Goal: Task Accomplishment & Management: Use online tool/utility

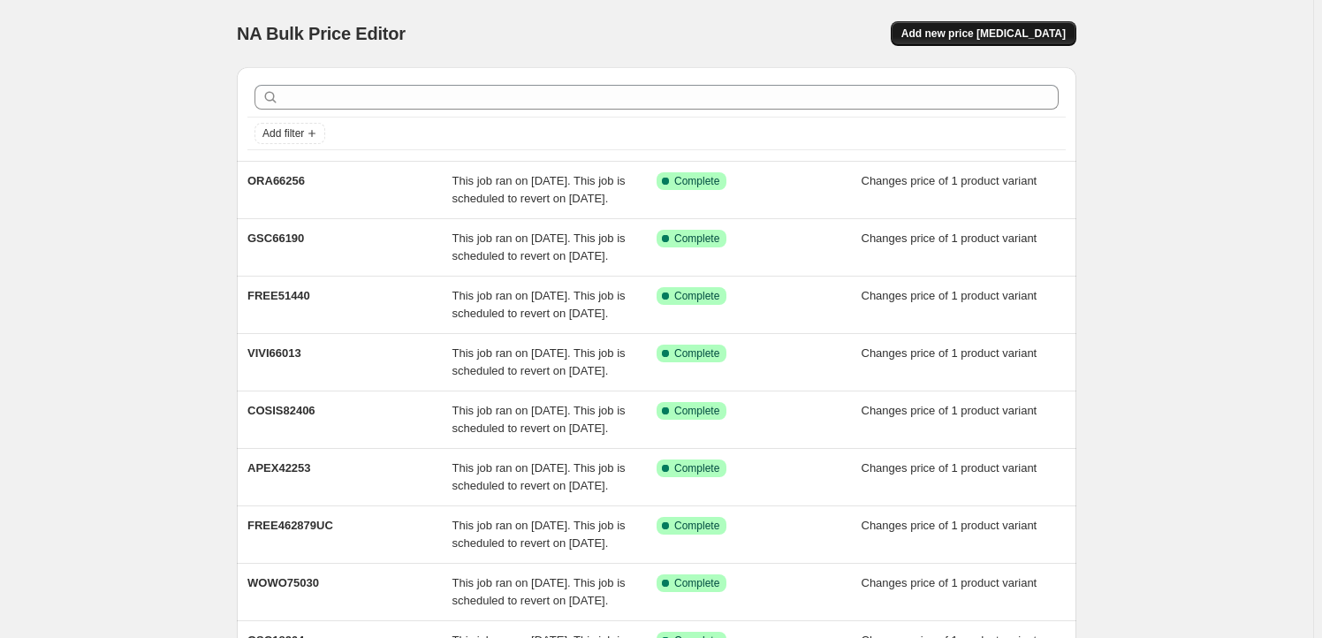
click at [1004, 22] on button "Add new price [MEDICAL_DATA]" at bounding box center [983, 33] width 186 height 25
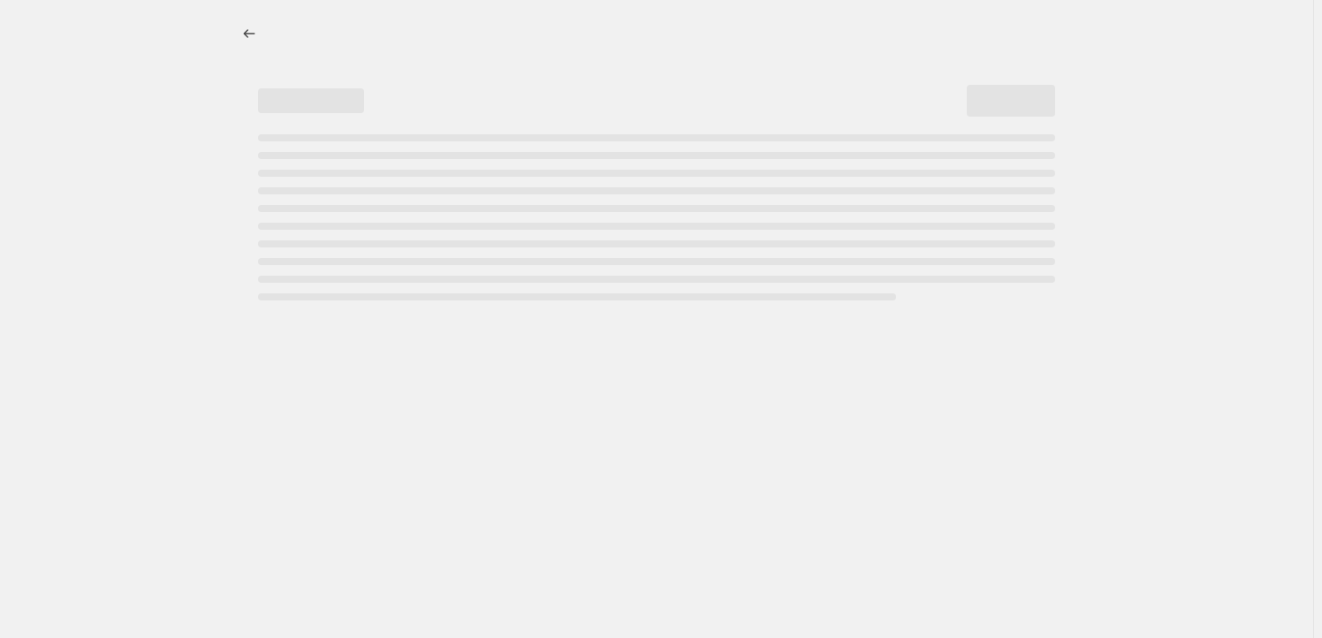
select select "percentage"
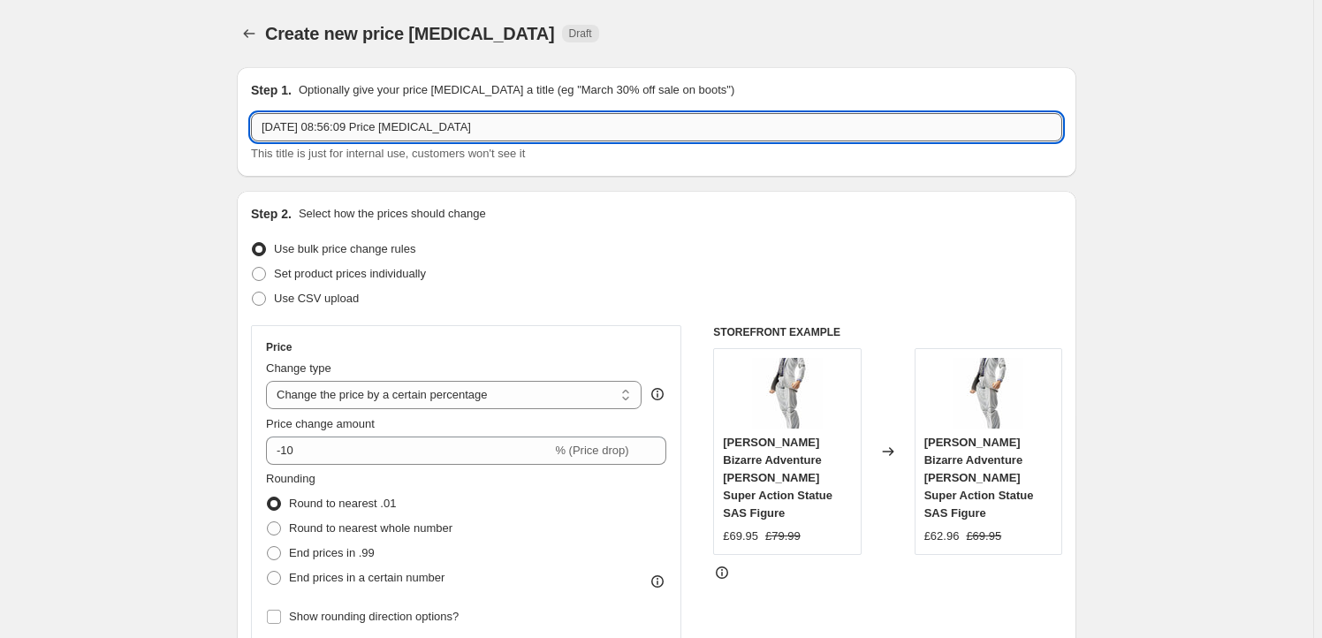
click at [451, 131] on input "[DATE] 08:56:09 Price [MEDICAL_DATA]" at bounding box center [656, 127] width 811 height 28
paste input "APEX42254"
type input "APEX42254"
click at [346, 277] on span "Set product prices individually" at bounding box center [350, 273] width 152 height 13
click at [253, 268] on input "Set product prices individually" at bounding box center [252, 267] width 1 height 1
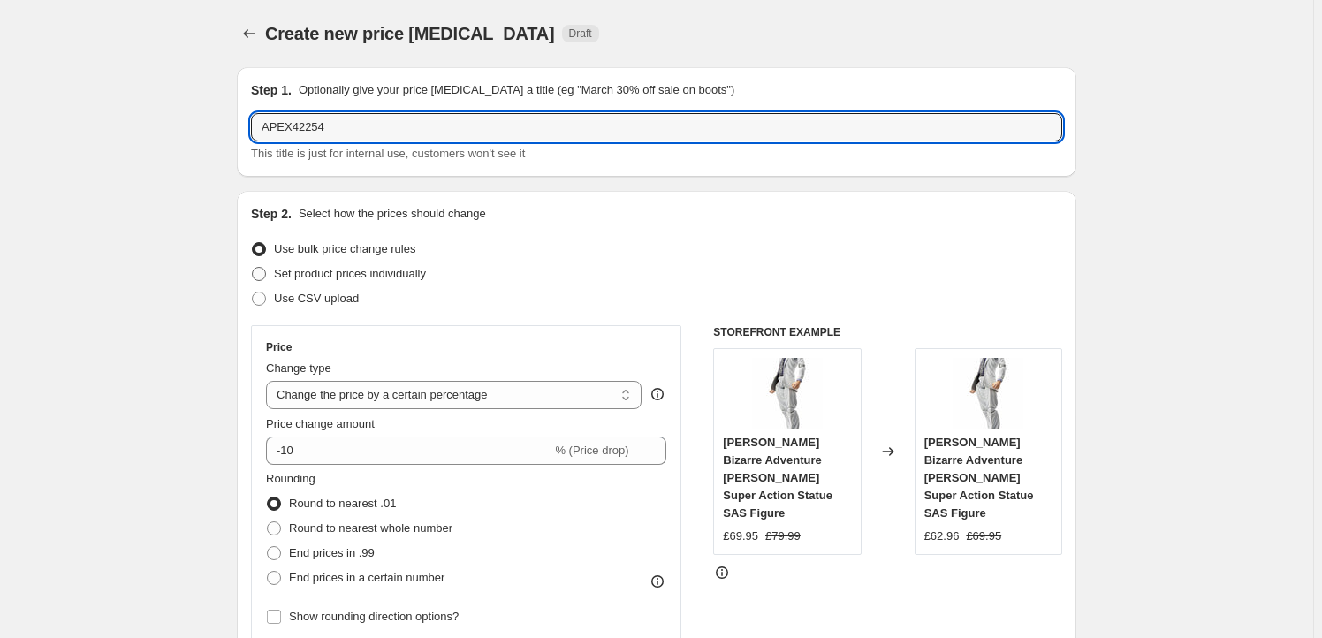
radio input "true"
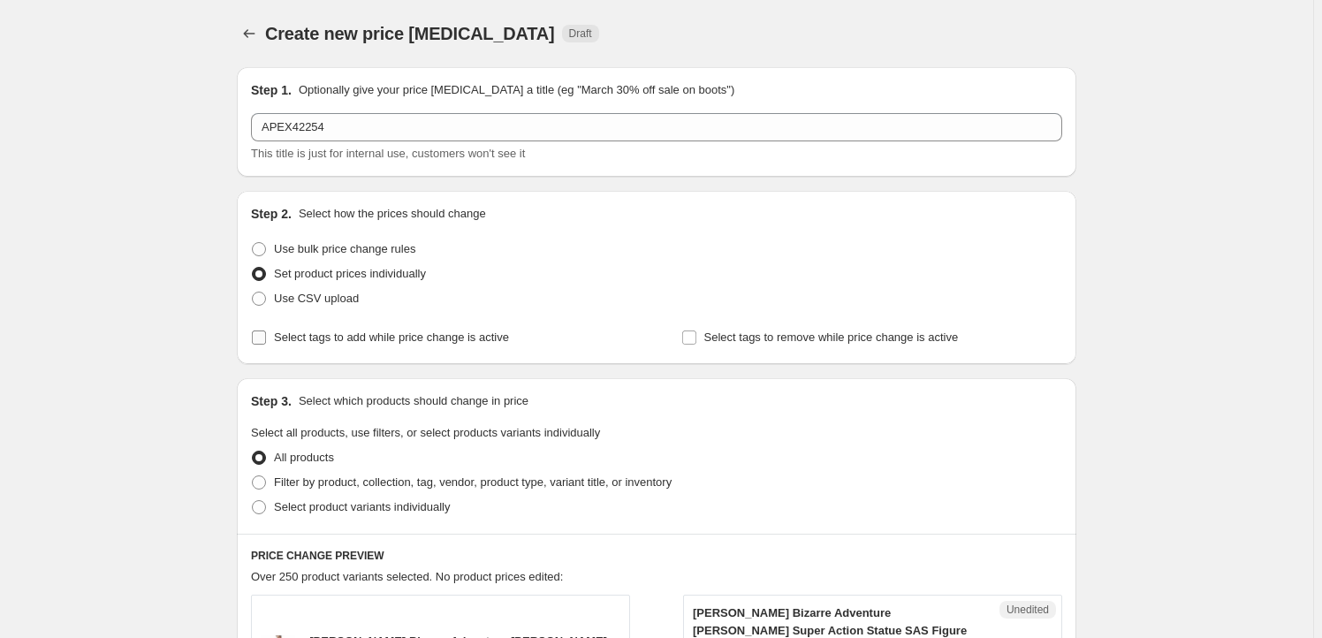
click at [361, 345] on span "Select tags to add while price change is active" at bounding box center [391, 338] width 235 height 18
click at [266, 345] on input "Select tags to add while price change is active" at bounding box center [259, 337] width 14 height 14
checkbox input "true"
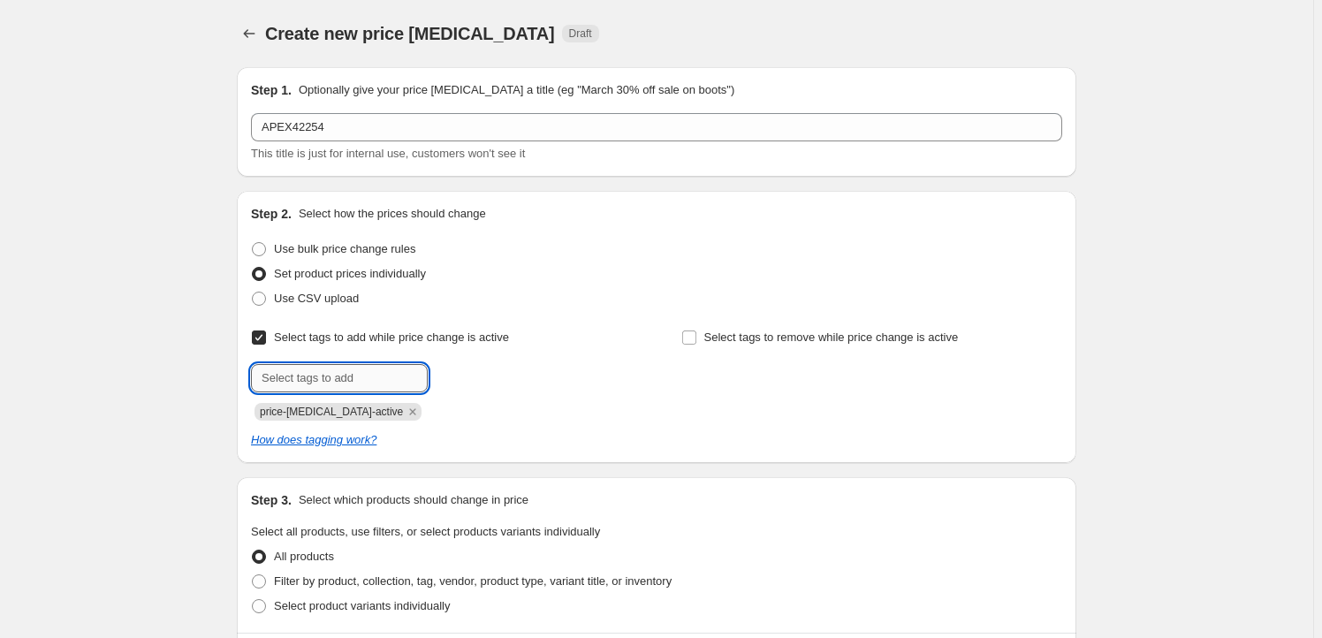
click at [360, 387] on input "text" at bounding box center [339, 378] width 177 height 28
type input "Milestone"
click at [475, 370] on span "Milestone" at bounding box center [490, 376] width 49 height 12
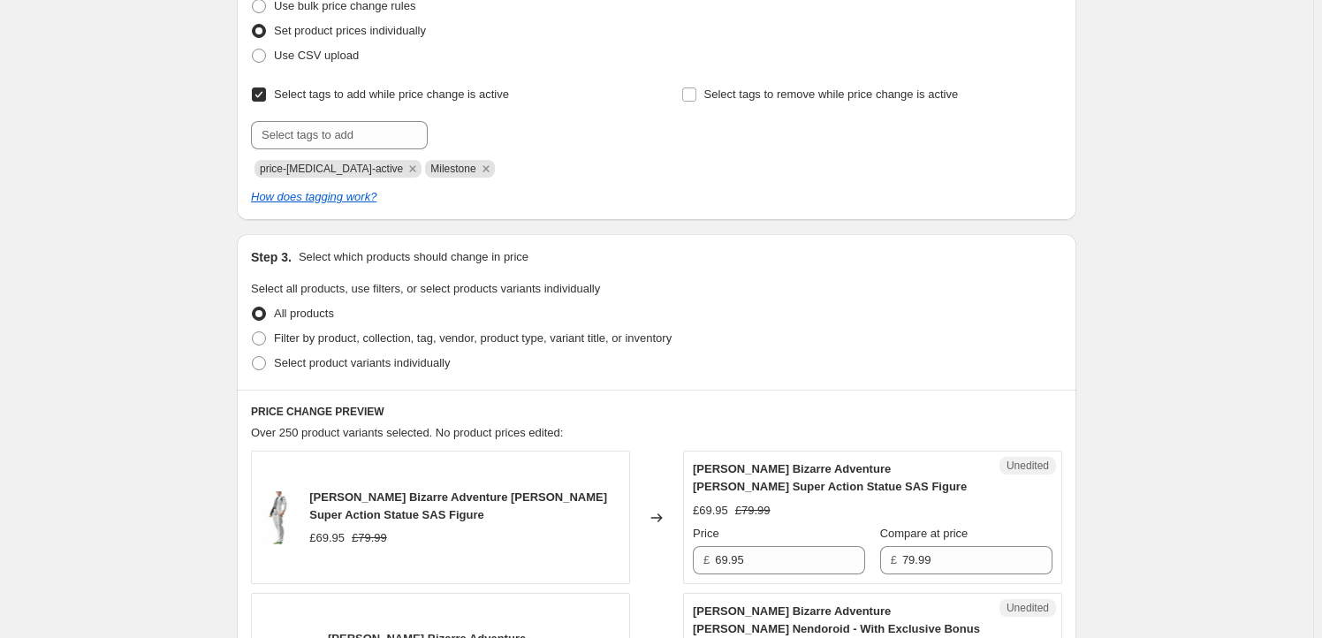
scroll to position [321, 0]
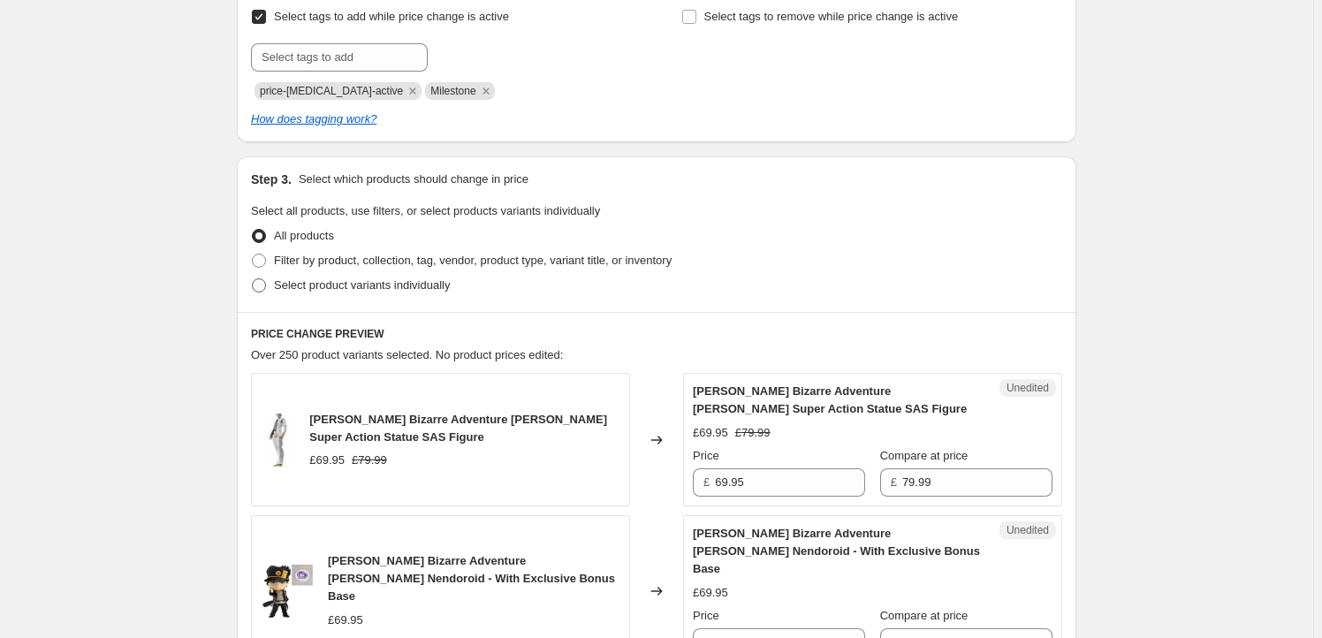
click at [394, 292] on span "Select product variants individually" at bounding box center [362, 284] width 176 height 13
click at [253, 279] on input "Select product variants individually" at bounding box center [252, 278] width 1 height 1
radio input "true"
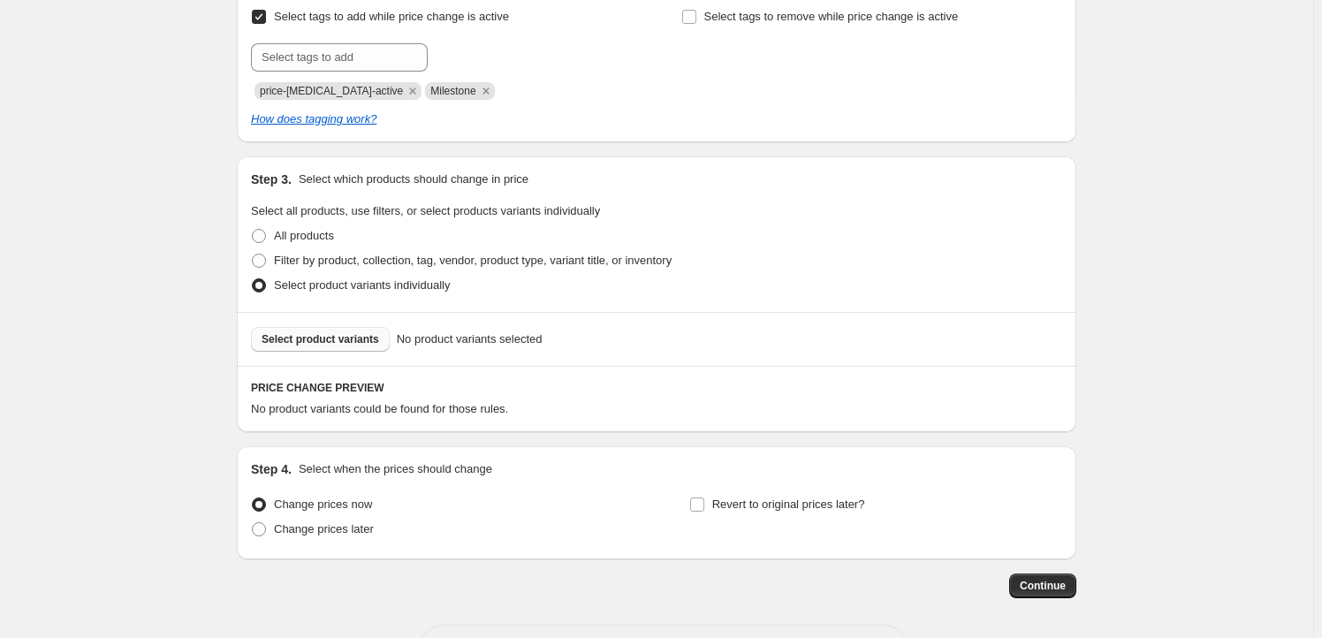
click at [336, 337] on span "Select product variants" at bounding box center [319, 339] width 117 height 14
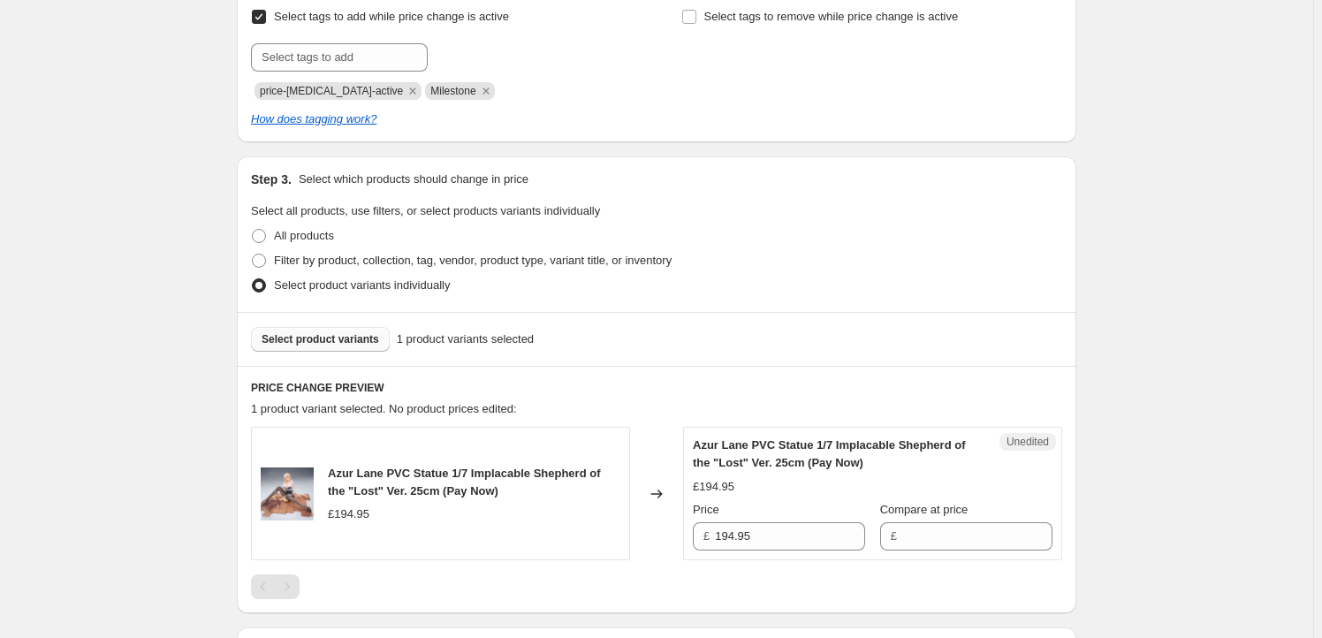
click at [765, 517] on div "Price" at bounding box center [779, 510] width 172 height 18
click at [771, 536] on input "194.95" at bounding box center [790, 536] width 150 height 28
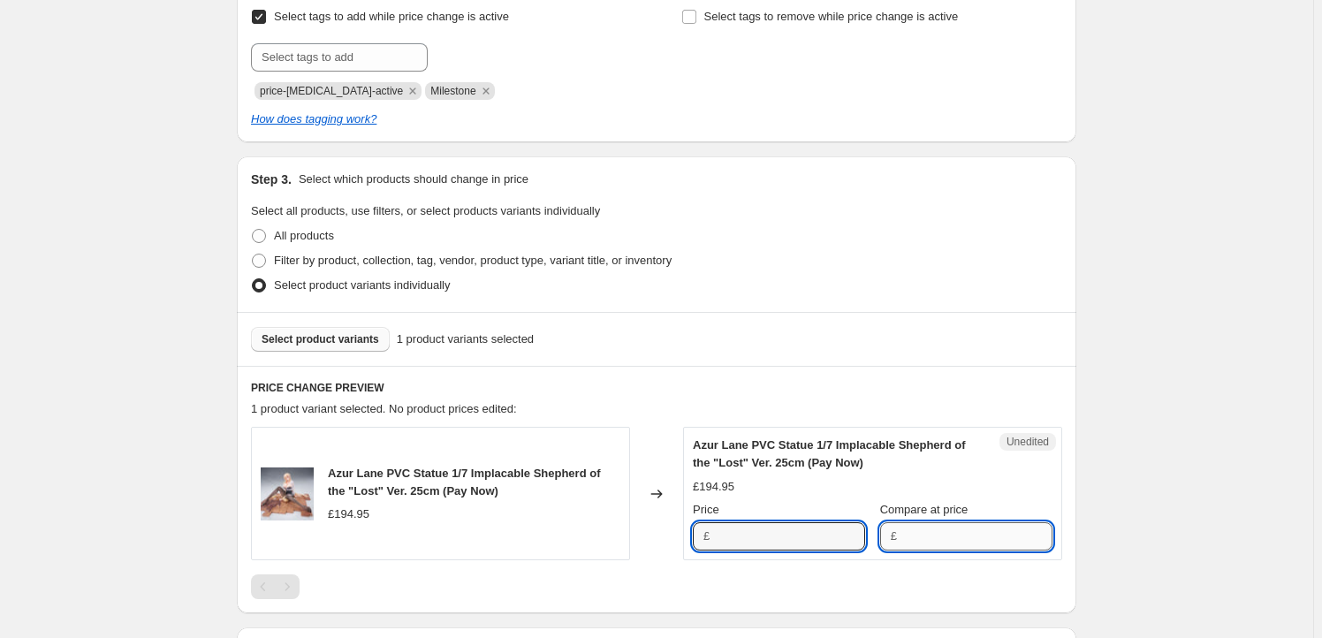
type input "194.95"
click at [928, 534] on input "Compare at price" at bounding box center [977, 536] width 150 height 28
paste input "194.95"
type input "194.95"
click at [798, 526] on input "194.95" at bounding box center [790, 536] width 150 height 28
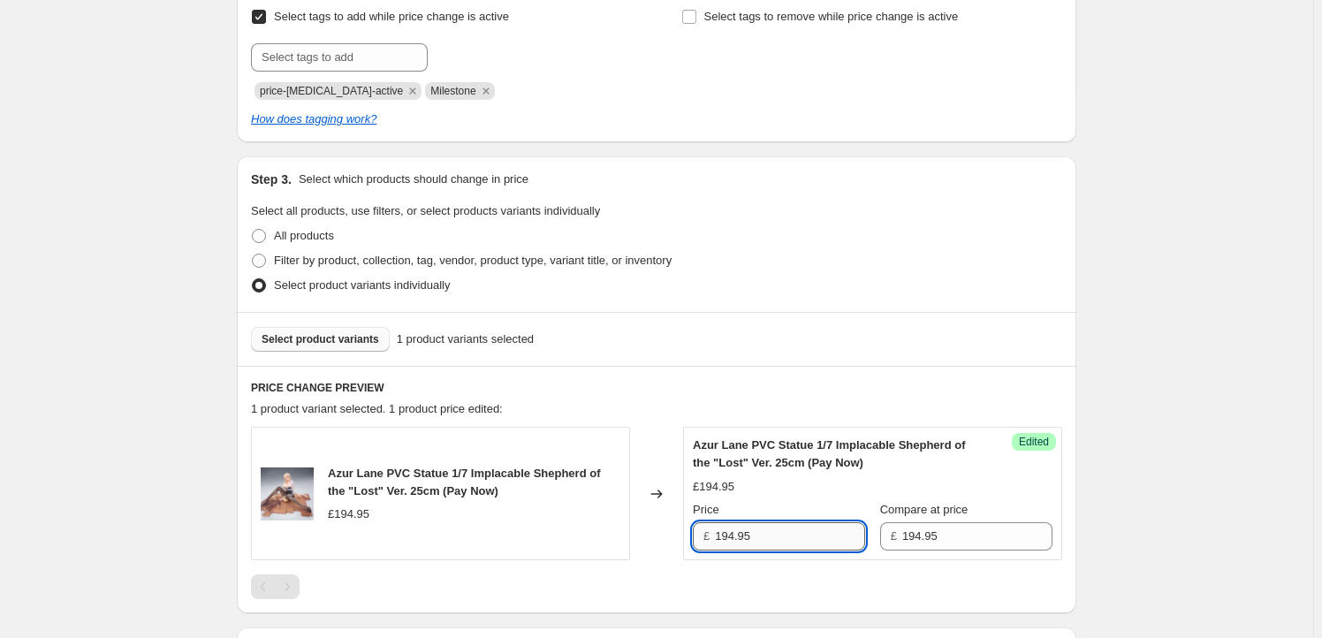
click at [776, 533] on input "194.95" at bounding box center [790, 536] width 150 height 28
click at [727, 530] on input "194.95" at bounding box center [790, 536] width 150 height 28
type input "184.95"
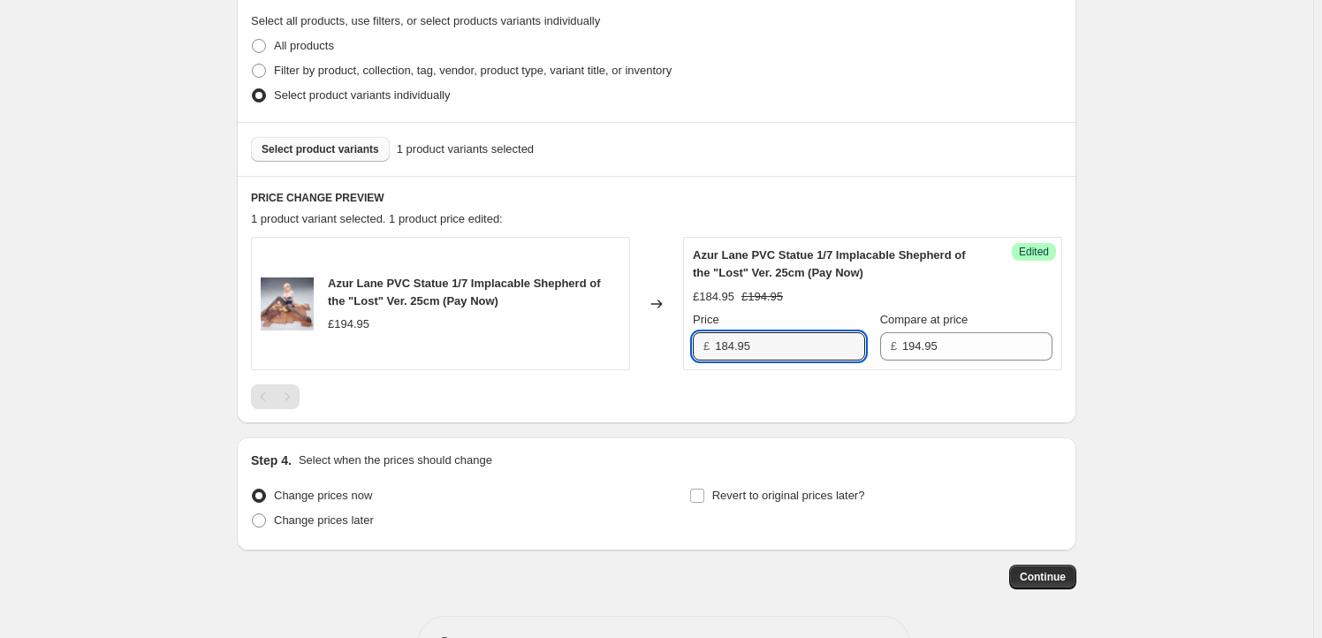
scroll to position [568, 0]
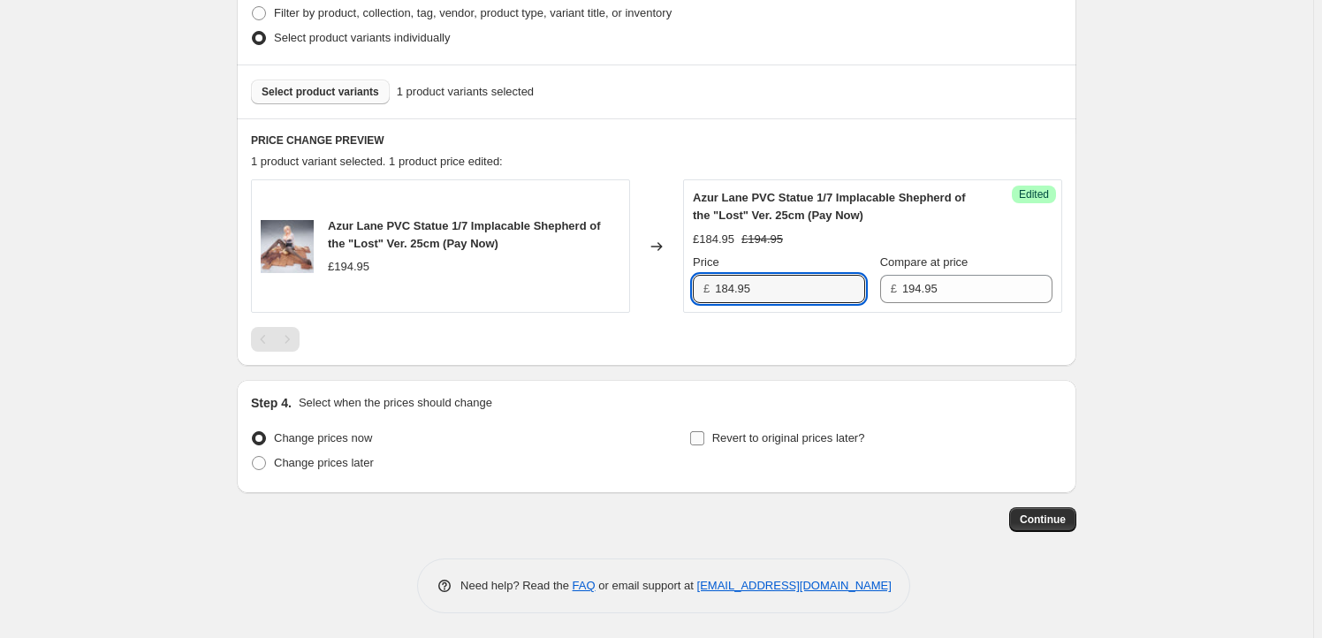
click at [700, 435] on input "Revert to original prices later?" at bounding box center [697, 438] width 14 height 14
checkbox input "true"
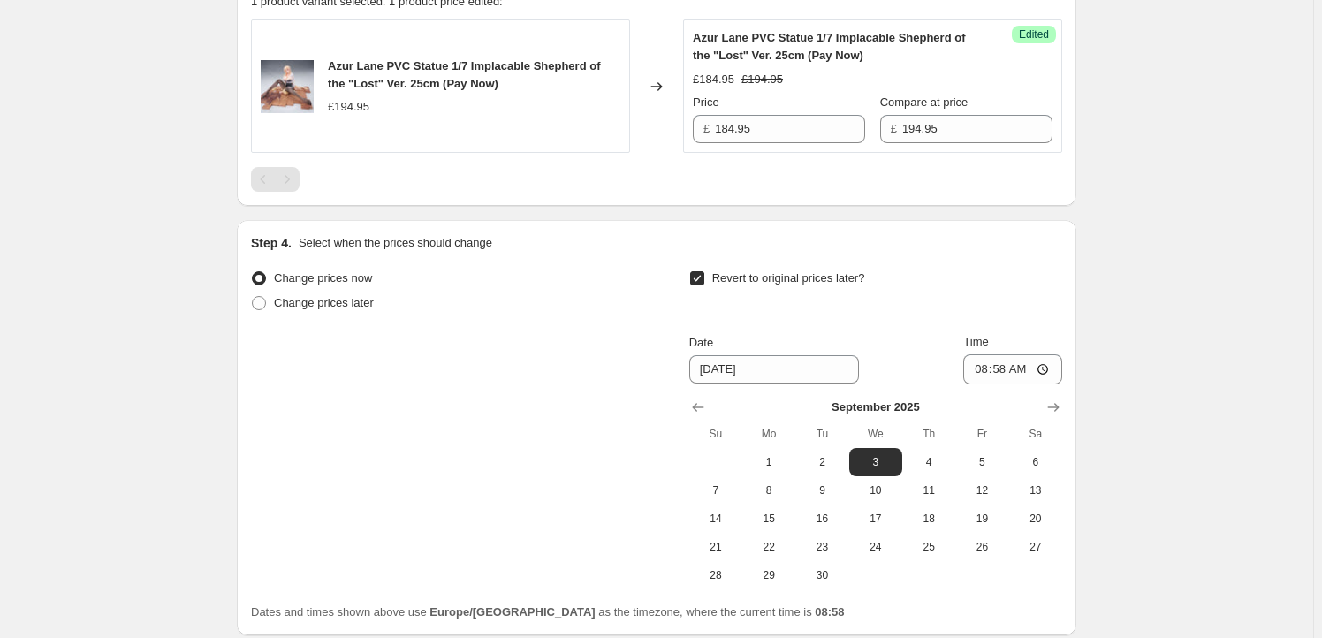
scroll to position [870, 0]
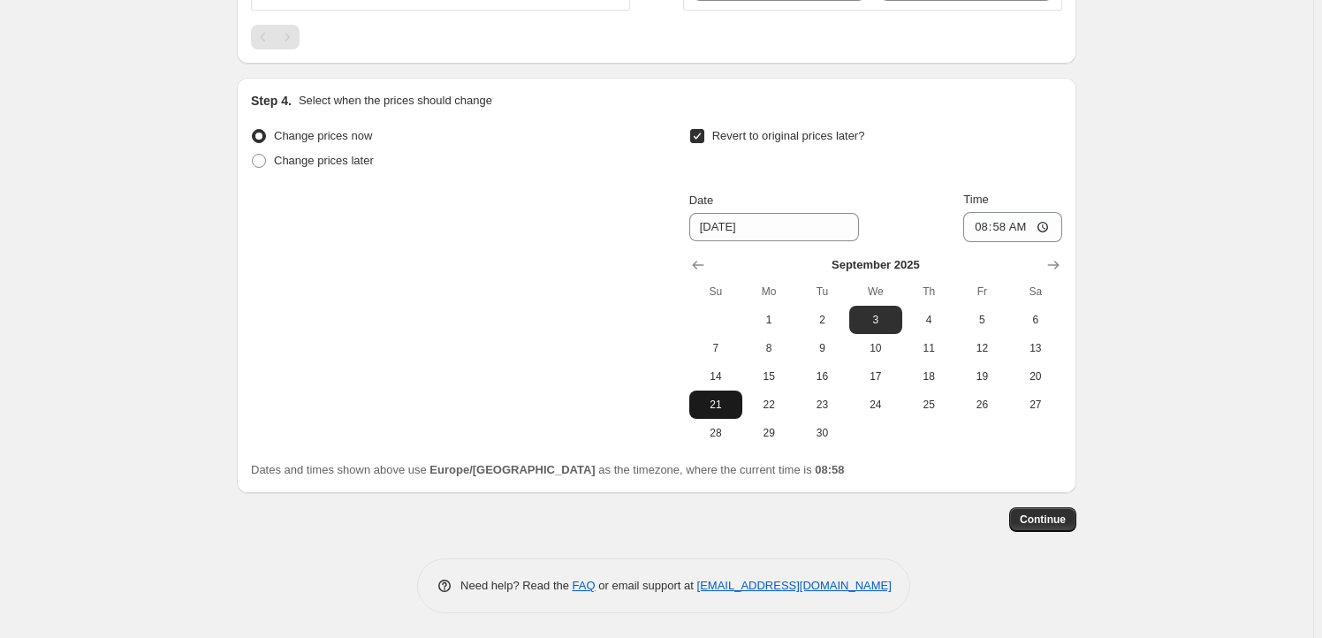
click at [729, 400] on span "21" at bounding box center [715, 405] width 39 height 14
type input "[DATE]"
click at [1012, 220] on input "08:58" at bounding box center [1012, 227] width 99 height 30
type input "23:59"
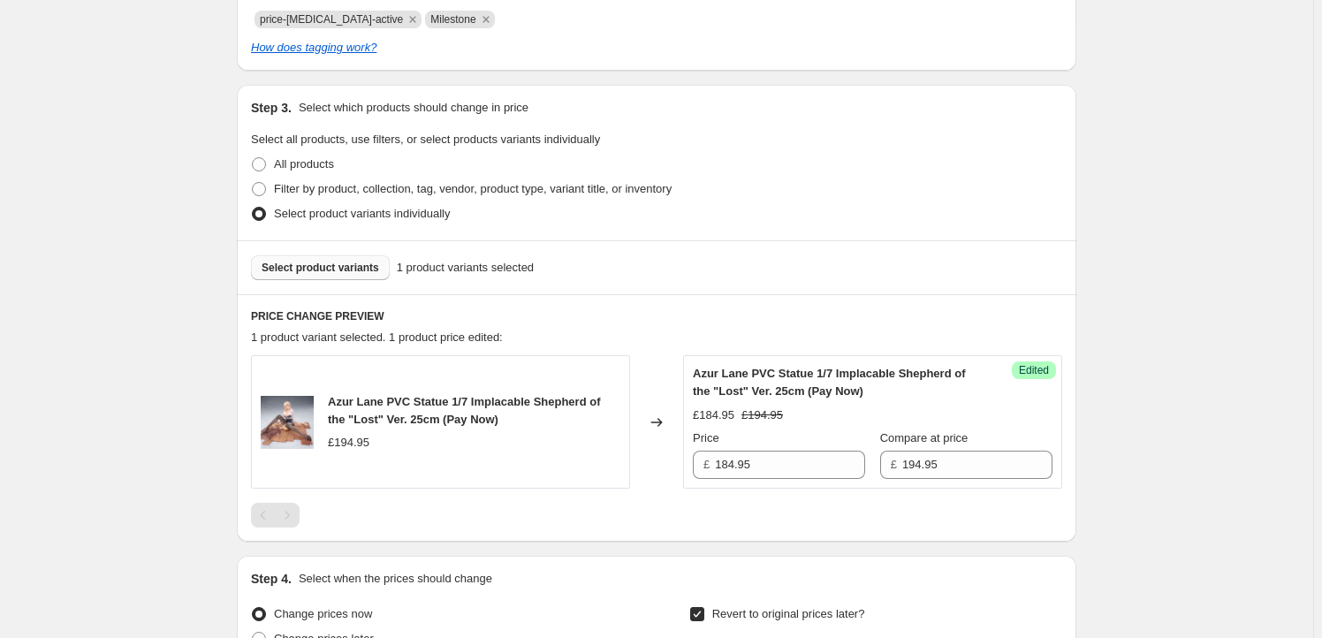
scroll to position [442, 0]
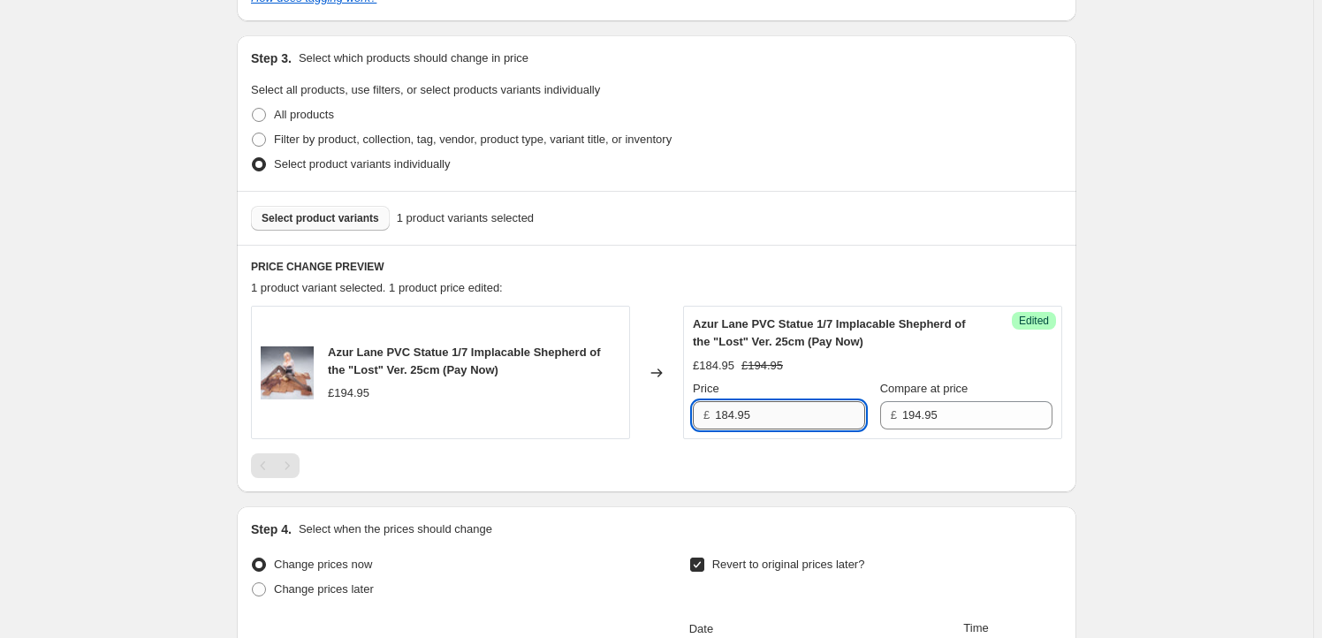
click at [735, 423] on input "184.95" at bounding box center [790, 415] width 150 height 28
type input "183.95"
click at [1144, 436] on div "Create new price [MEDICAL_DATA]. This page is ready Create new price [MEDICAL_D…" at bounding box center [656, 313] width 1313 height 1510
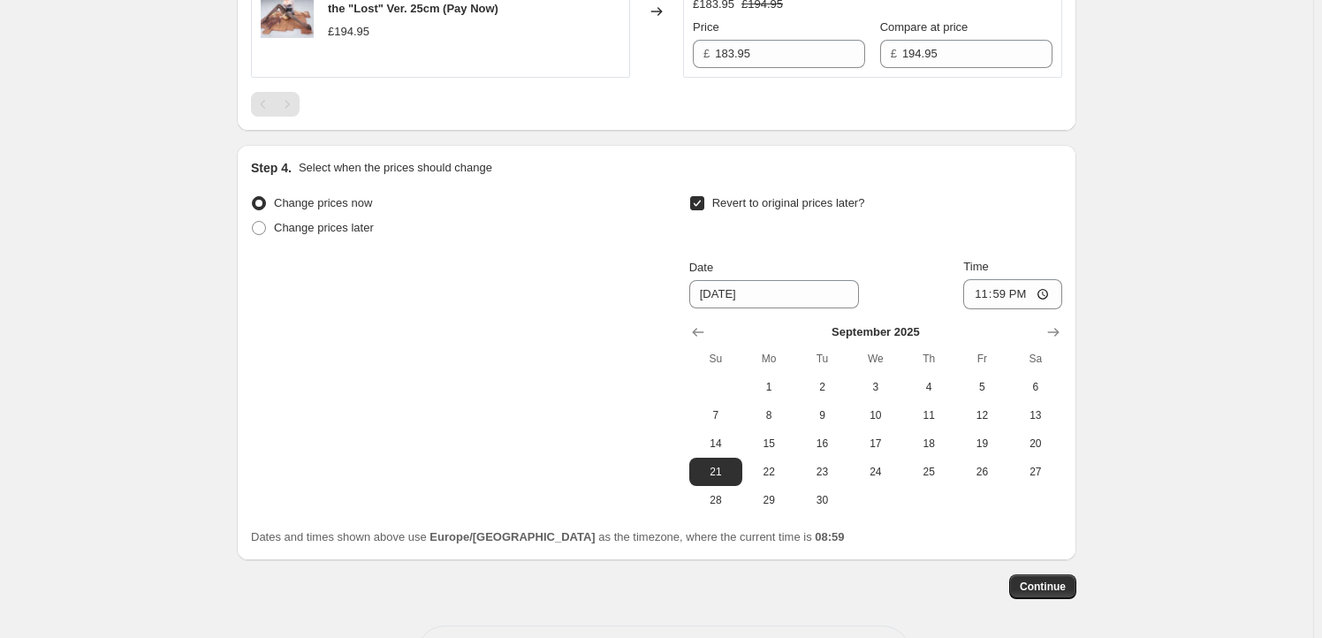
scroll to position [870, 0]
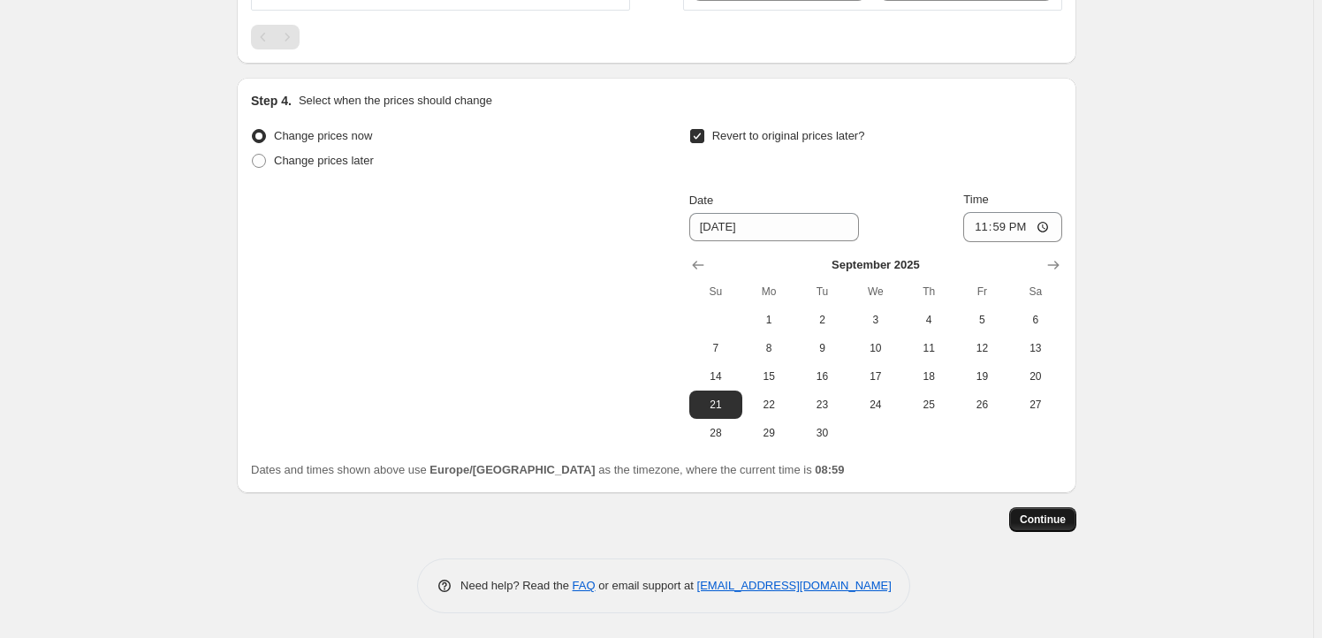
click at [1062, 514] on span "Continue" at bounding box center [1042, 519] width 46 height 14
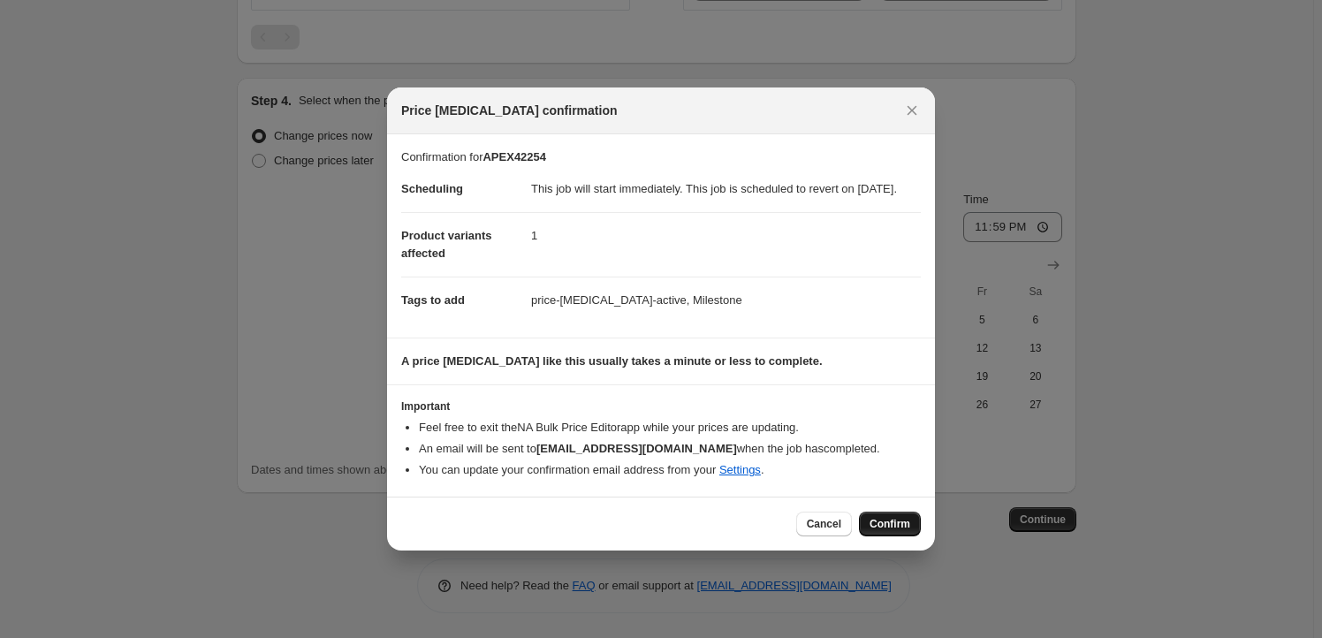
click at [896, 531] on span "Confirm" at bounding box center [889, 524] width 41 height 14
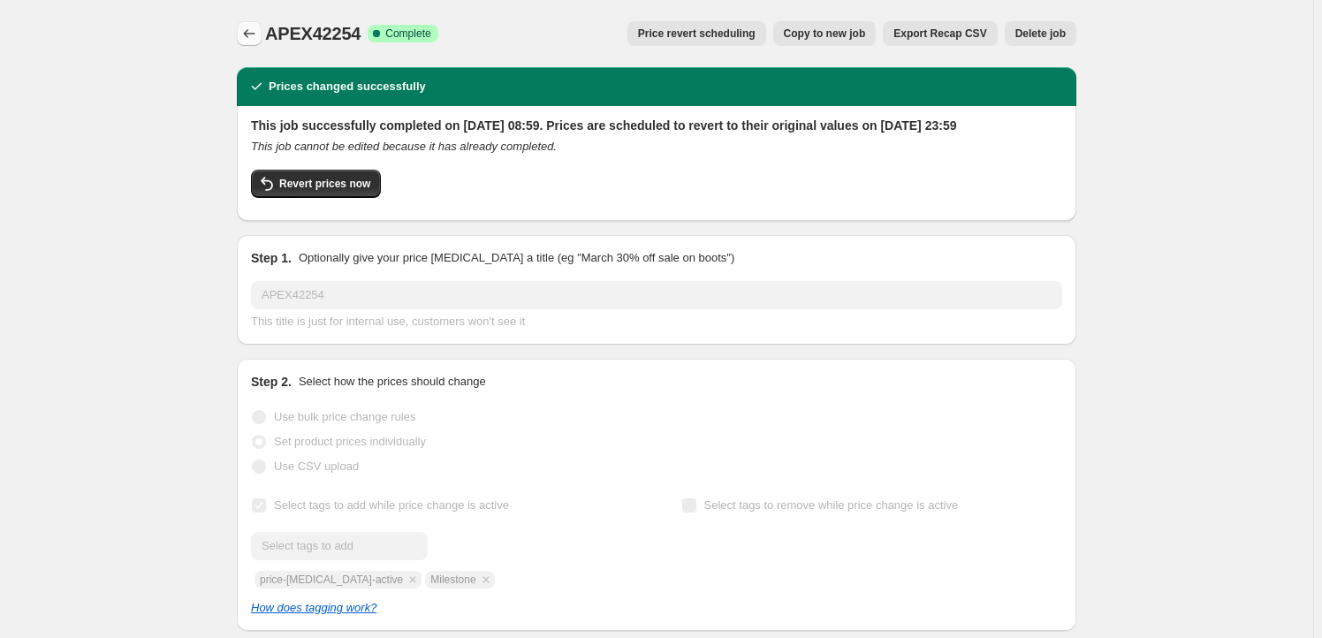
click at [258, 33] on icon "Price change jobs" at bounding box center [249, 34] width 18 height 18
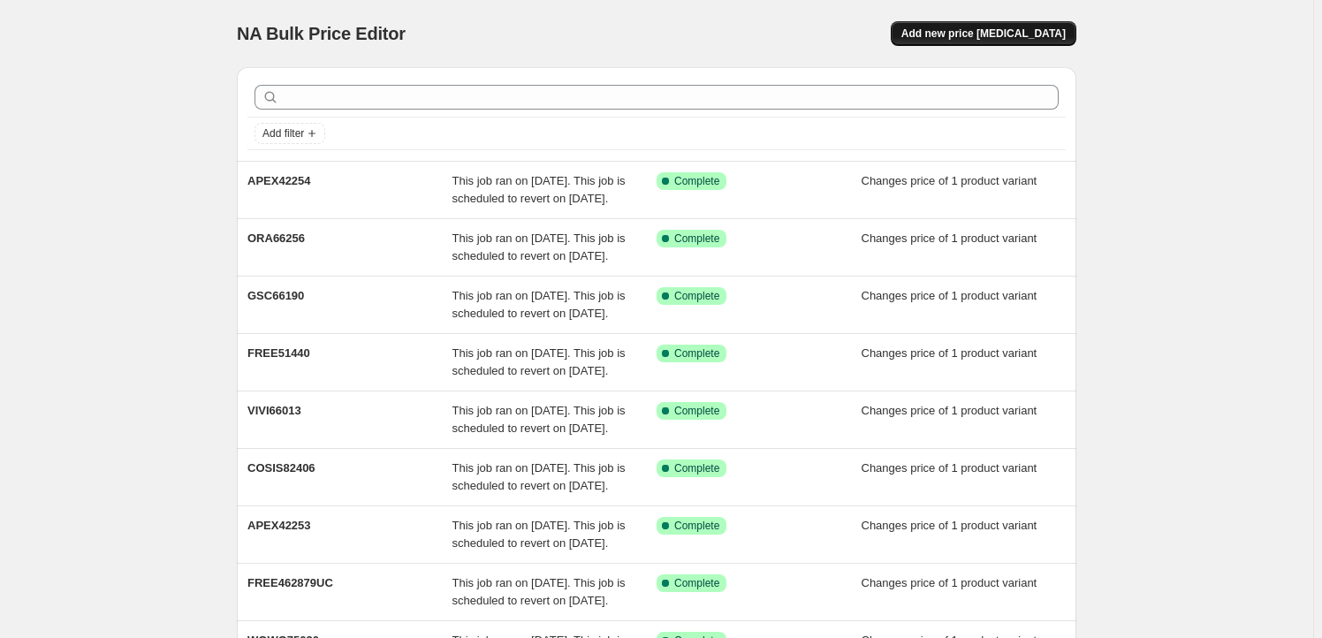
click at [1049, 22] on button "Add new price [MEDICAL_DATA]" at bounding box center [983, 33] width 186 height 25
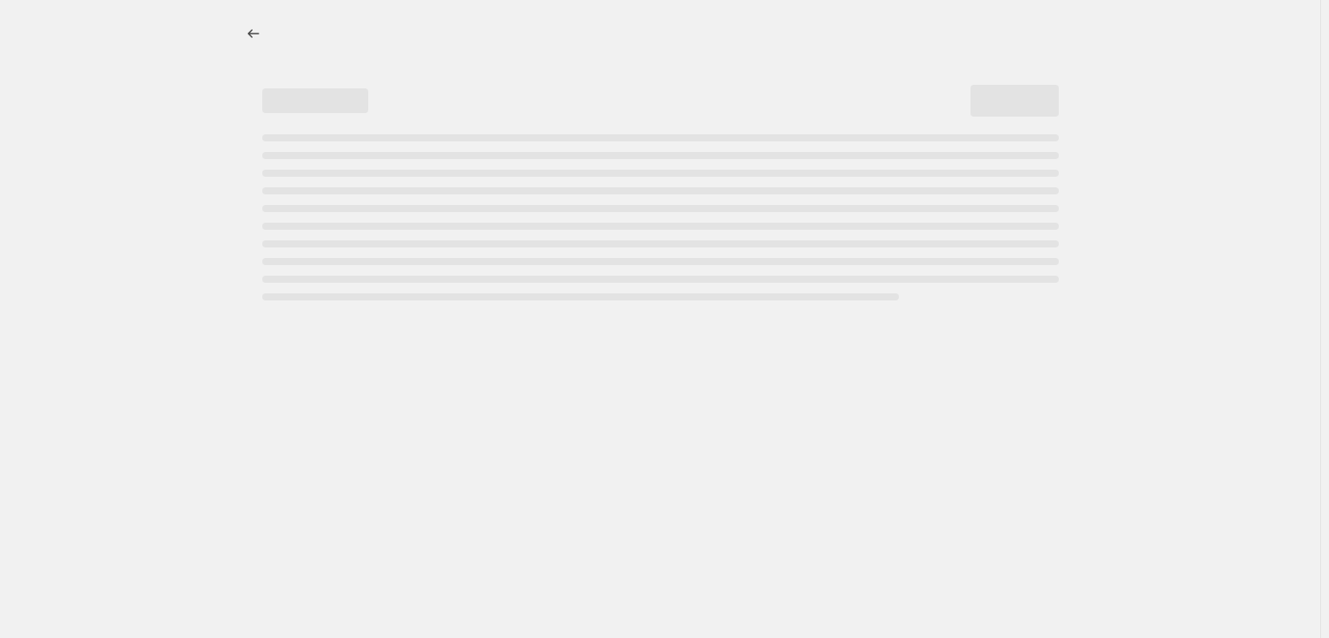
select select "percentage"
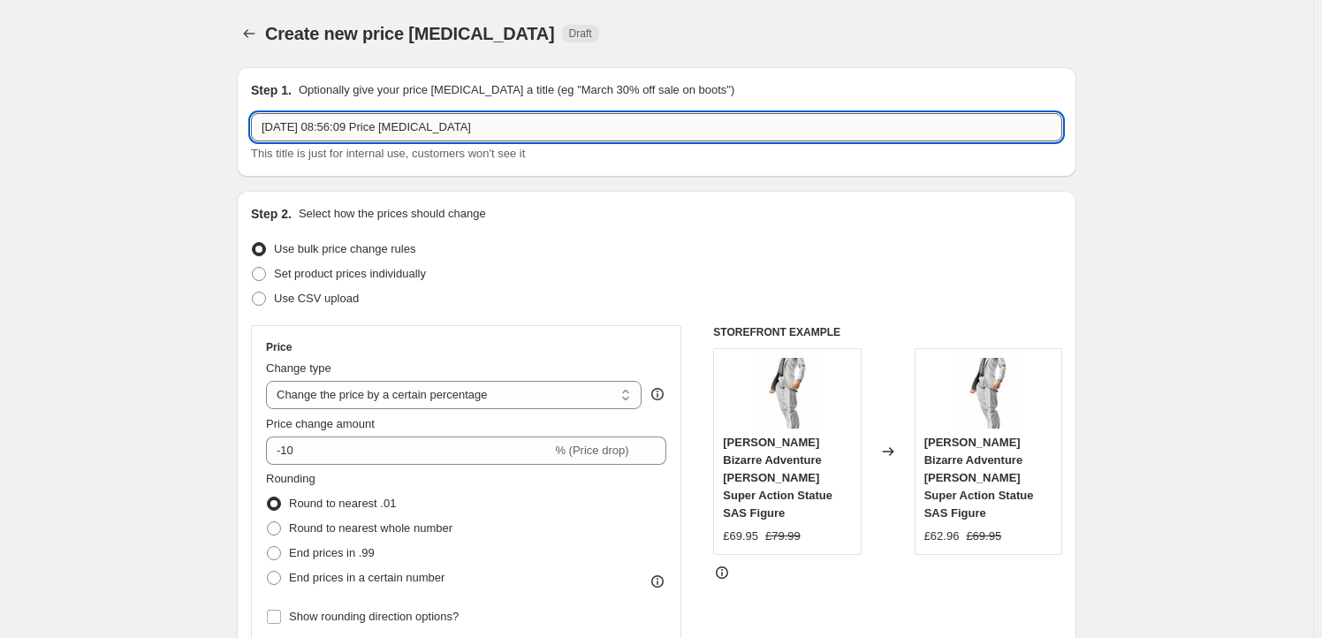
click at [469, 133] on input "[DATE] 08:56:09 Price [MEDICAL_DATA]" at bounding box center [656, 127] width 811 height 28
paste input "PHAT96901"
type input "PHAT96901"
click at [318, 280] on span "Set product prices individually" at bounding box center [350, 273] width 152 height 13
click at [253, 268] on input "Set product prices individually" at bounding box center [252, 267] width 1 height 1
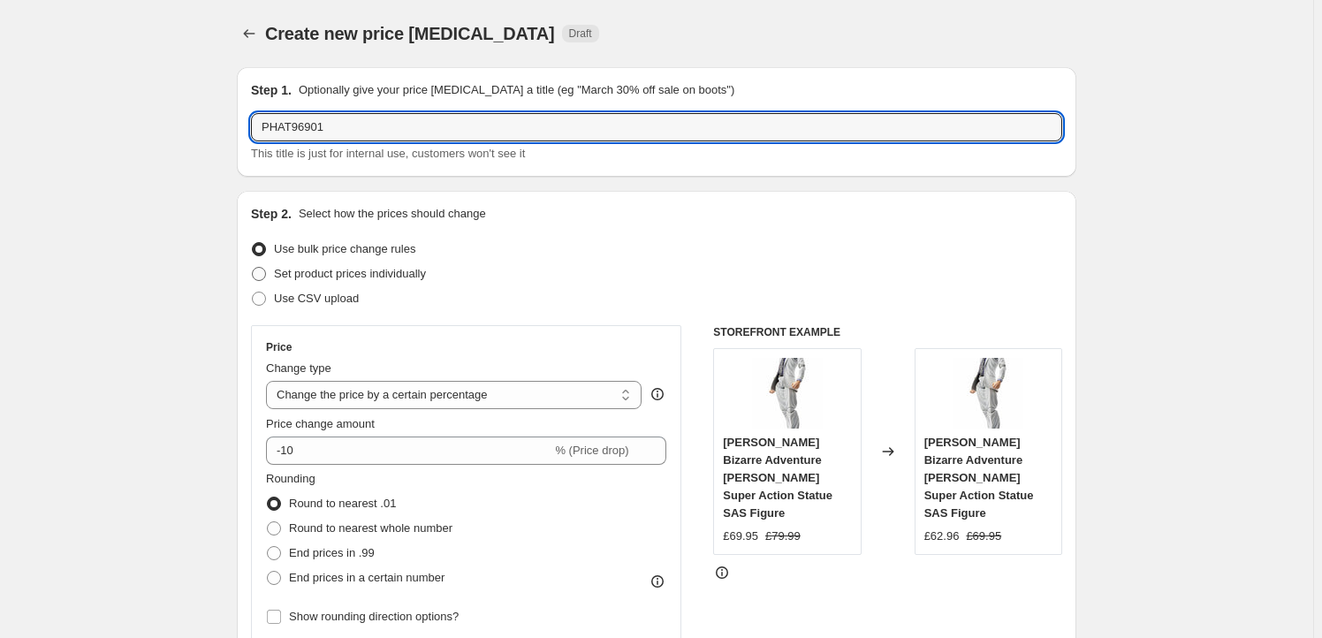
radio input "true"
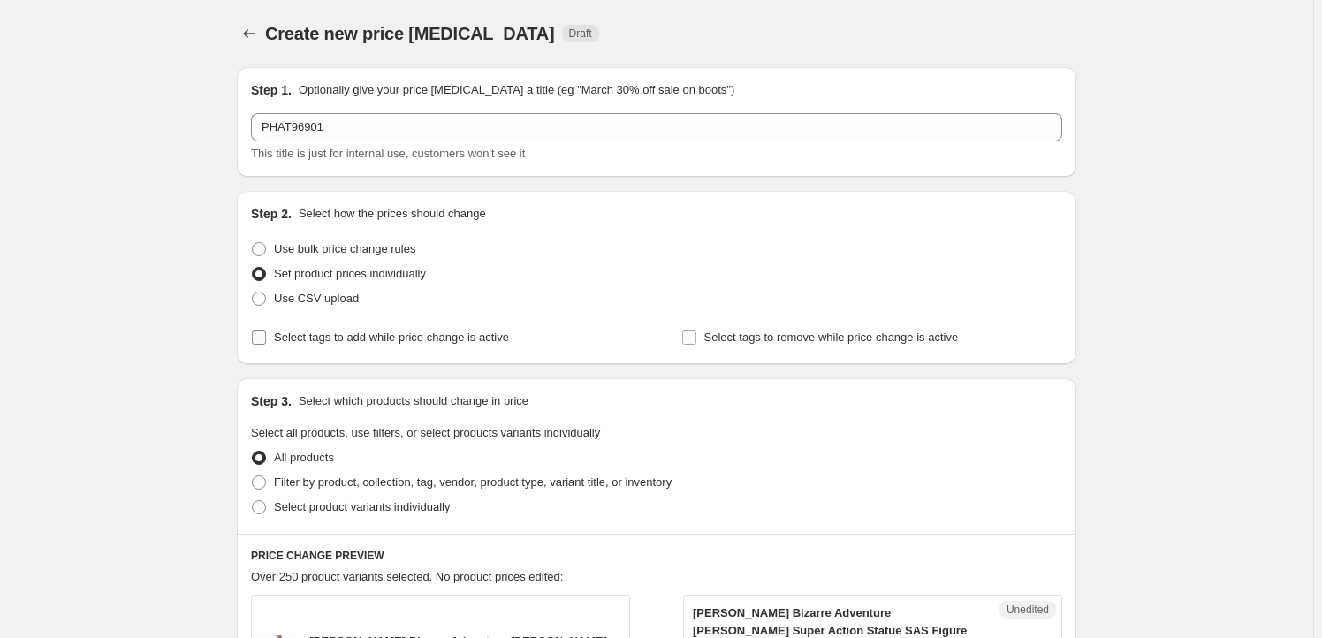
click at [332, 345] on span "Select tags to add while price change is active" at bounding box center [391, 338] width 235 height 18
click at [266, 345] on input "Select tags to add while price change is active" at bounding box center [259, 337] width 14 height 14
checkbox input "true"
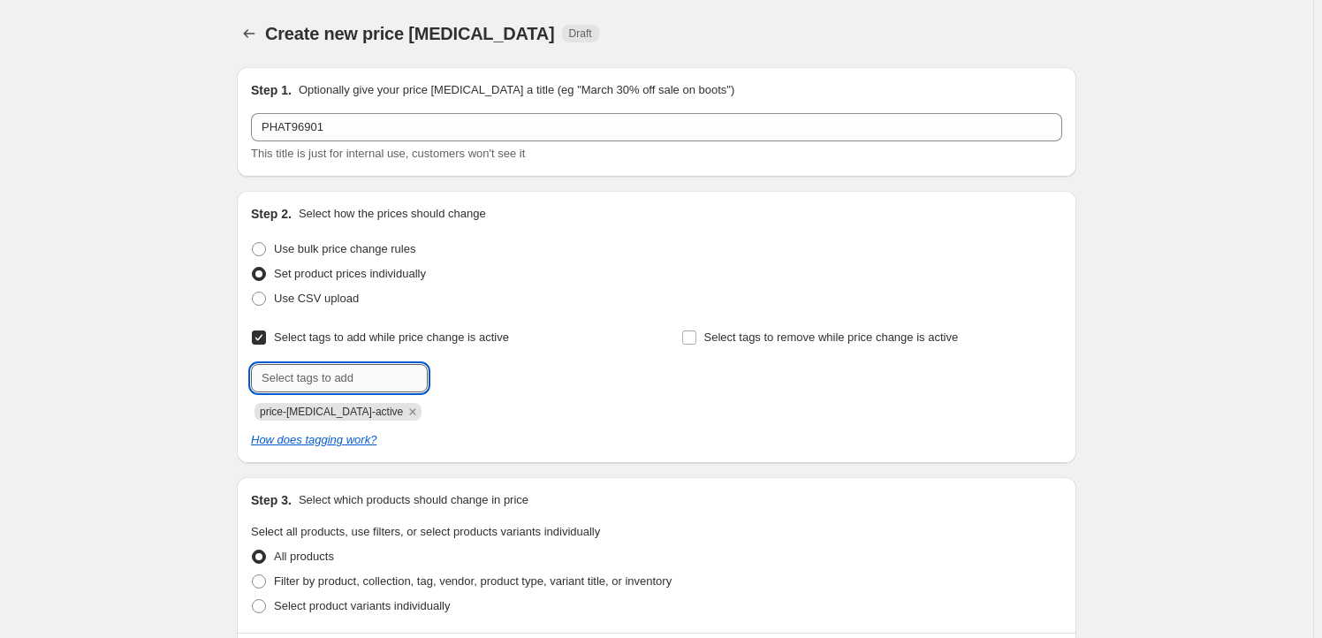
click at [361, 386] on input "text" at bounding box center [339, 378] width 177 height 28
type input "Milestone"
click at [494, 370] on span "Milestone" at bounding box center [490, 376] width 49 height 12
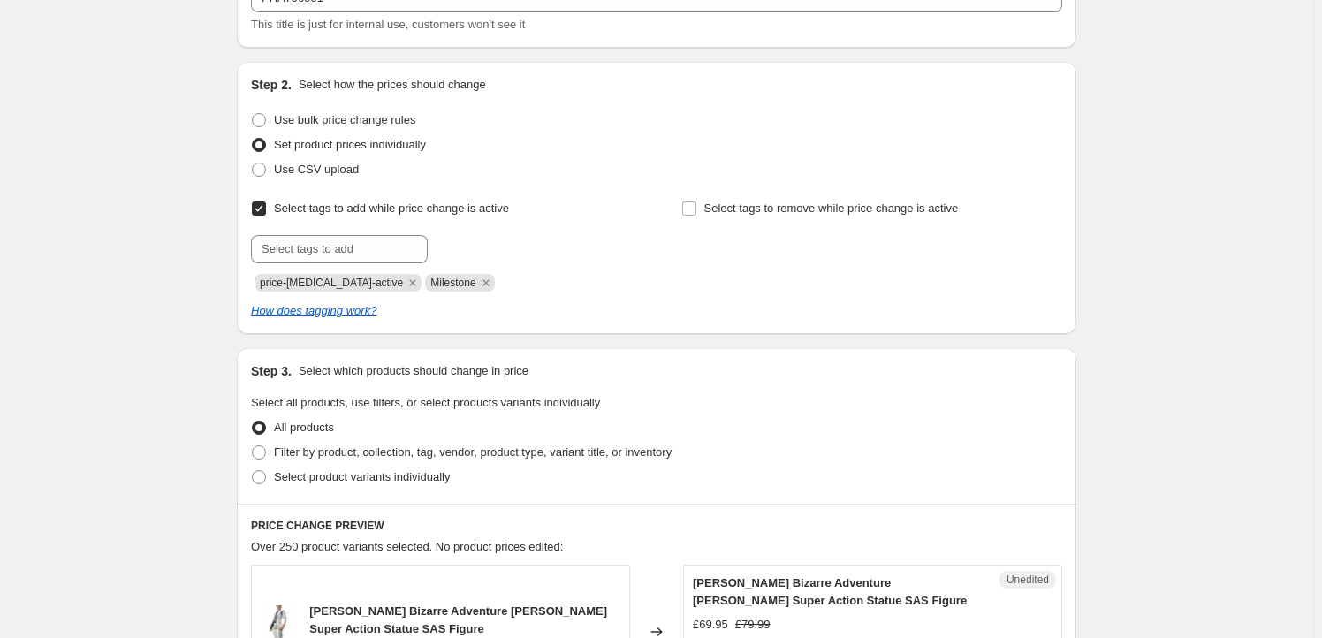
scroll to position [321, 0]
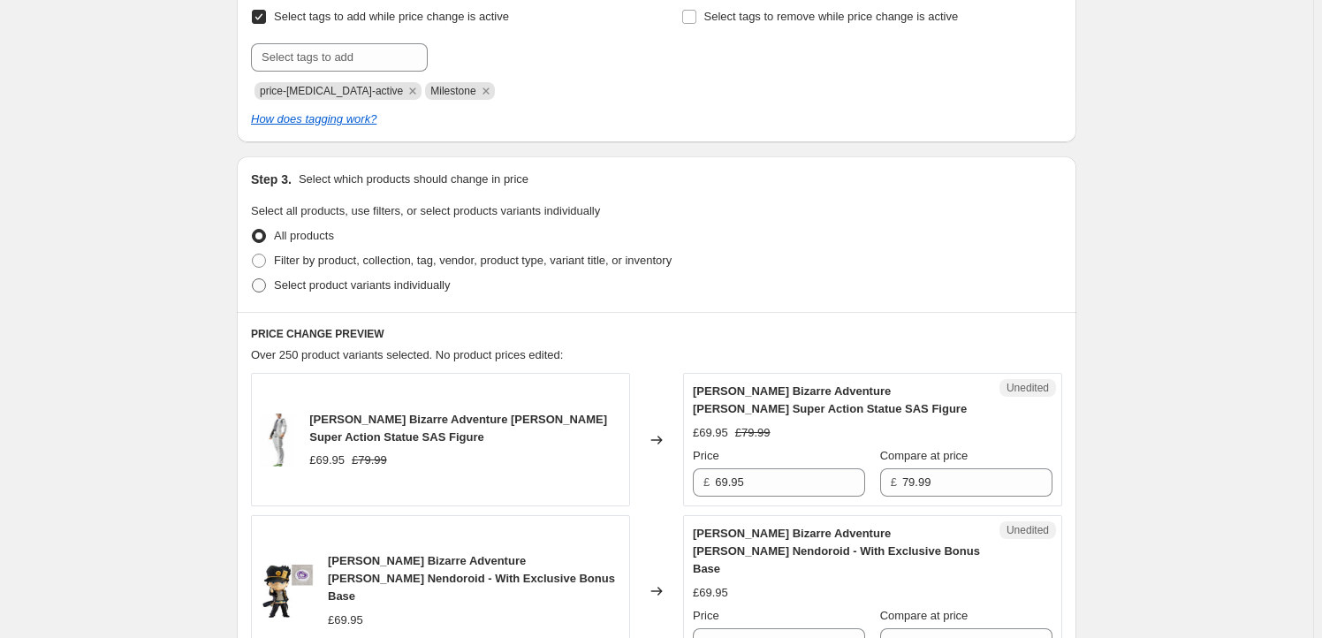
click at [354, 292] on span "Select product variants individually" at bounding box center [362, 284] width 176 height 13
click at [253, 279] on input "Select product variants individually" at bounding box center [252, 278] width 1 height 1
radio input "true"
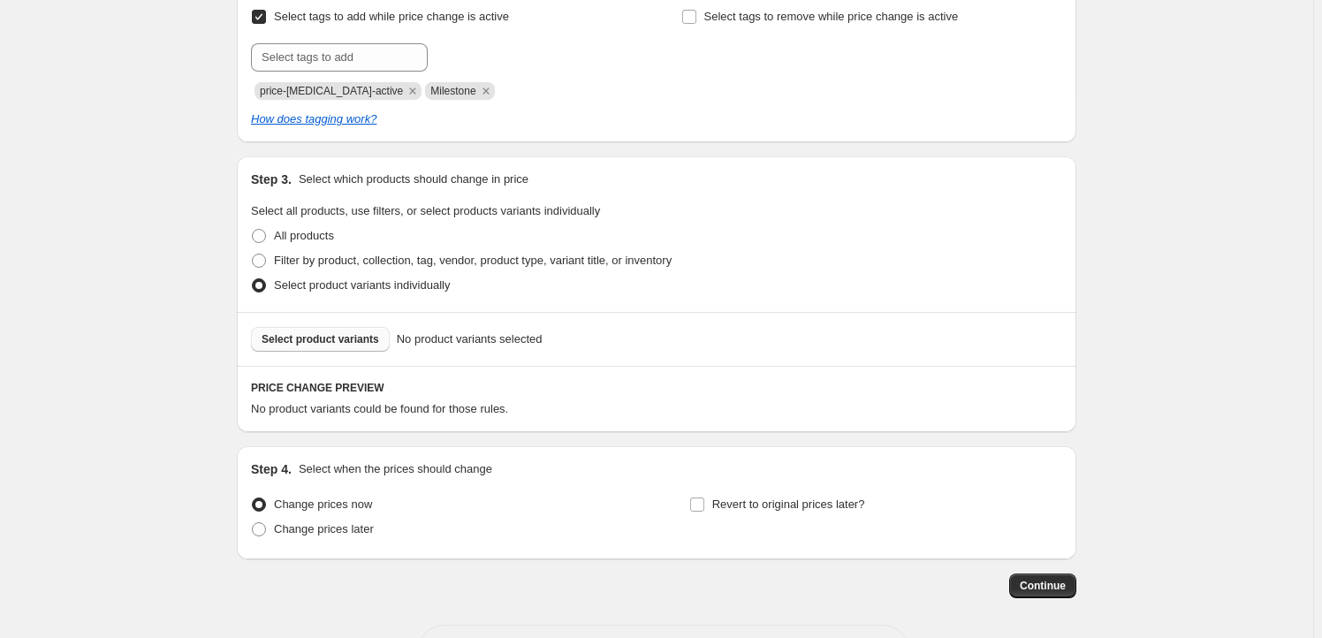
click at [354, 337] on span "Select product variants" at bounding box center [319, 339] width 117 height 14
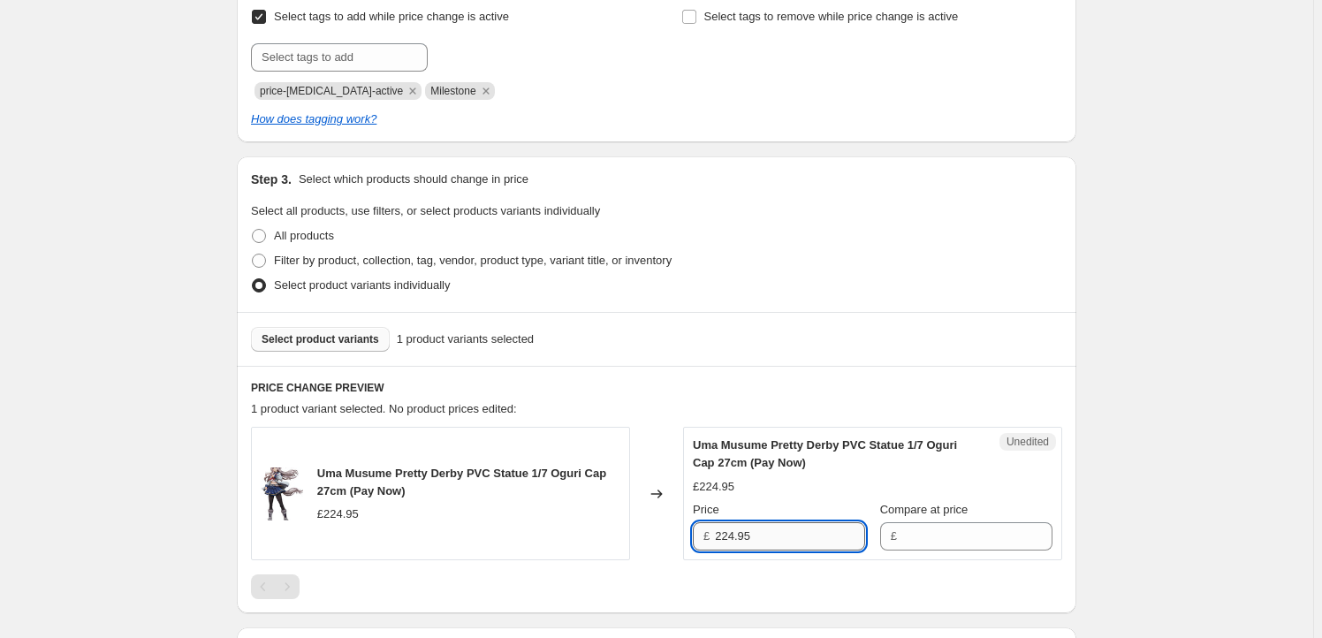
click at [784, 538] on input "224.95" at bounding box center [790, 536] width 150 height 28
type input "224.95"
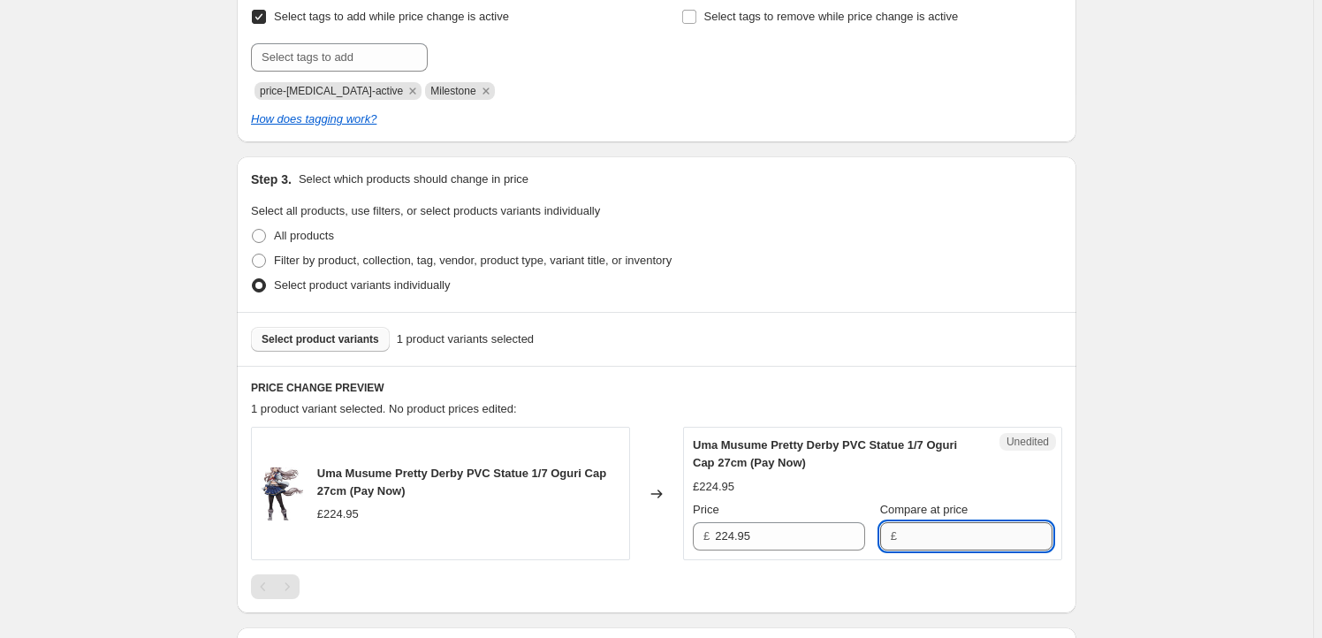
click at [937, 536] on input "Compare at price" at bounding box center [977, 536] width 150 height 28
paste input "224.95"
type input "224.95"
click at [727, 534] on input "224.95" at bounding box center [790, 536] width 150 height 28
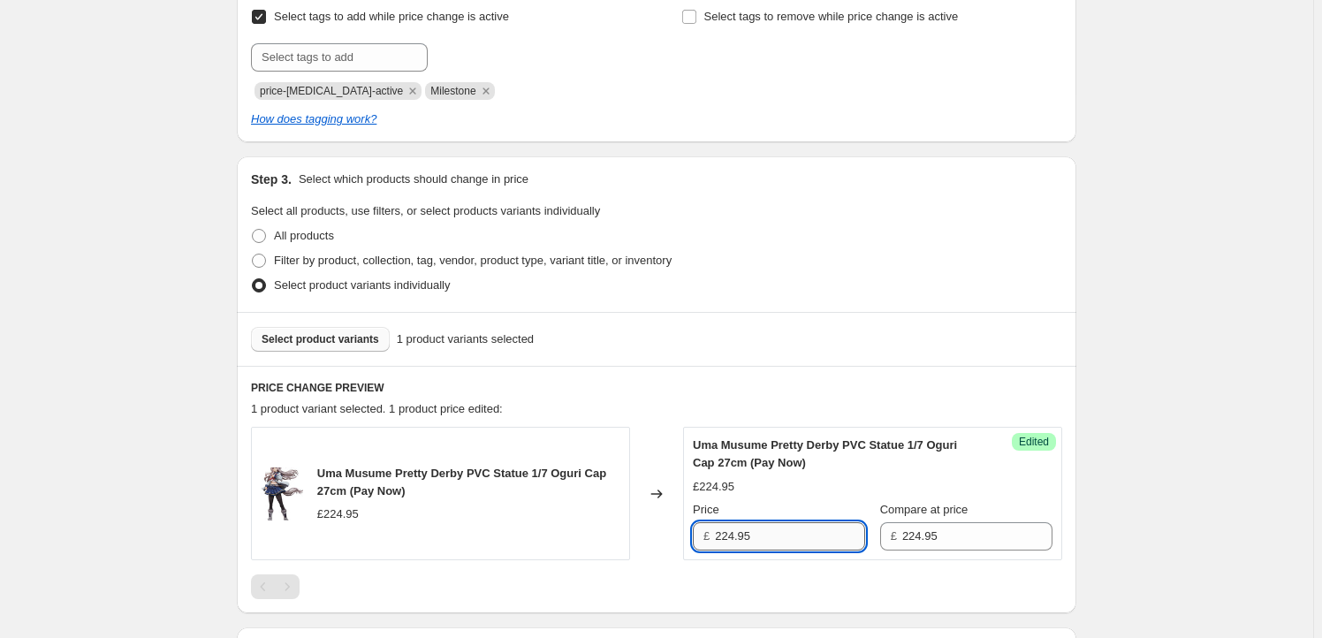
drag, startPoint x: 735, startPoint y: 534, endPoint x: 722, endPoint y: 536, distance: 13.5
click at [722, 536] on input "224.95" at bounding box center [790, 536] width 150 height 28
type input "209.95"
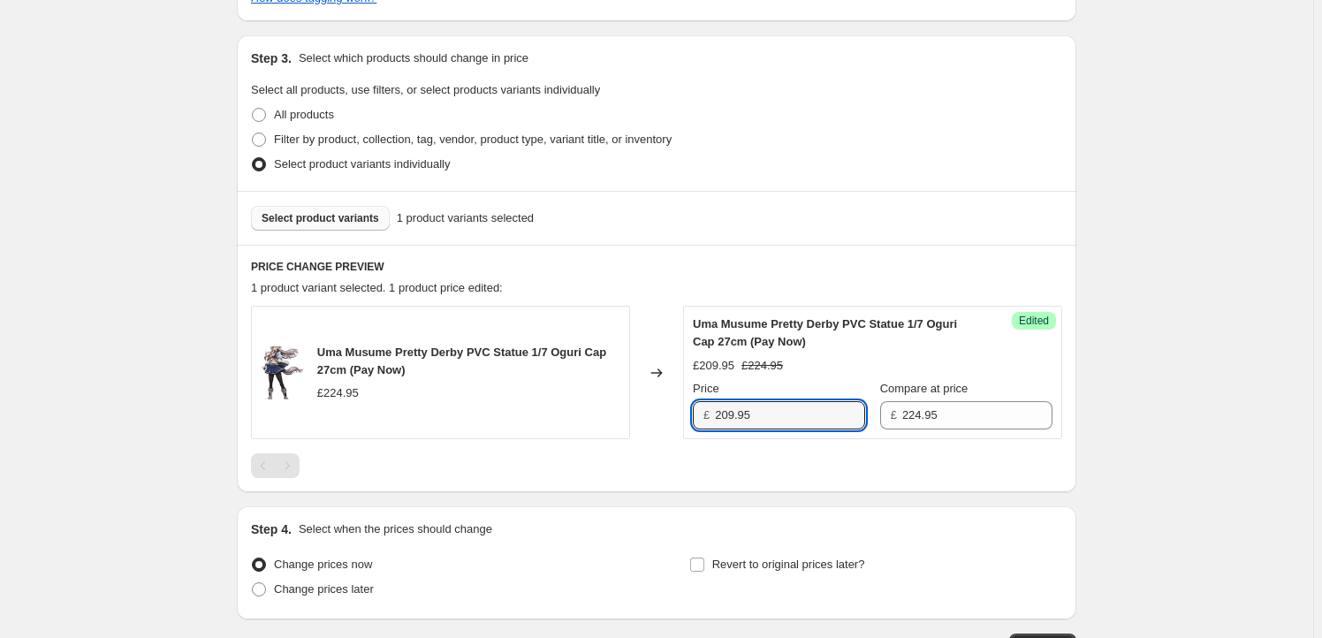
scroll to position [568, 0]
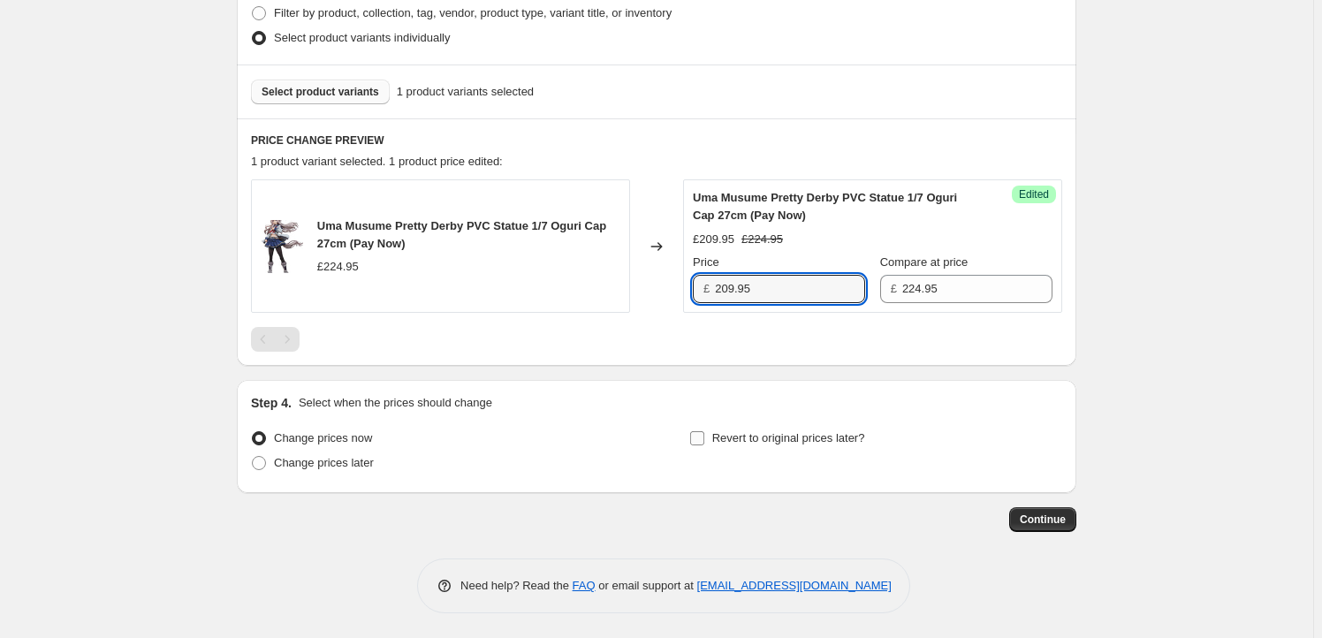
click at [757, 431] on span "Revert to original prices later?" at bounding box center [788, 437] width 153 height 13
click at [704, 431] on input "Revert to original prices later?" at bounding box center [697, 438] width 14 height 14
checkbox input "true"
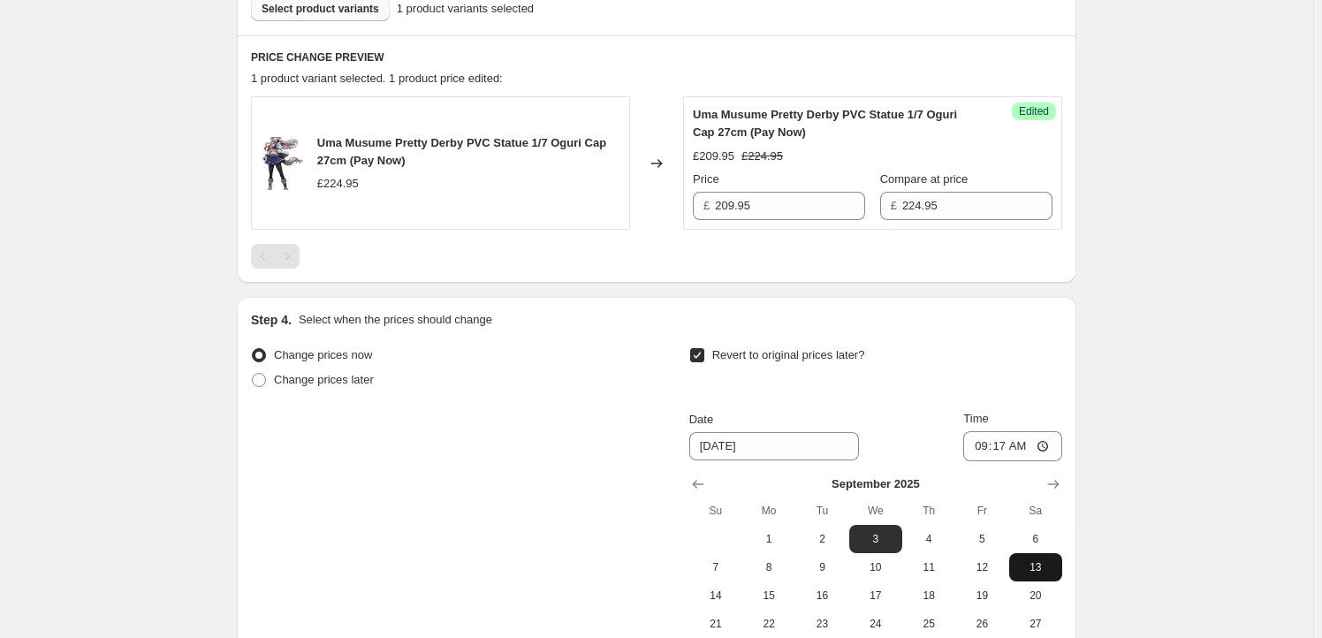
scroll to position [782, 0]
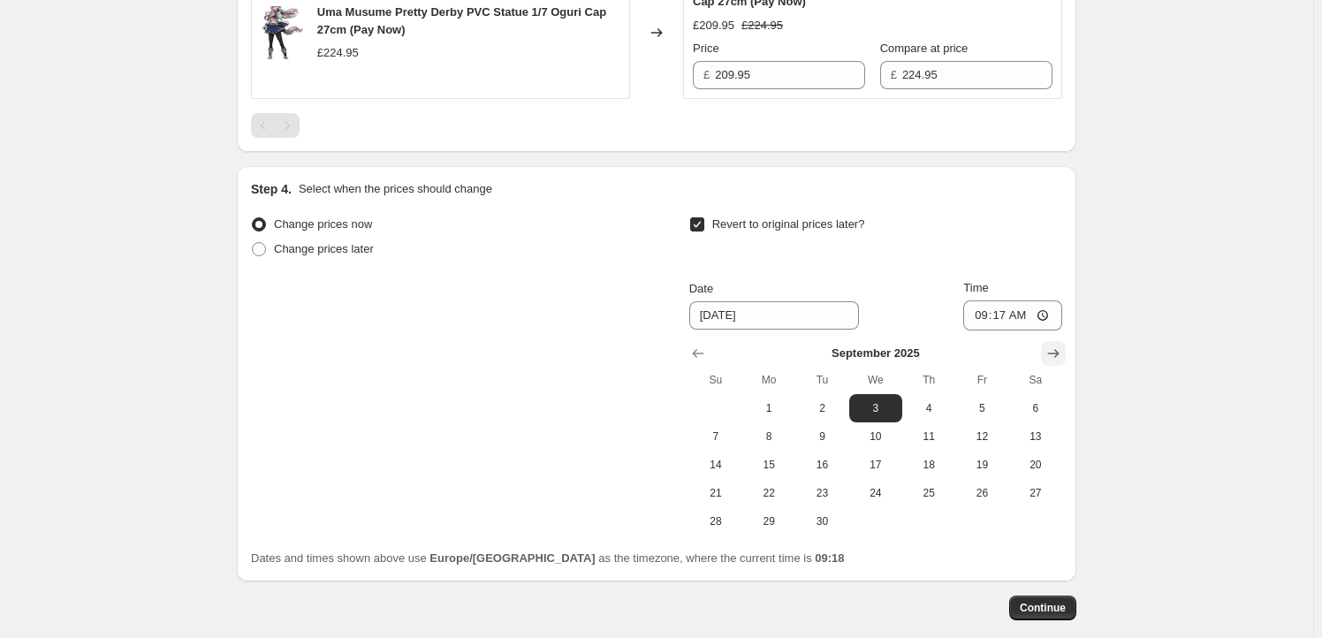
click at [1049, 346] on icon "Show next month, October 2025" at bounding box center [1053, 354] width 18 height 18
click at [888, 460] on span "15" at bounding box center [875, 465] width 39 height 14
type input "[DATE]"
click at [1009, 313] on input "09:17" at bounding box center [1012, 315] width 99 height 30
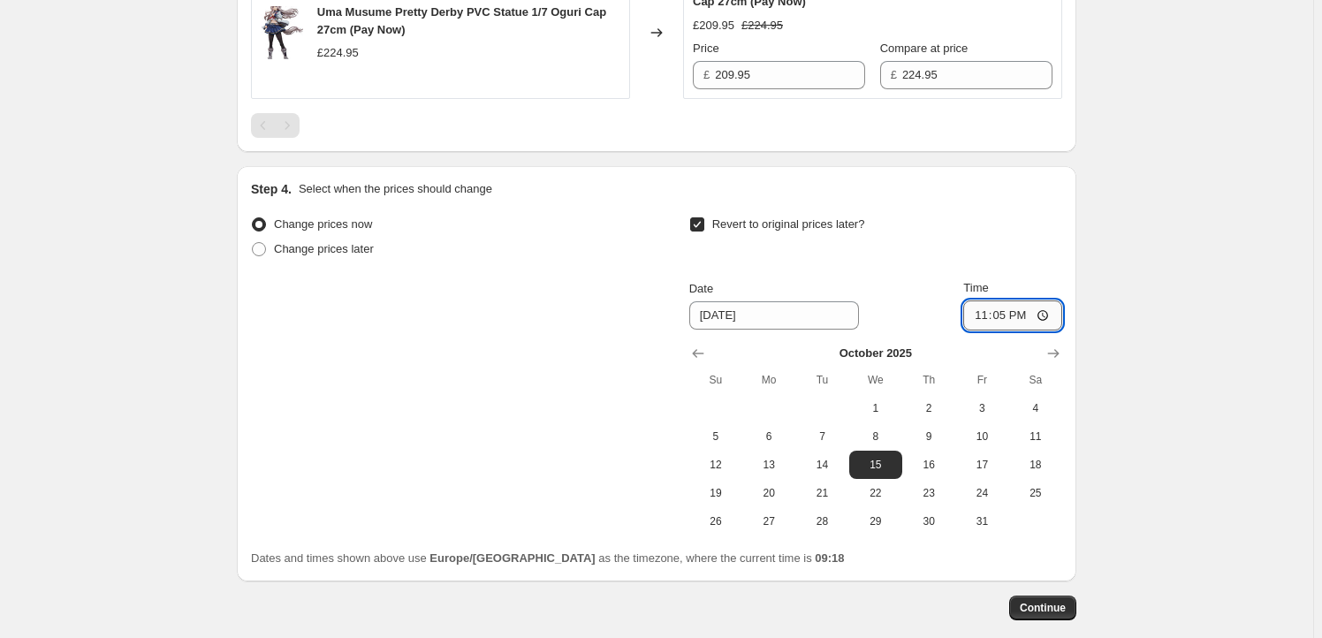
type input "23:59"
click at [1047, 607] on span "Continue" at bounding box center [1042, 608] width 46 height 14
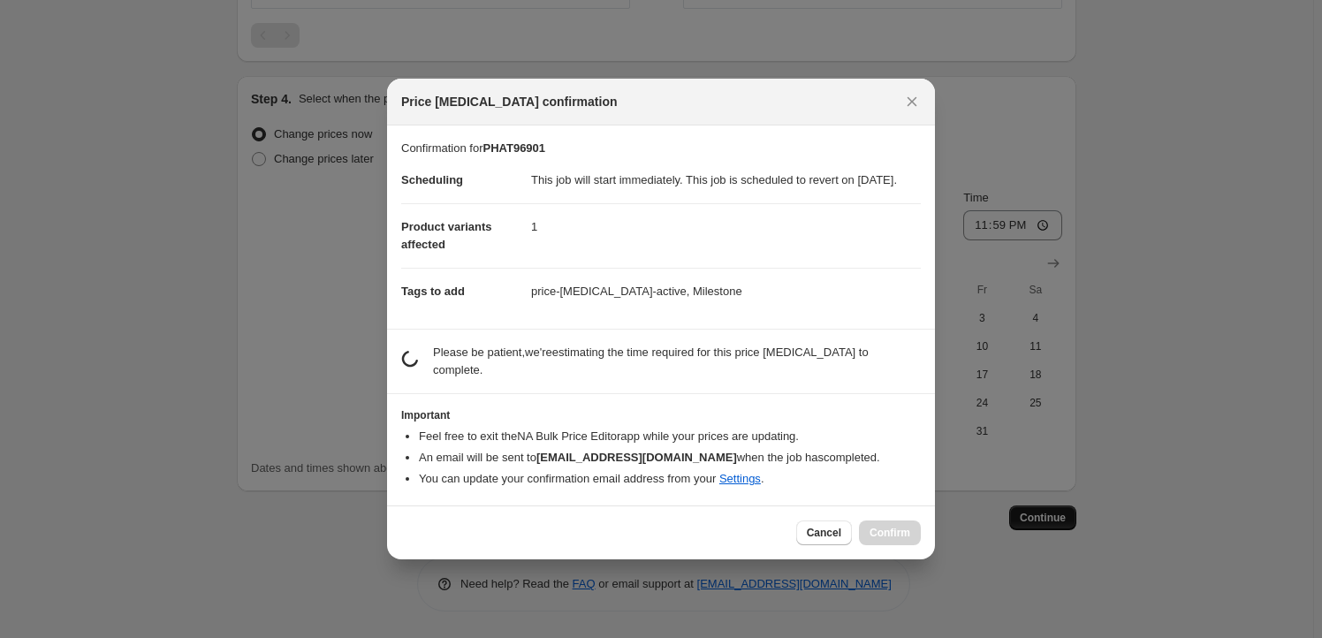
scroll to position [0, 0]
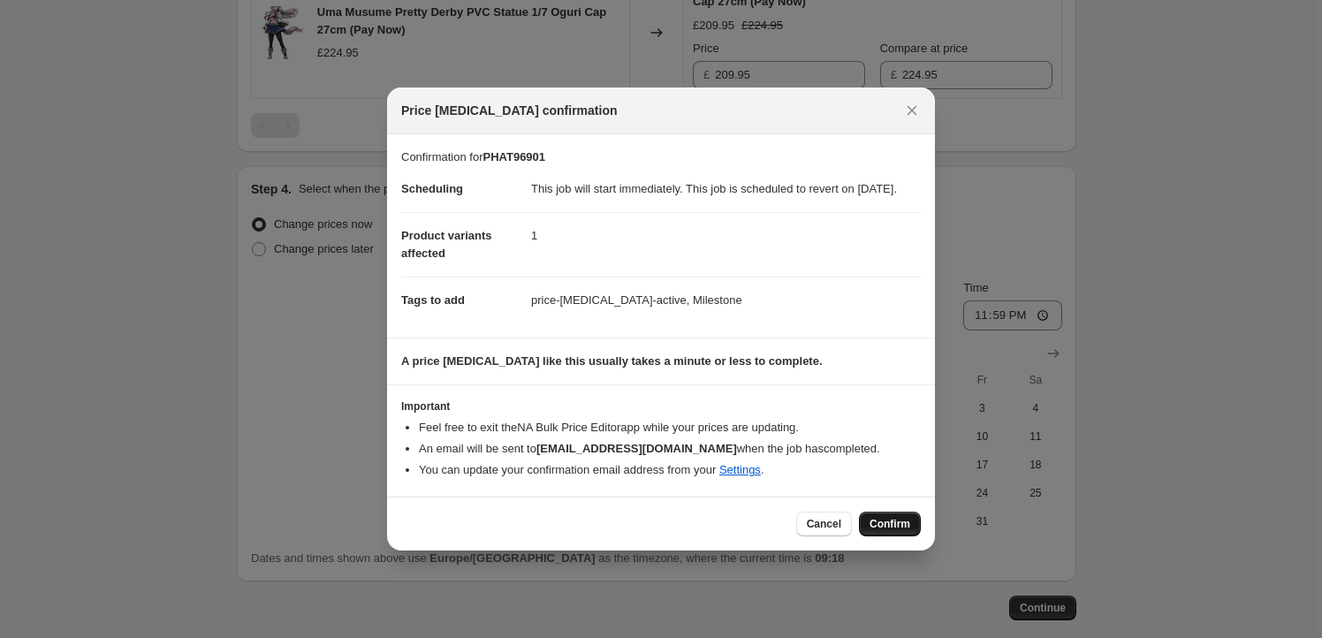
click at [890, 531] on span "Confirm" at bounding box center [889, 524] width 41 height 14
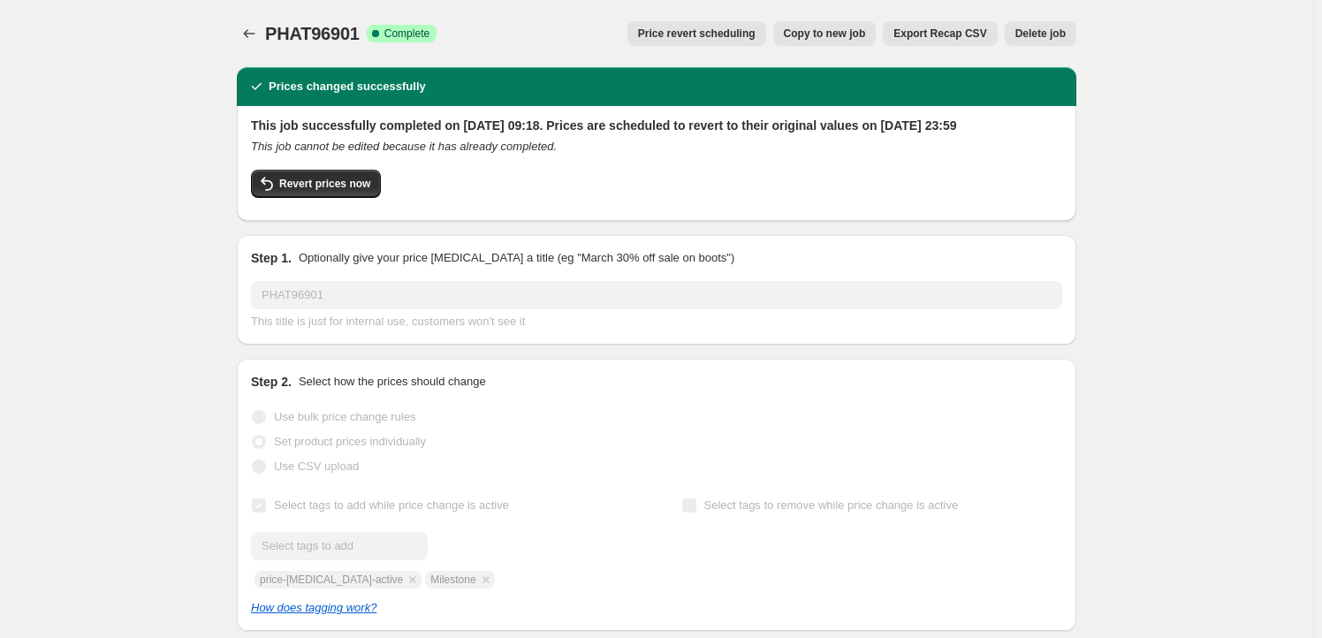
click at [866, 35] on span "Copy to new job" at bounding box center [825, 34] width 82 height 14
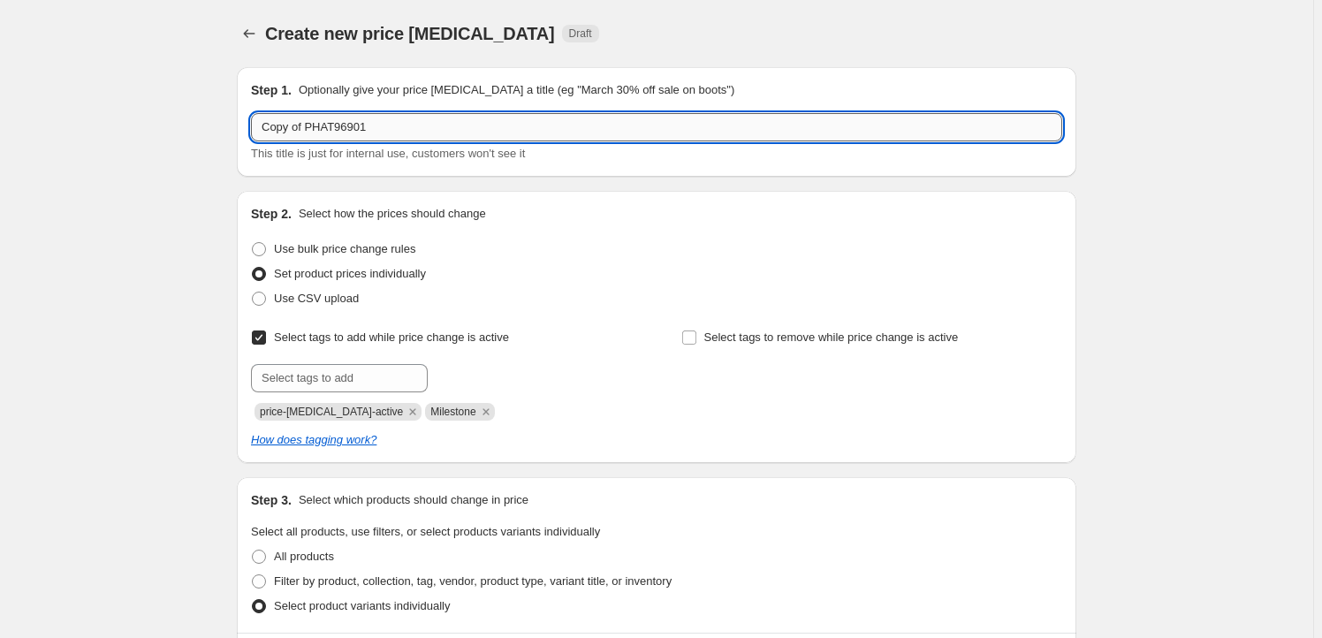
click at [383, 125] on input "Copy of PHAT96901" at bounding box center [656, 127] width 811 height 28
paste input "GSC66090"
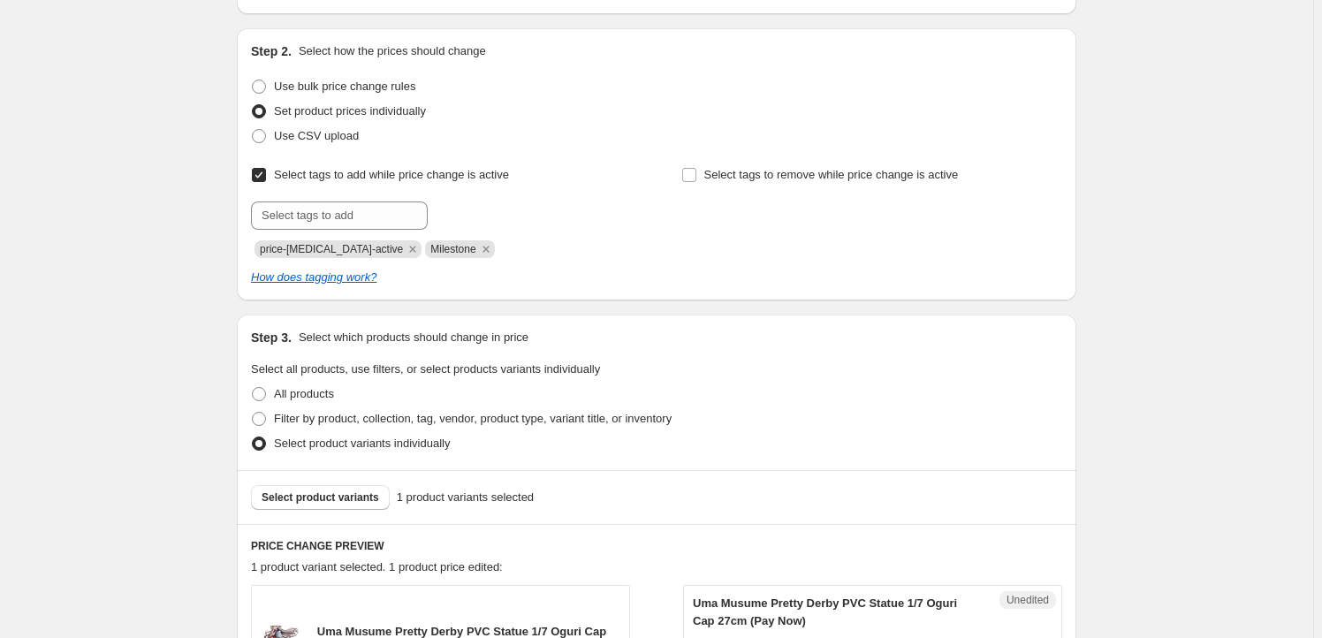
scroll to position [321, 0]
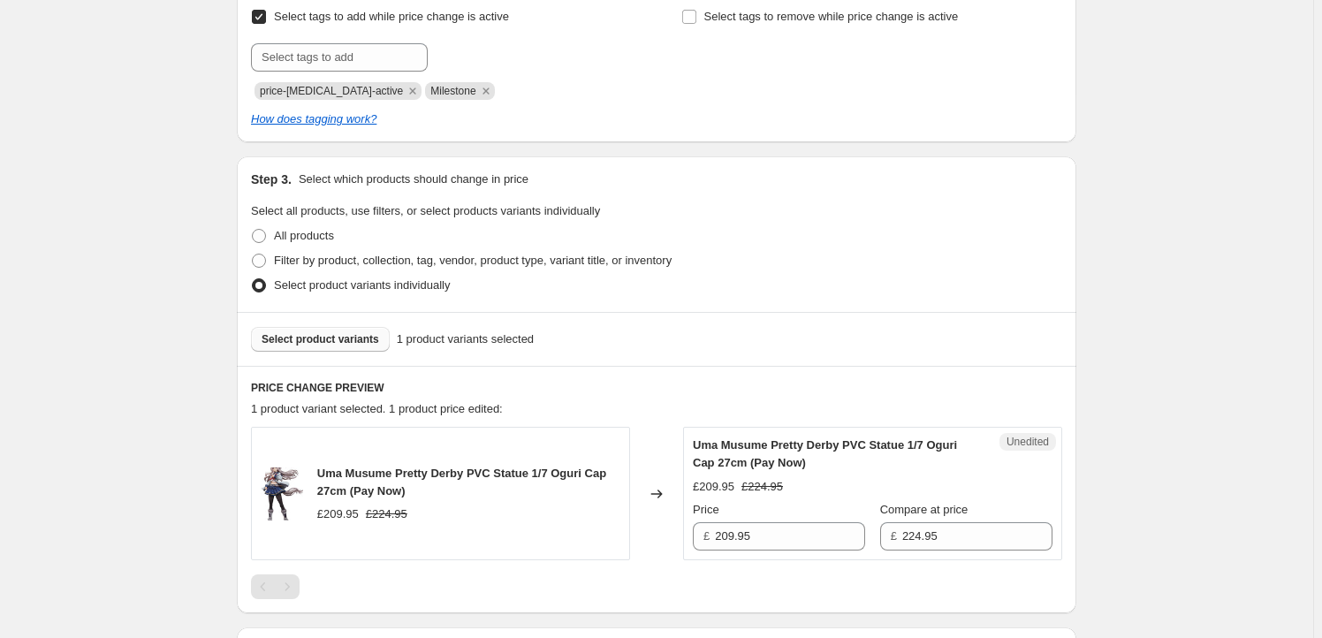
type input "GSC66090"
click at [340, 345] on span "Select product variants" at bounding box center [319, 339] width 117 height 14
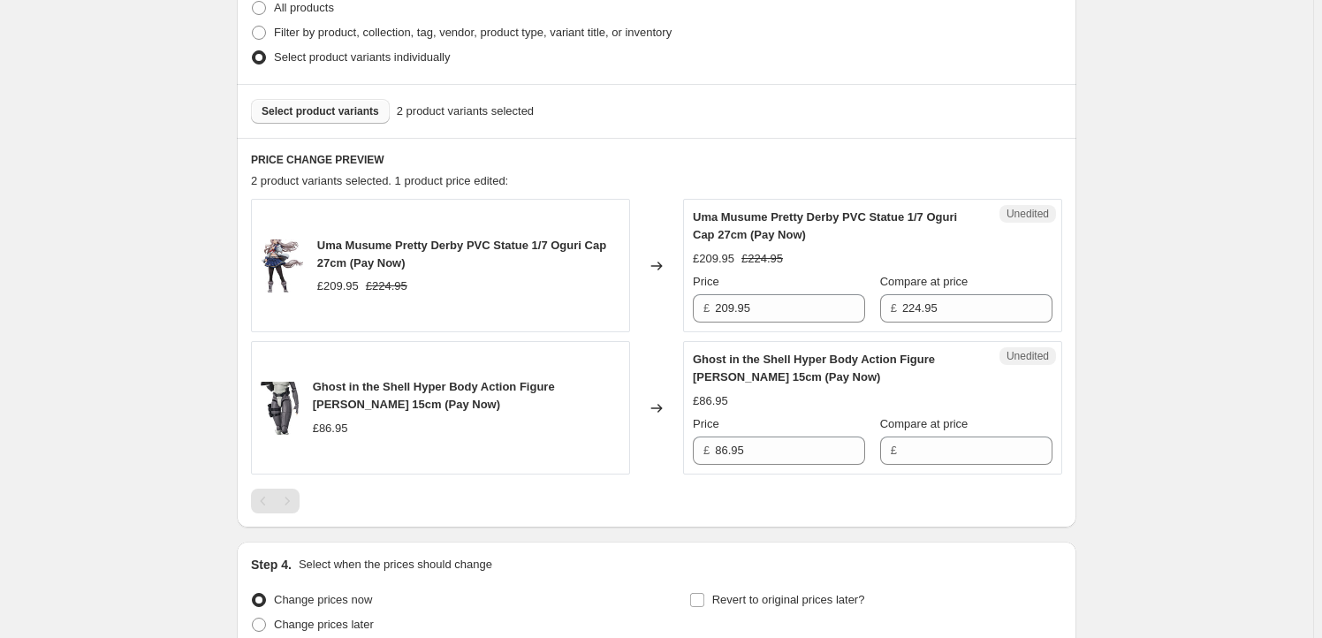
scroll to position [642, 0]
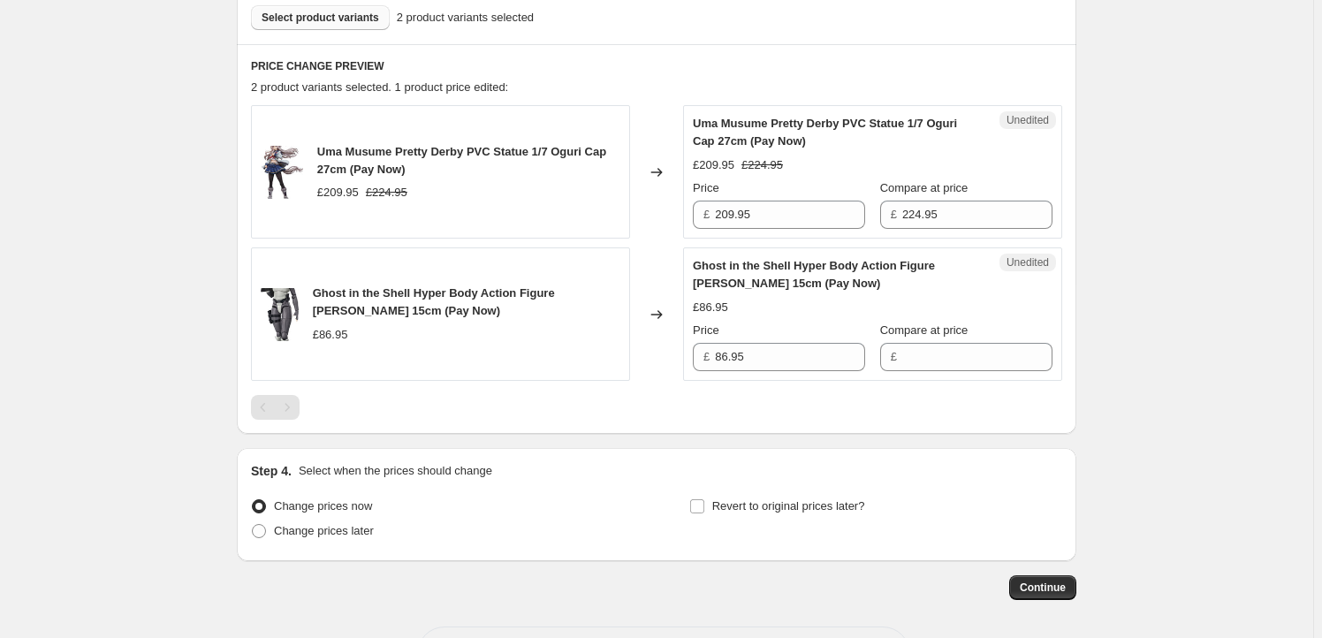
click at [339, 148] on span "Uma Musume Pretty Derby PVC Statue 1/7 Oguri Cap 27cm (Pay Now)" at bounding box center [461, 160] width 289 height 31
drag, startPoint x: 339, startPoint y: 148, endPoint x: 411, endPoint y: 163, distance: 73.1
click at [411, 163] on div "Uma Musume Pretty Derby PVC Statue 1/7 Oguri Cap 27cm (Pay Now)" at bounding box center [468, 160] width 303 height 35
copy span "Uma Musume Pretty Derby PVC Statue 1/7 Oguri Cap 27cm (Pay Now)"
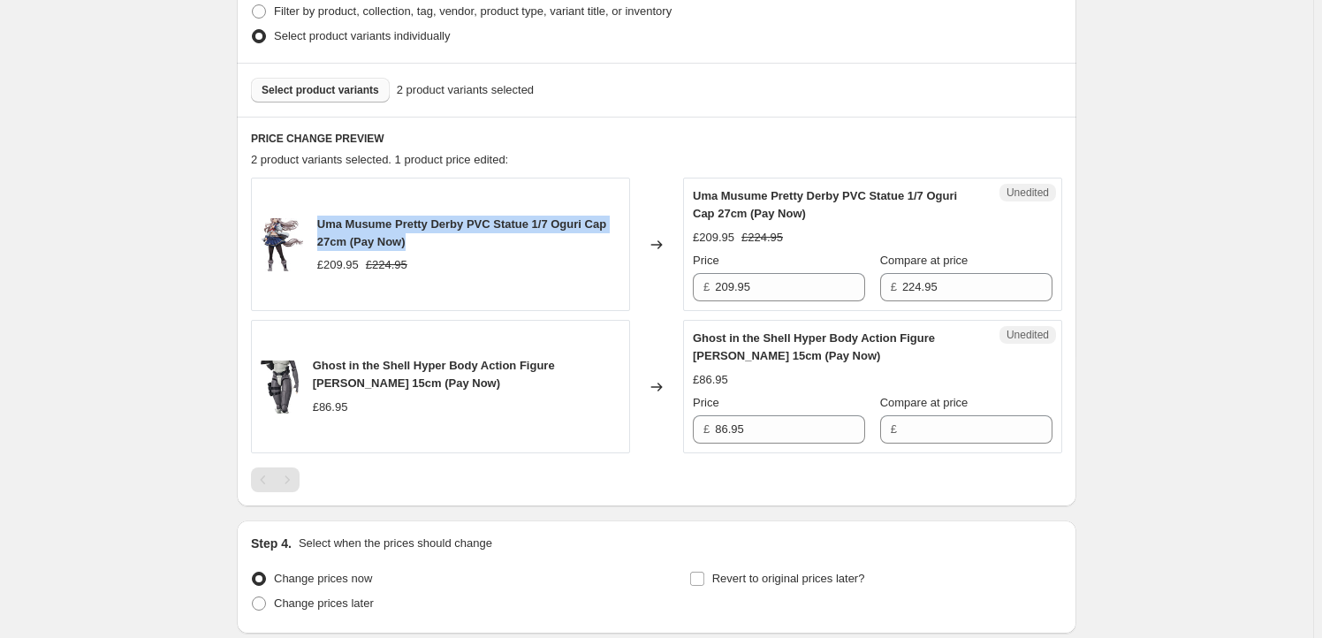
scroll to position [481, 0]
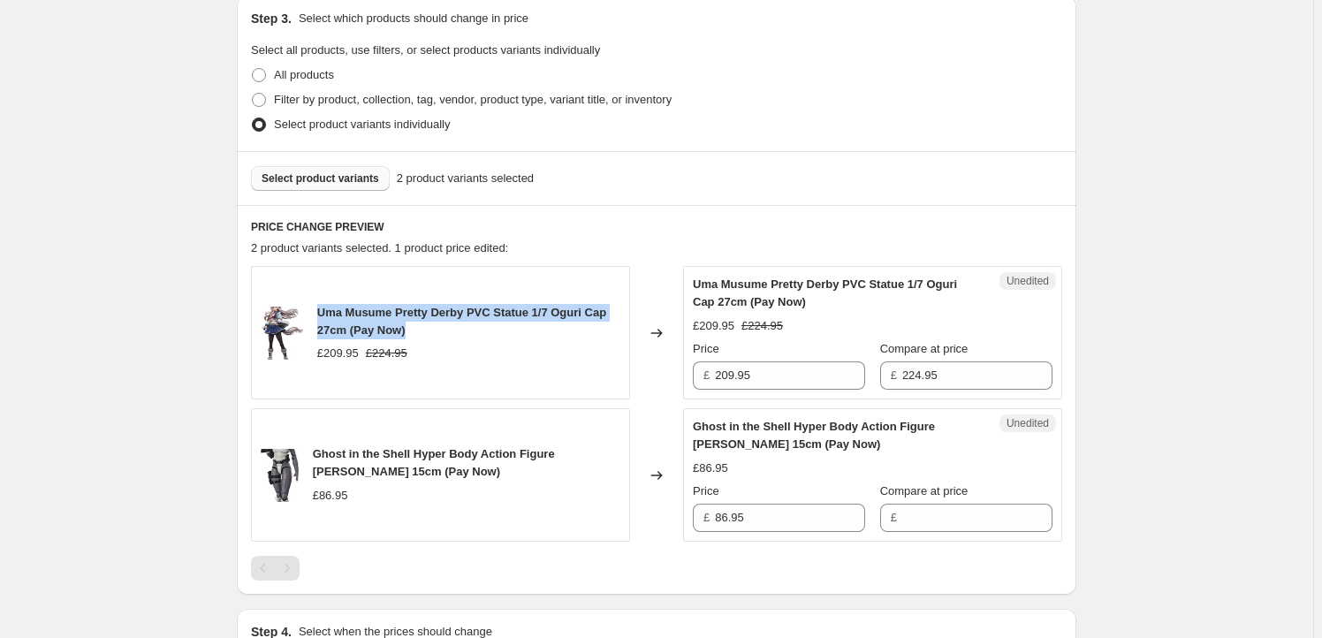
click at [312, 183] on span "Select product variants" at bounding box center [319, 178] width 117 height 14
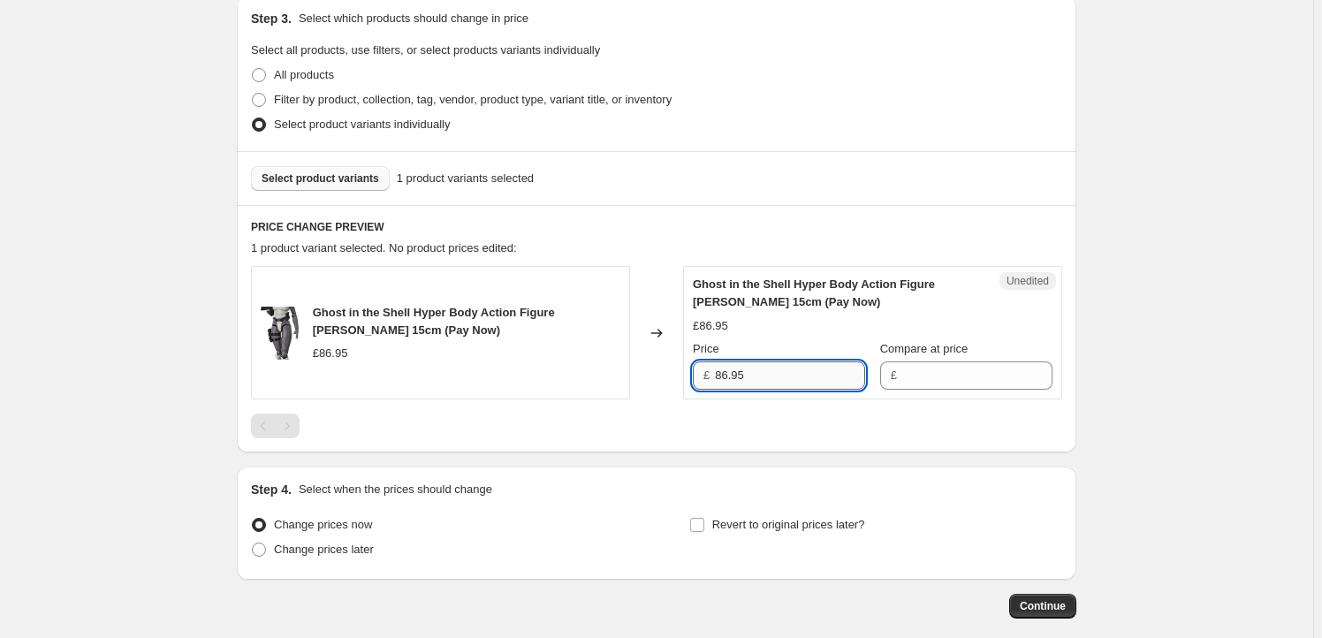
click at [780, 376] on input "86.95" at bounding box center [790, 375] width 150 height 28
type input "86.95"
click at [933, 378] on input "Compare at price" at bounding box center [977, 375] width 150 height 28
paste input "86.95"
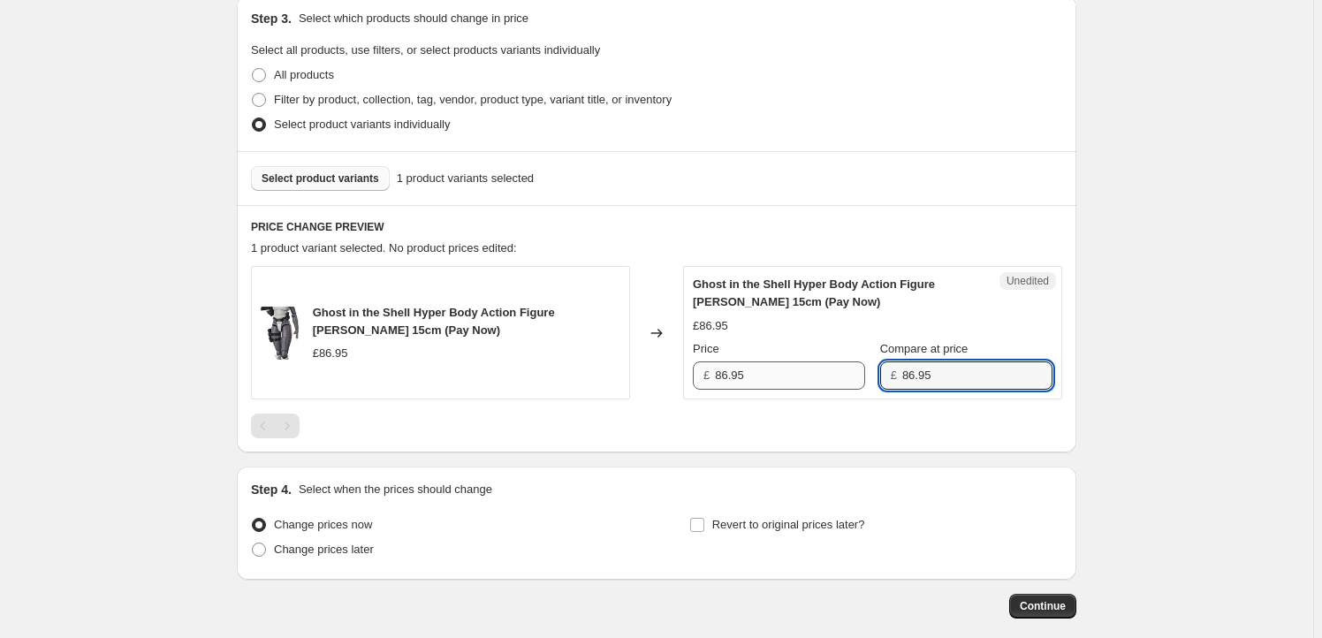
type input "86.95"
click at [778, 376] on input "86.95" at bounding box center [790, 375] width 150 height 28
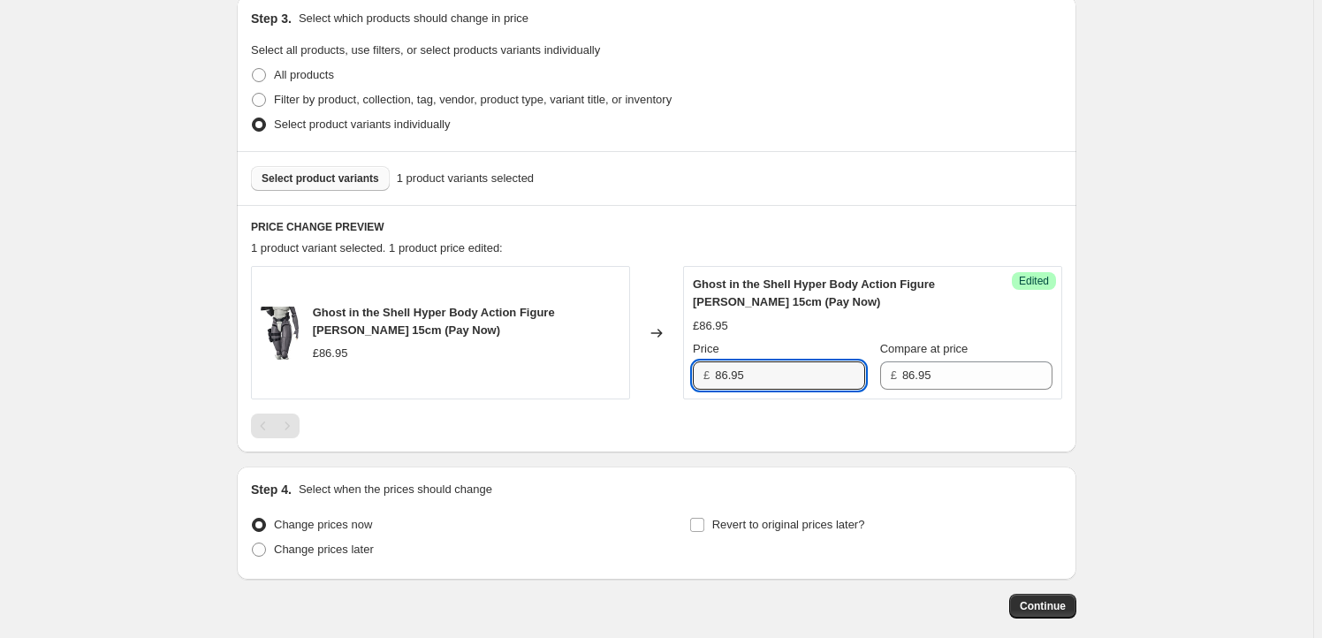
drag, startPoint x: 730, startPoint y: 378, endPoint x: 686, endPoint y: 380, distance: 44.2
click at [687, 380] on div "Success Edited Ghost in the Shell Hyper Body Action Figure [PERSON_NAME] 15cm (…" at bounding box center [872, 332] width 379 height 133
type input "78.95"
click at [746, 519] on span "Revert to original prices later?" at bounding box center [788, 524] width 153 height 13
click at [704, 519] on input "Revert to original prices later?" at bounding box center [697, 525] width 14 height 14
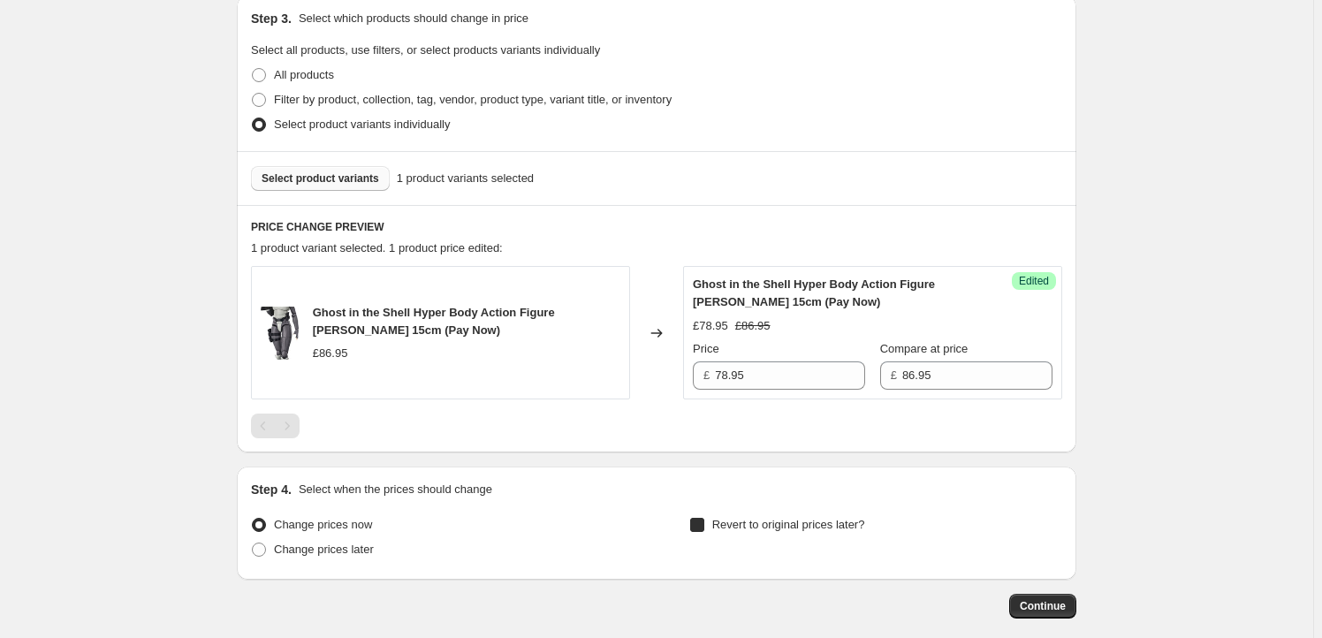
checkbox input "true"
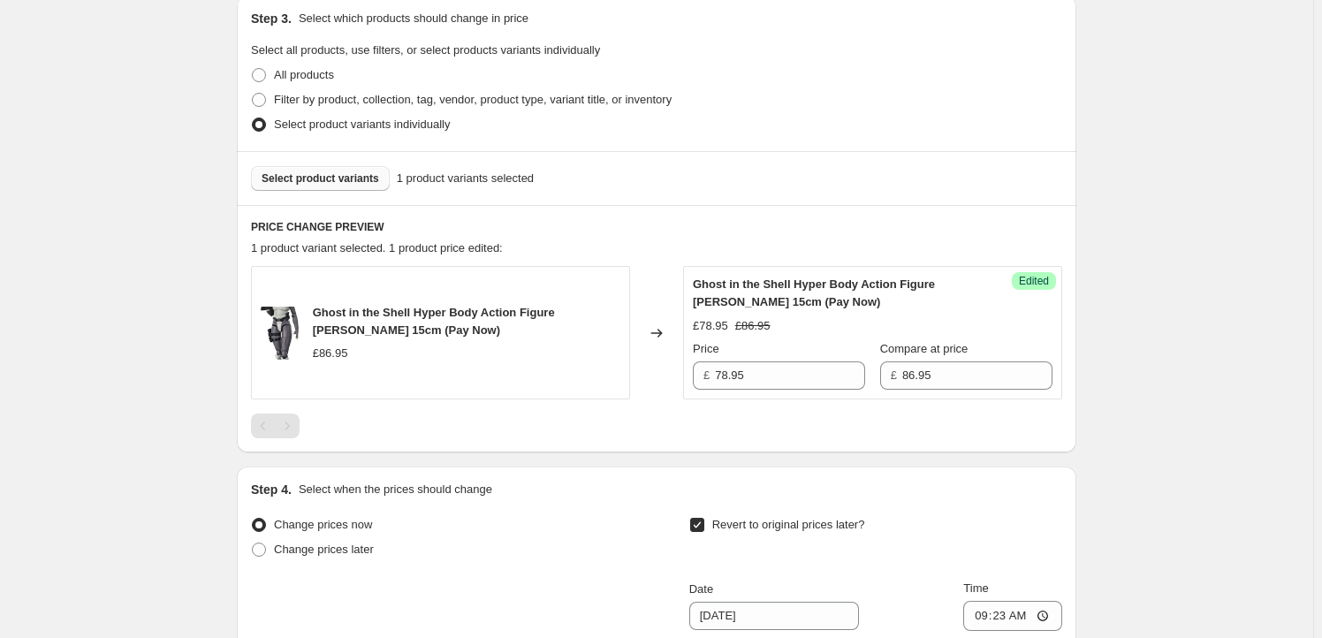
scroll to position [856, 0]
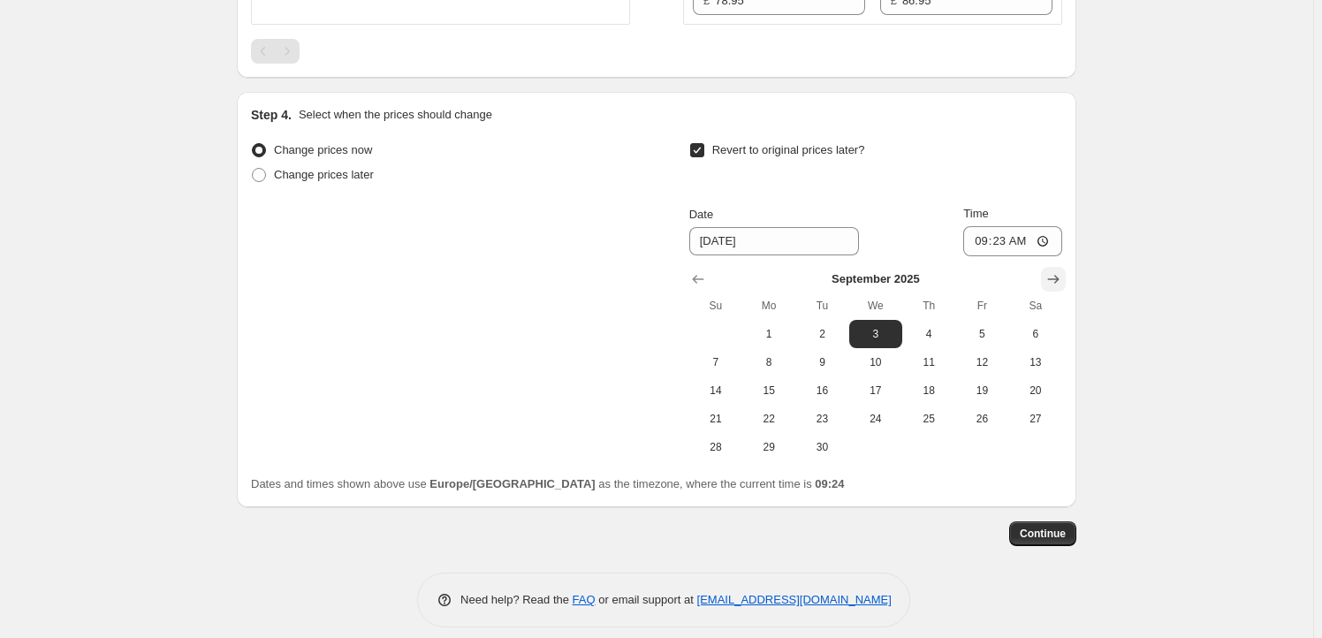
click at [1062, 279] on icon "Show next month, October 2025" at bounding box center [1053, 279] width 18 height 18
click at [872, 330] on span "1" at bounding box center [875, 334] width 39 height 14
type input "[DATE]"
click at [1007, 246] on input "09:23" at bounding box center [1012, 241] width 99 height 30
type input "23:59"
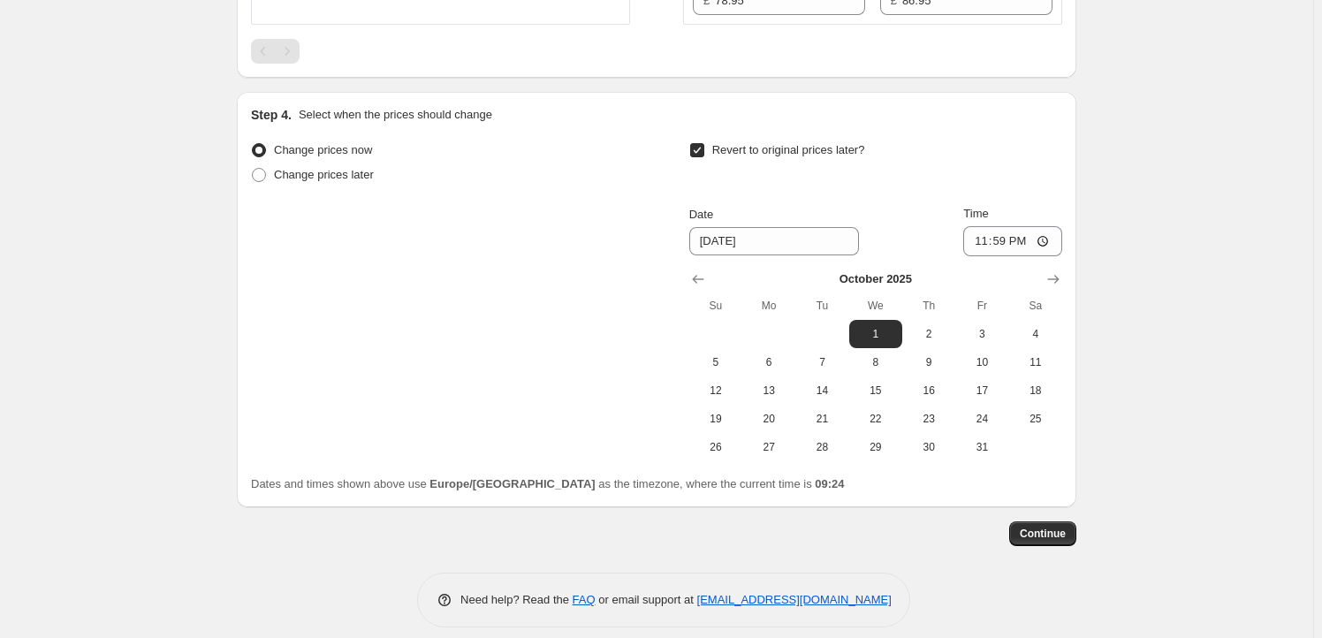
click at [1064, 526] on span "Continue" at bounding box center [1042, 533] width 46 height 14
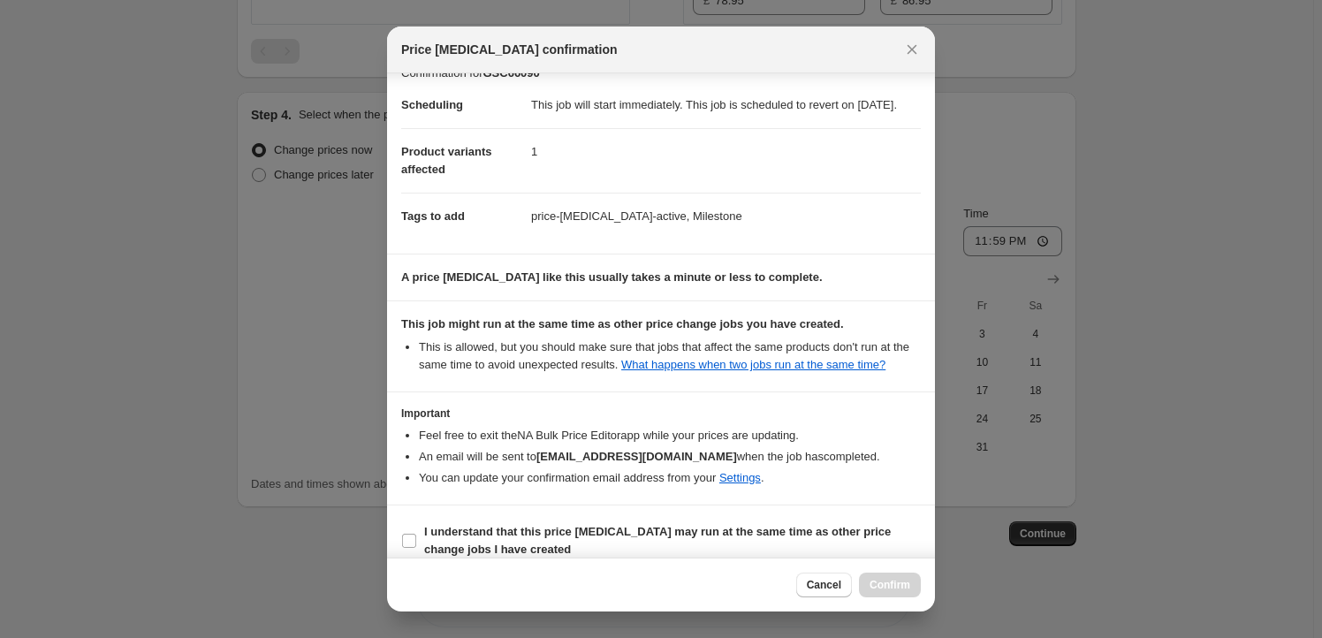
scroll to position [57, 0]
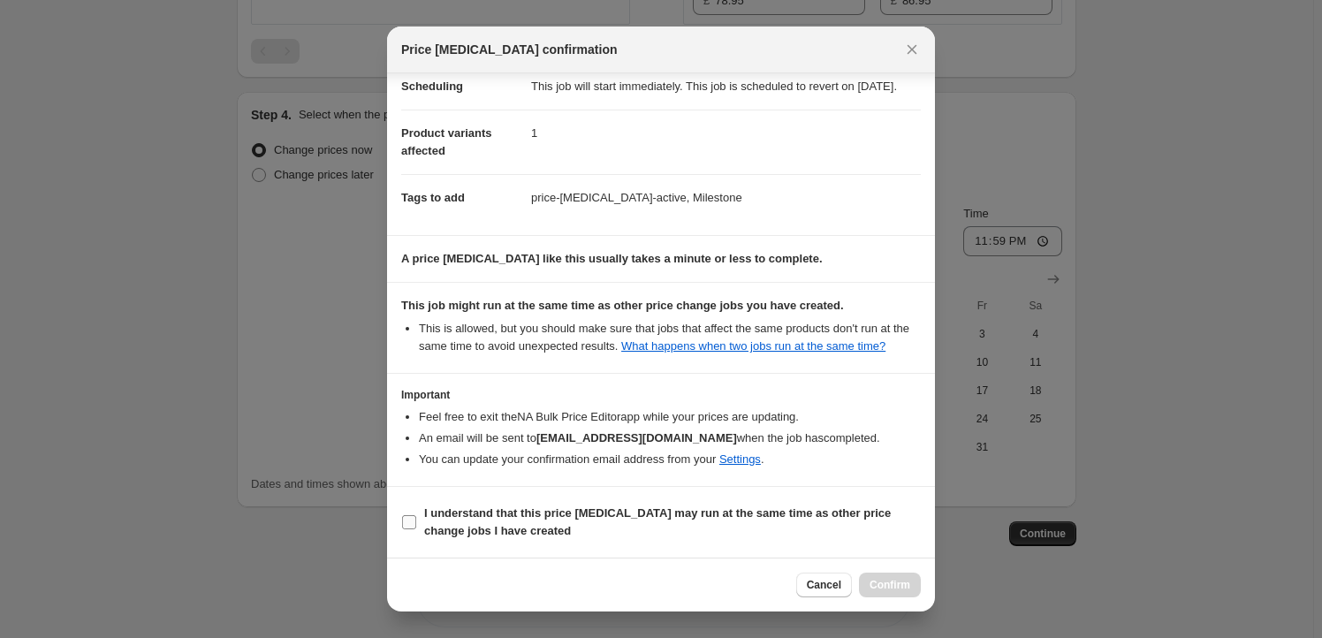
click at [442, 518] on b "I understand that this price [MEDICAL_DATA] may run at the same time as other p…" at bounding box center [657, 521] width 466 height 31
click at [416, 518] on input "I understand that this price [MEDICAL_DATA] may run at the same time as other p…" at bounding box center [409, 522] width 14 height 14
checkbox input "true"
click at [890, 584] on span "Confirm" at bounding box center [889, 585] width 41 height 14
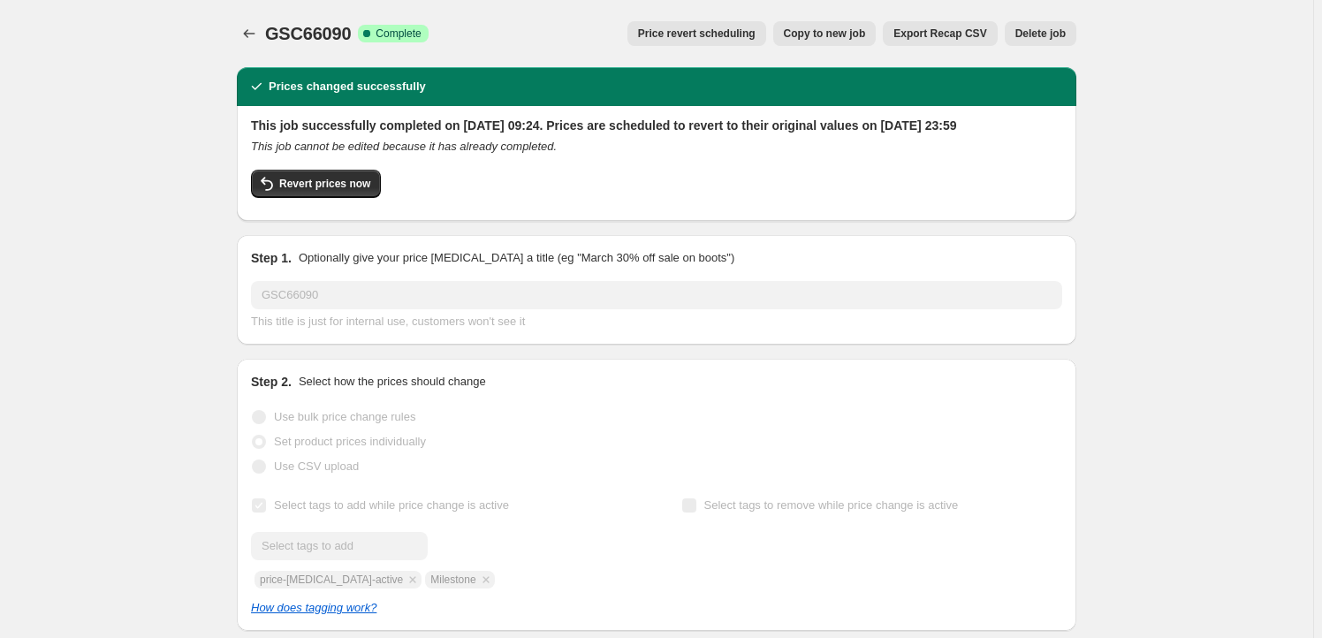
click at [843, 32] on span "Copy to new job" at bounding box center [825, 34] width 82 height 14
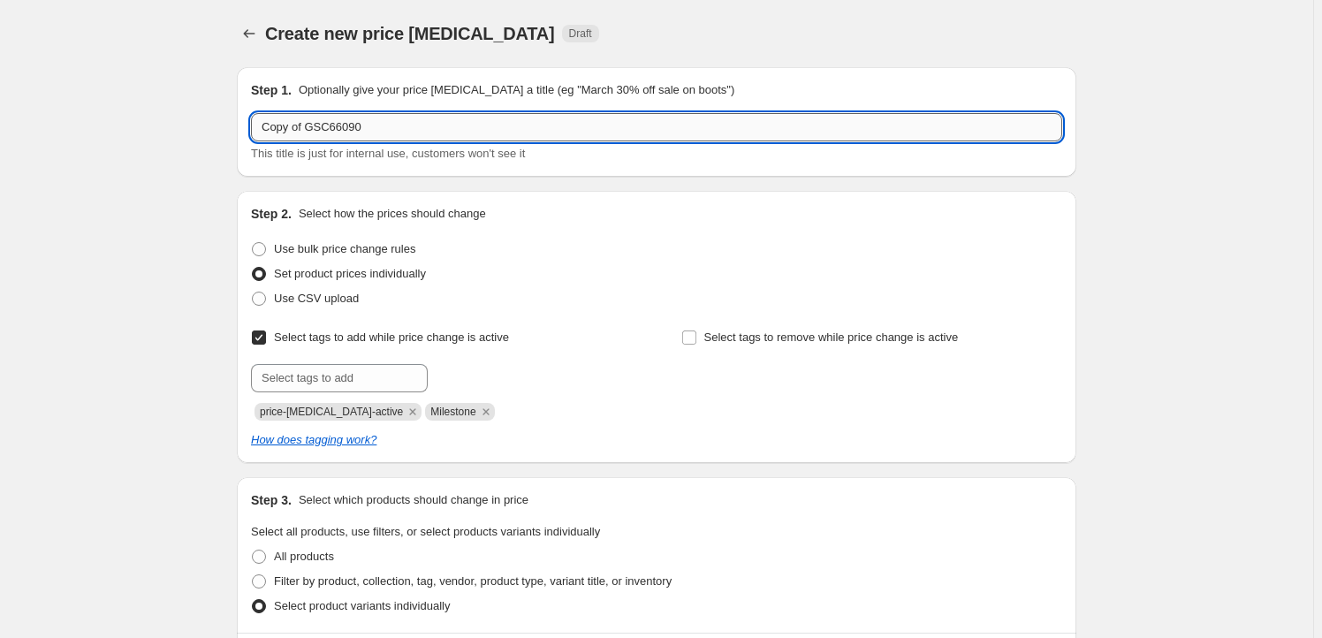
click at [396, 126] on input "Copy of GSC66090" at bounding box center [656, 127] width 811 height 28
paste input "GSC66216"
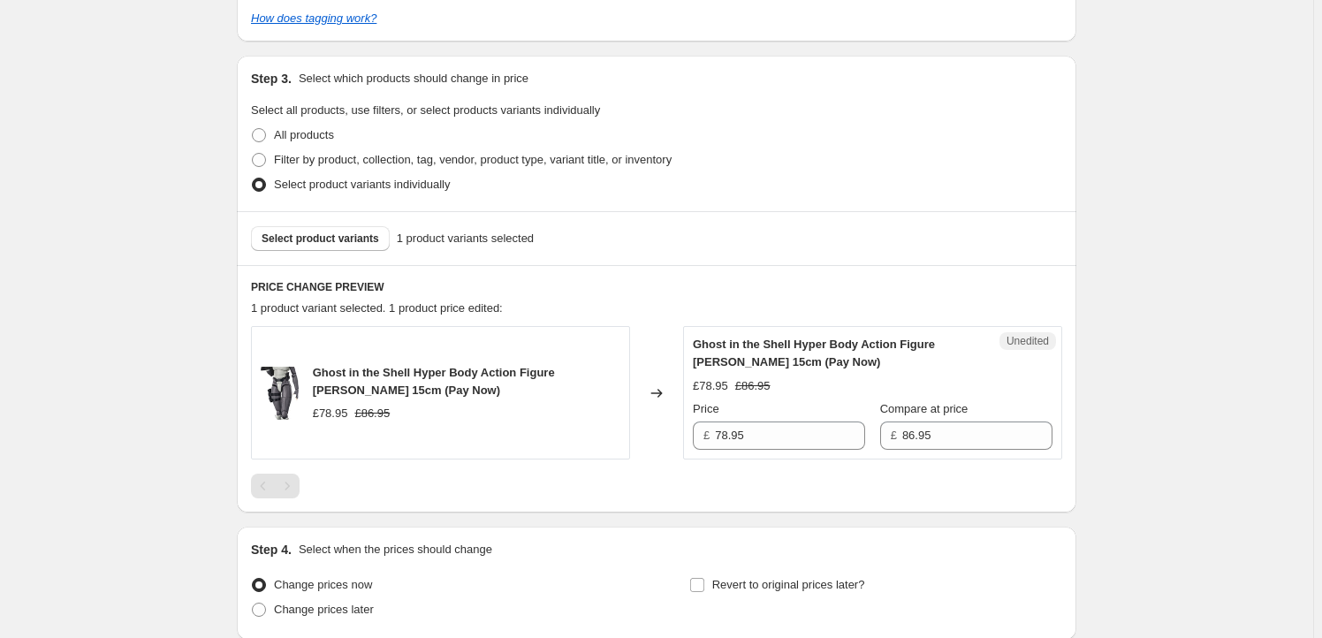
scroll to position [481, 0]
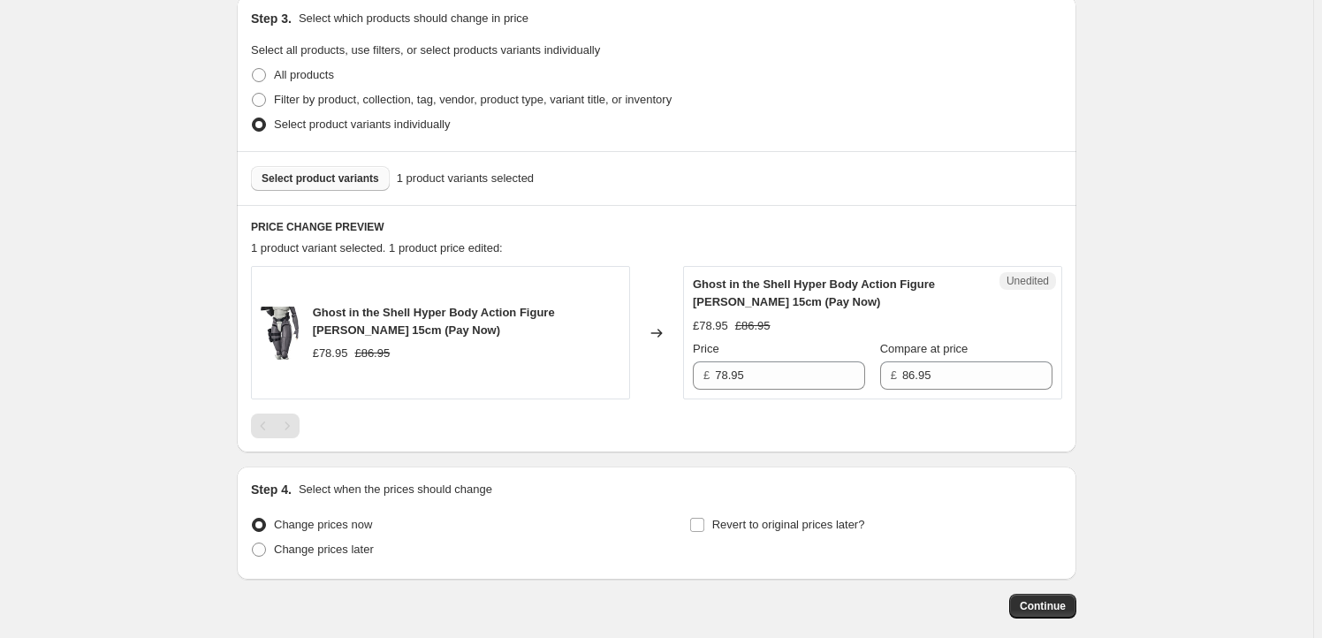
type input "GSC66216"
click at [322, 164] on div "Select product variants 1 product variants selected" at bounding box center [656, 178] width 839 height 54
click at [322, 184] on span "Select product variants" at bounding box center [319, 178] width 117 height 14
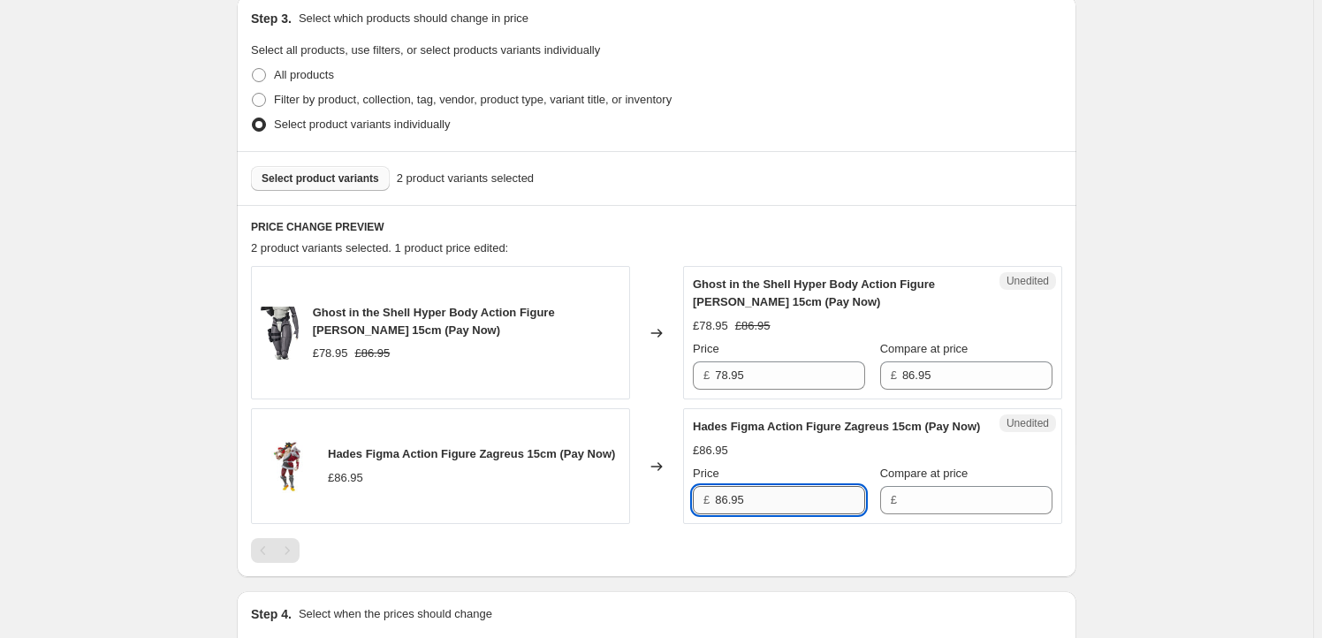
drag, startPoint x: 761, startPoint y: 511, endPoint x: 811, endPoint y: 520, distance: 50.3
click at [762, 511] on input "86.95" at bounding box center [790, 500] width 150 height 28
type input "86.95"
click at [934, 514] on input "Compare at price" at bounding box center [977, 500] width 150 height 28
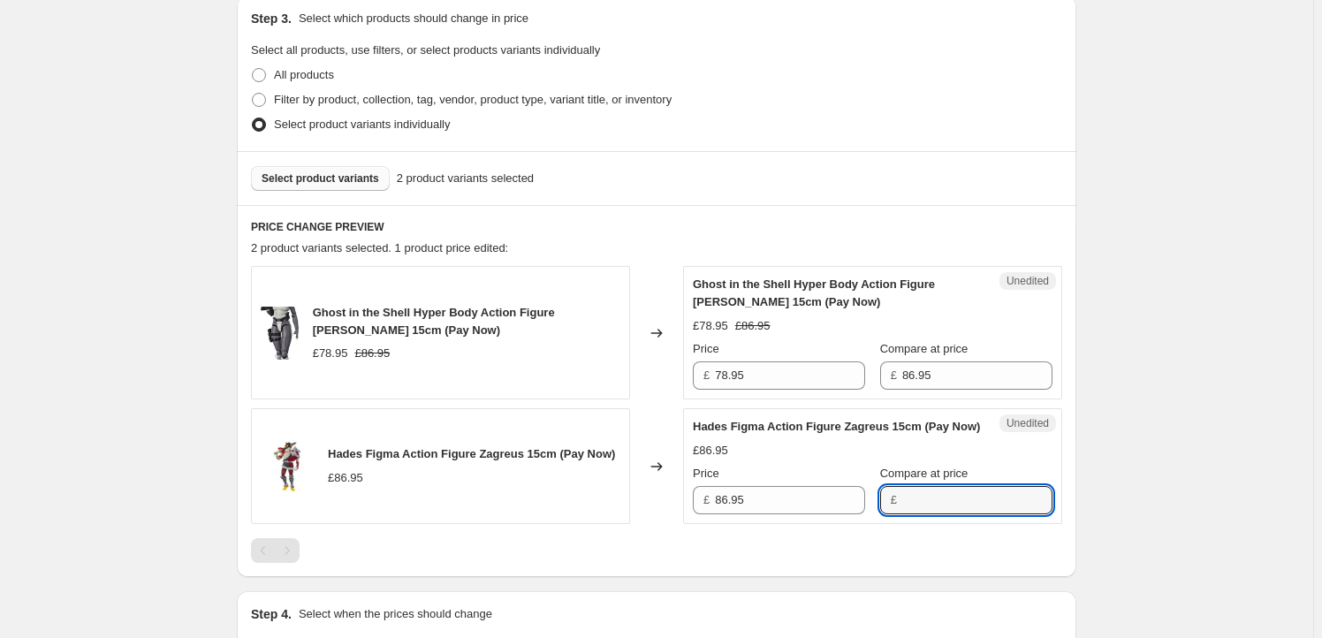
paste input "86.95"
type input "86.95"
drag, startPoint x: 790, startPoint y: 519, endPoint x: 758, endPoint y: 519, distance: 31.8
click at [789, 514] on input "86.95" at bounding box center [790, 500] width 150 height 28
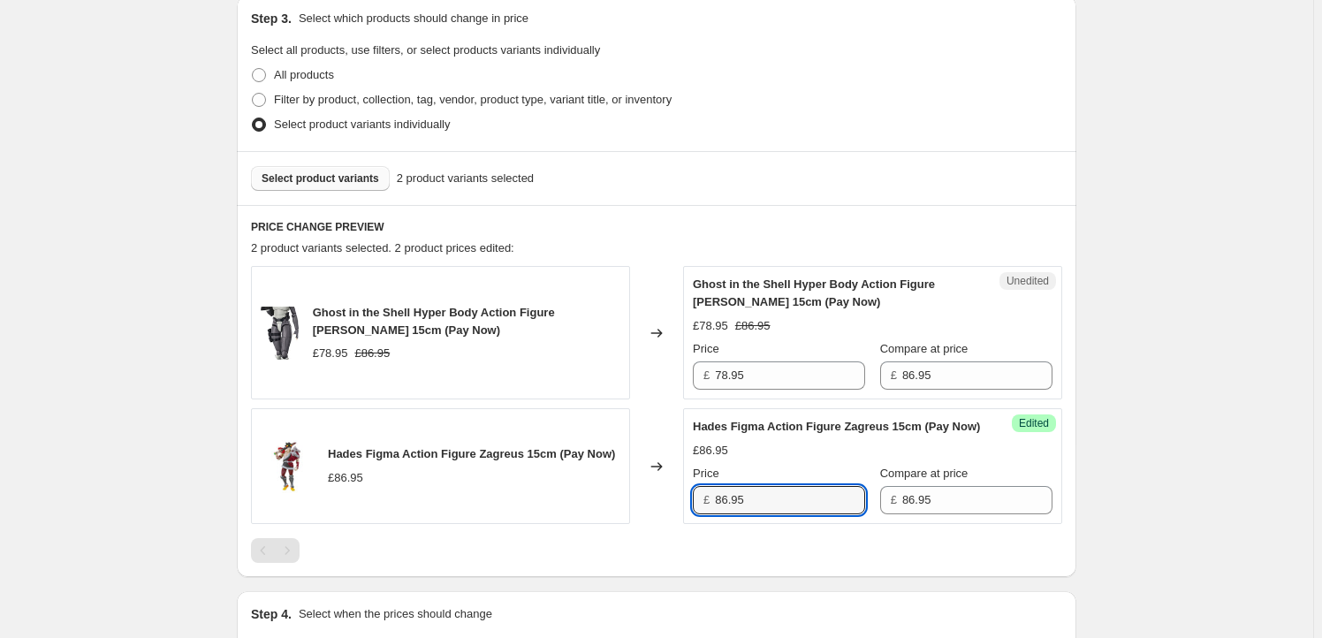
drag, startPoint x: 727, startPoint y: 517, endPoint x: 639, endPoint y: 511, distance: 88.5
click at [639, 511] on div "Hades Figma Action Figure Zagreus 15cm (Pay Now) £86.95 Changed to Success Edit…" at bounding box center [656, 466] width 811 height 116
type input "78.95"
click at [340, 321] on div "Ghost in the Shell Hyper Body Action Figure [PERSON_NAME] 15cm (Pay Now)" at bounding box center [466, 321] width 307 height 35
click at [337, 314] on span "Ghost in the Shell Hyper Body Action Figure [PERSON_NAME] 15cm (Pay Now)" at bounding box center [434, 321] width 242 height 31
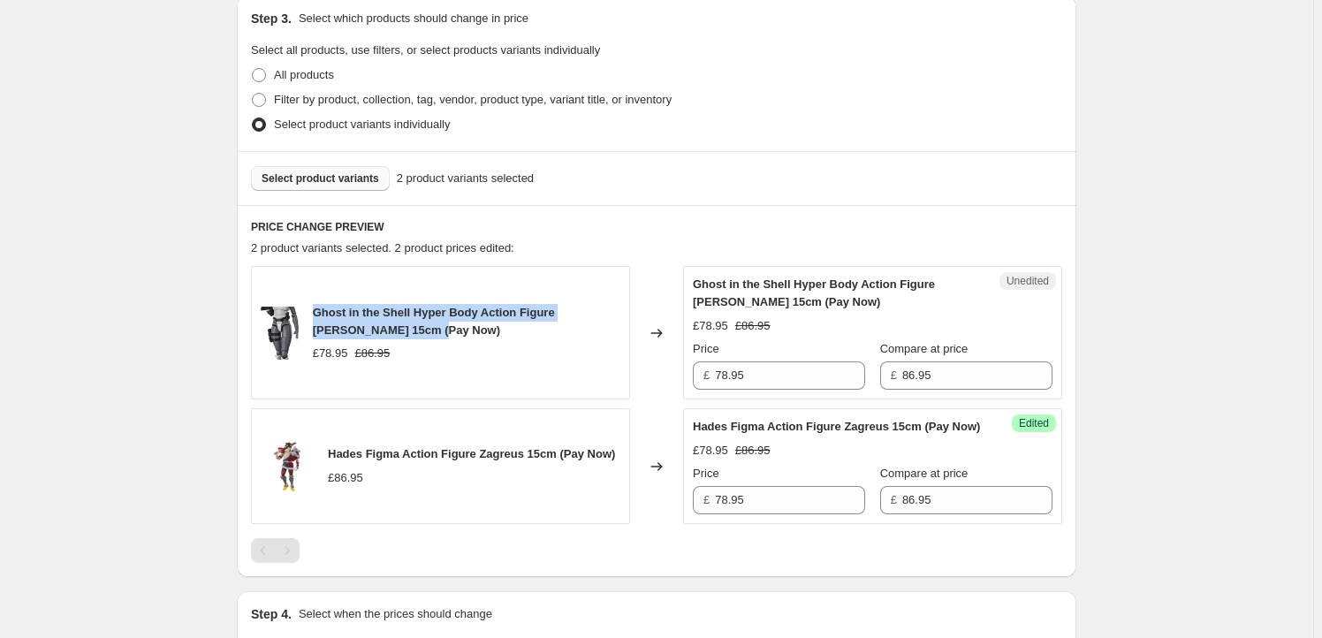
drag, startPoint x: 337, startPoint y: 314, endPoint x: 379, endPoint y: 332, distance: 45.1
click at [379, 332] on span "Ghost in the Shell Hyper Body Action Figure [PERSON_NAME] 15cm (Pay Now)" at bounding box center [434, 321] width 242 height 31
copy span "Ghost in the Shell Hyper Body Action Figure [PERSON_NAME] 15cm"
click at [345, 179] on span "Select product variants" at bounding box center [319, 178] width 117 height 14
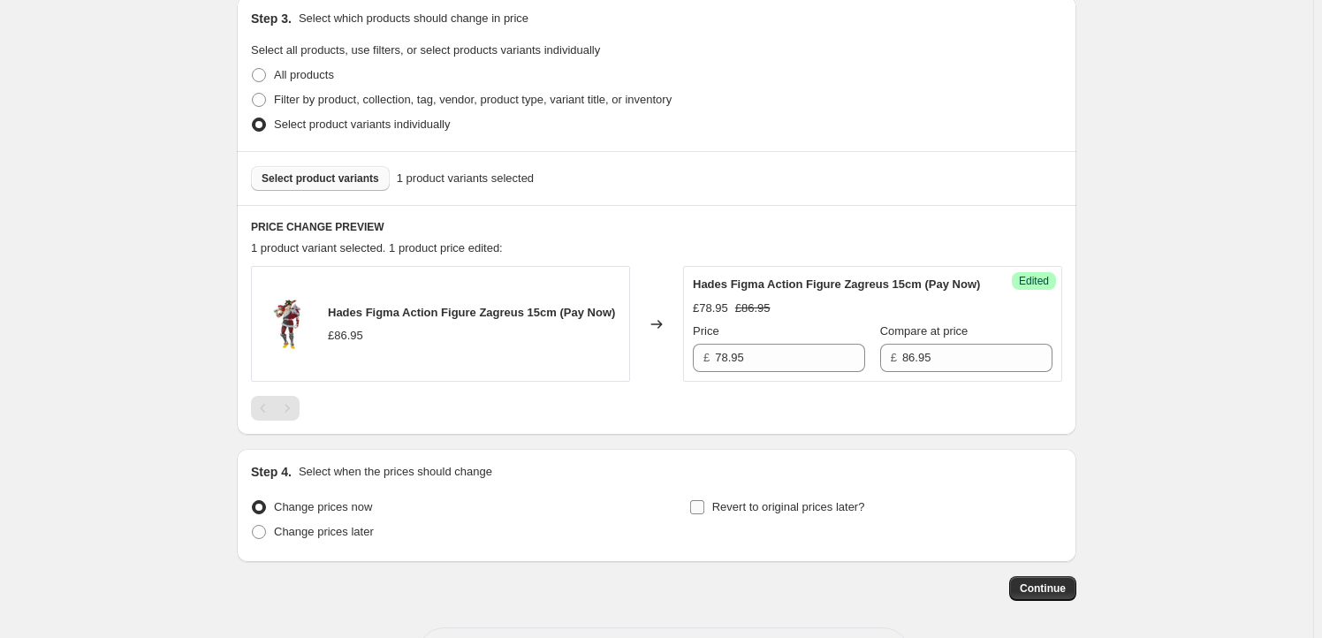
click at [761, 513] on span "Revert to original prices later?" at bounding box center [788, 506] width 153 height 13
click at [704, 514] on input "Revert to original prices later?" at bounding box center [697, 507] width 14 height 14
checkbox input "true"
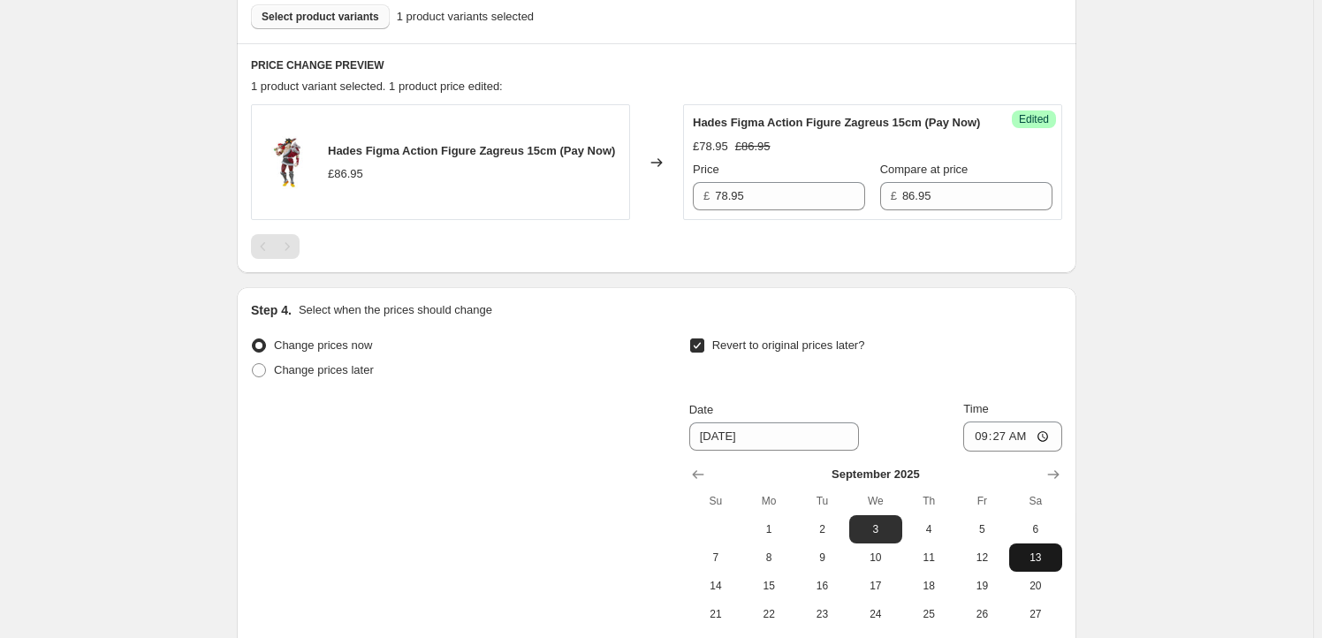
scroll to position [749, 0]
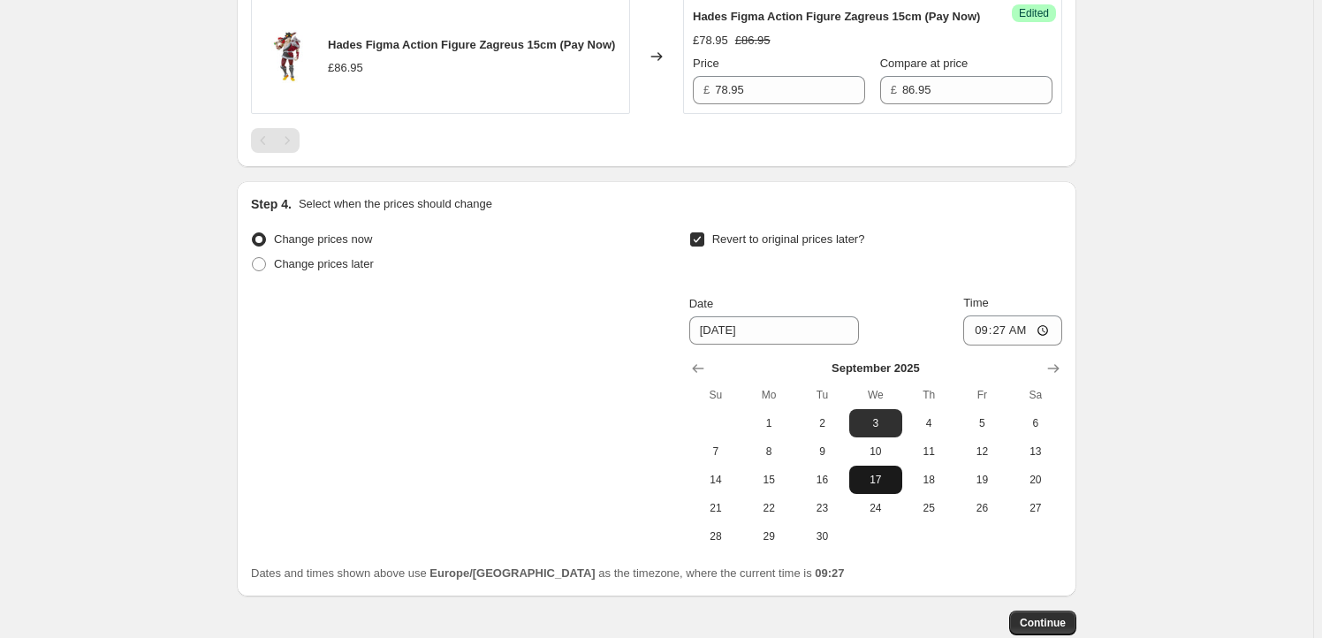
click at [883, 487] on span "17" at bounding box center [875, 480] width 39 height 14
type input "[DATE]"
click at [1004, 345] on input "09:27" at bounding box center [1012, 330] width 99 height 30
type input "23:59"
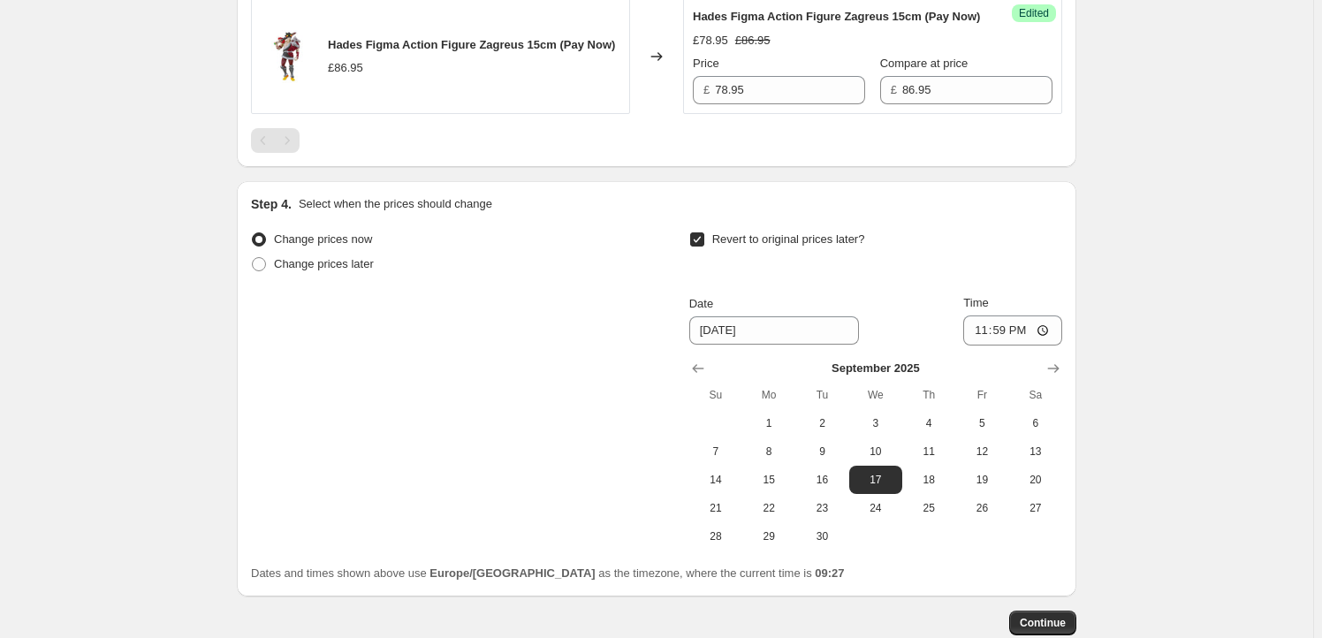
scroll to position [870, 0]
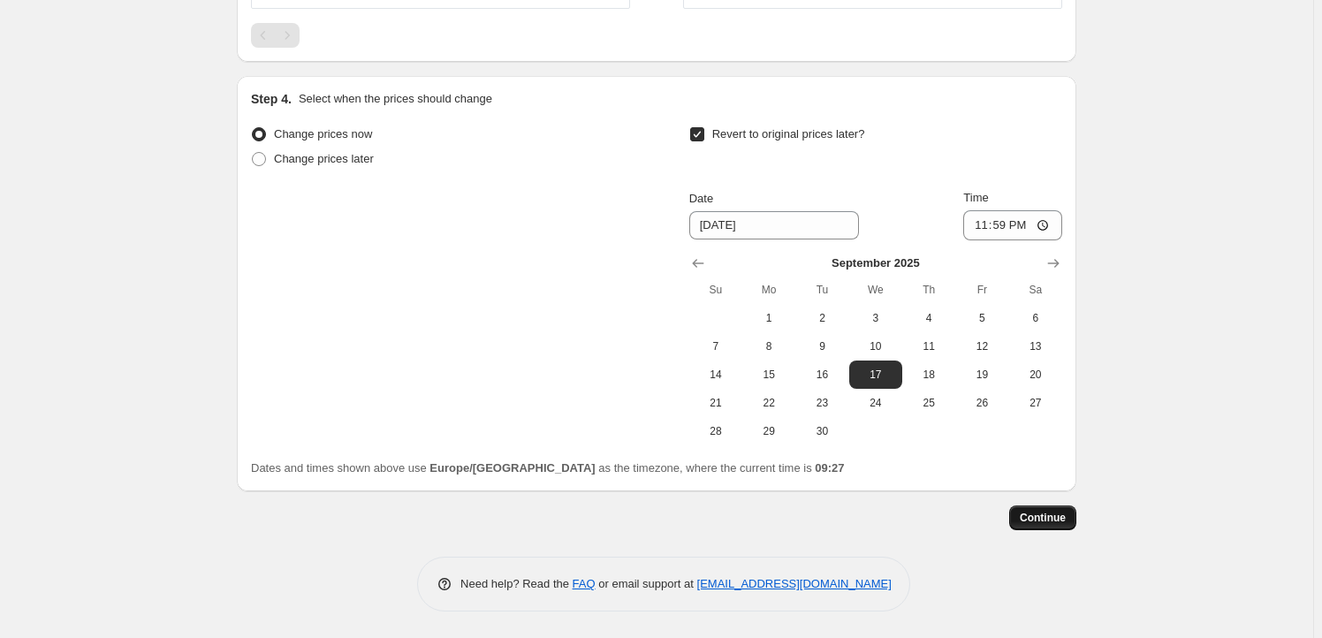
click at [1045, 515] on span "Continue" at bounding box center [1042, 518] width 46 height 14
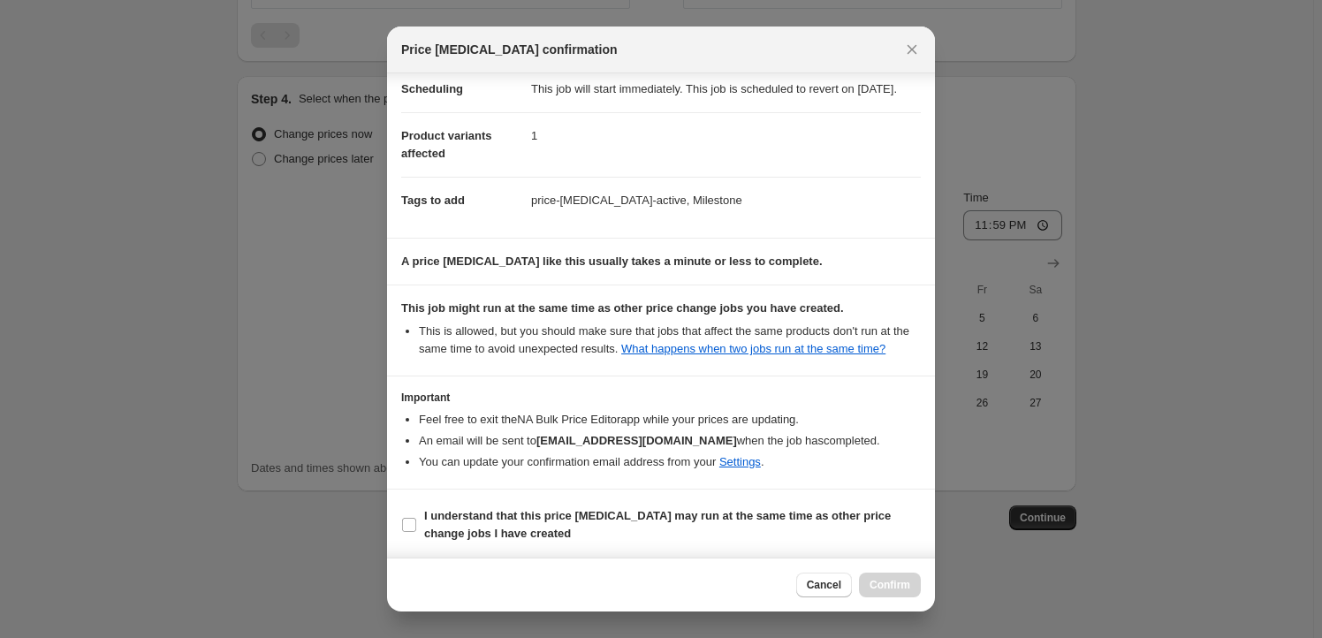
scroll to position [57, 0]
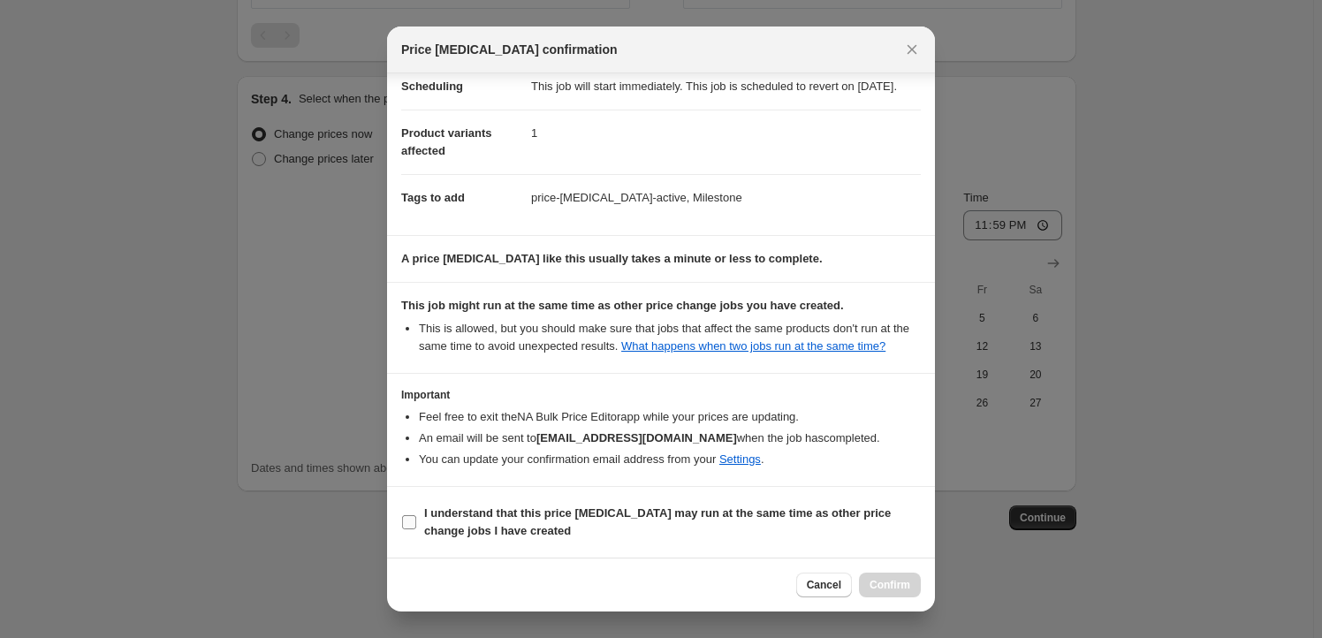
click at [451, 525] on b "I understand that this price [MEDICAL_DATA] may run at the same time as other p…" at bounding box center [657, 521] width 466 height 31
click at [416, 525] on input "I understand that this price [MEDICAL_DATA] may run at the same time as other p…" at bounding box center [409, 522] width 14 height 14
checkbox input "true"
click at [877, 585] on span "Confirm" at bounding box center [889, 585] width 41 height 14
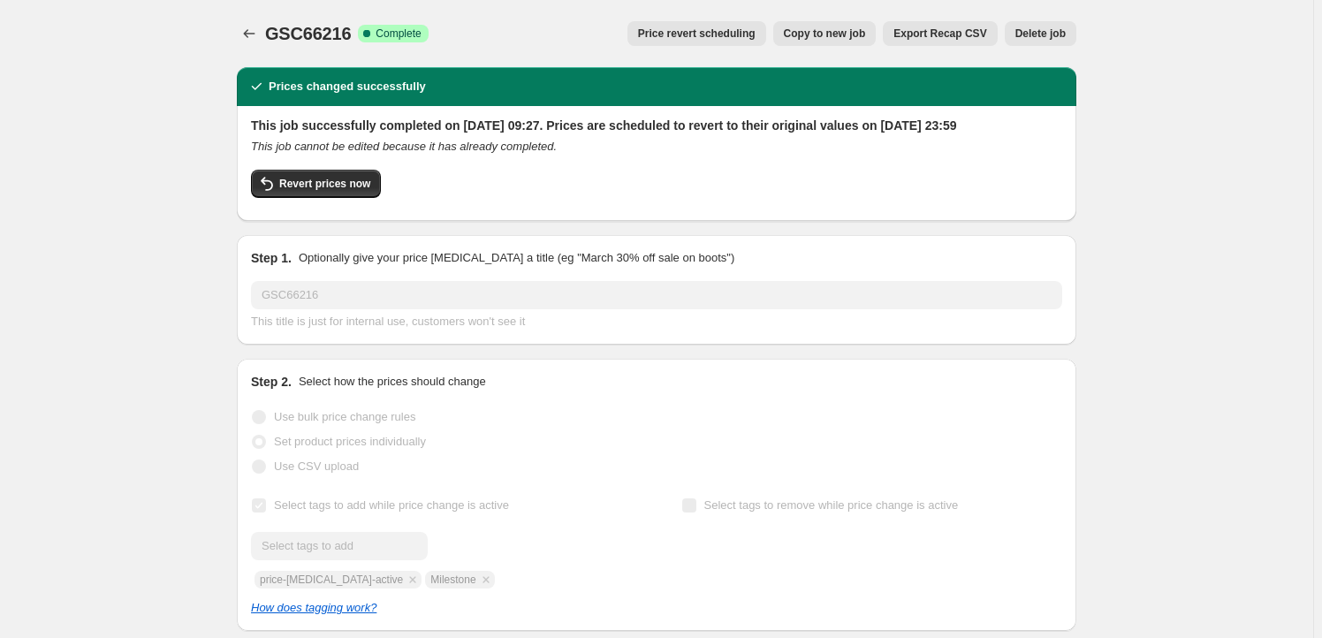
click at [819, 27] on span "Copy to new job" at bounding box center [825, 34] width 82 height 14
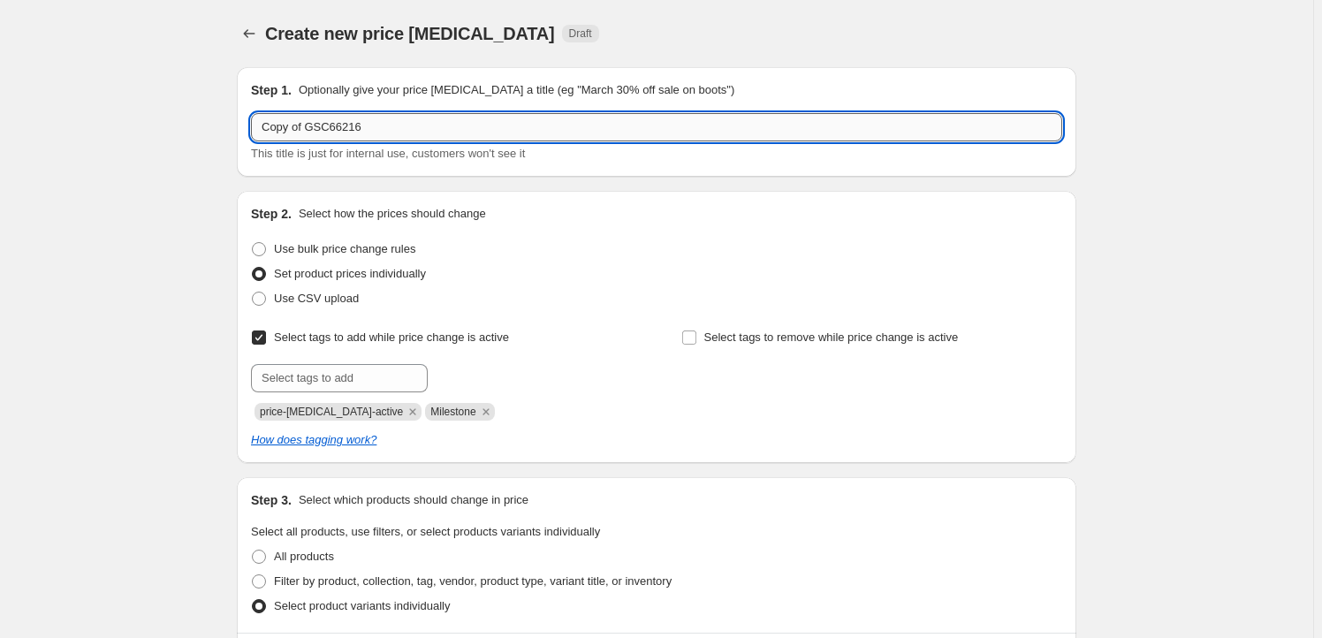
click at [348, 121] on input "Copy of GSC66216" at bounding box center [656, 127] width 811 height 28
paste input "MIYU06565"
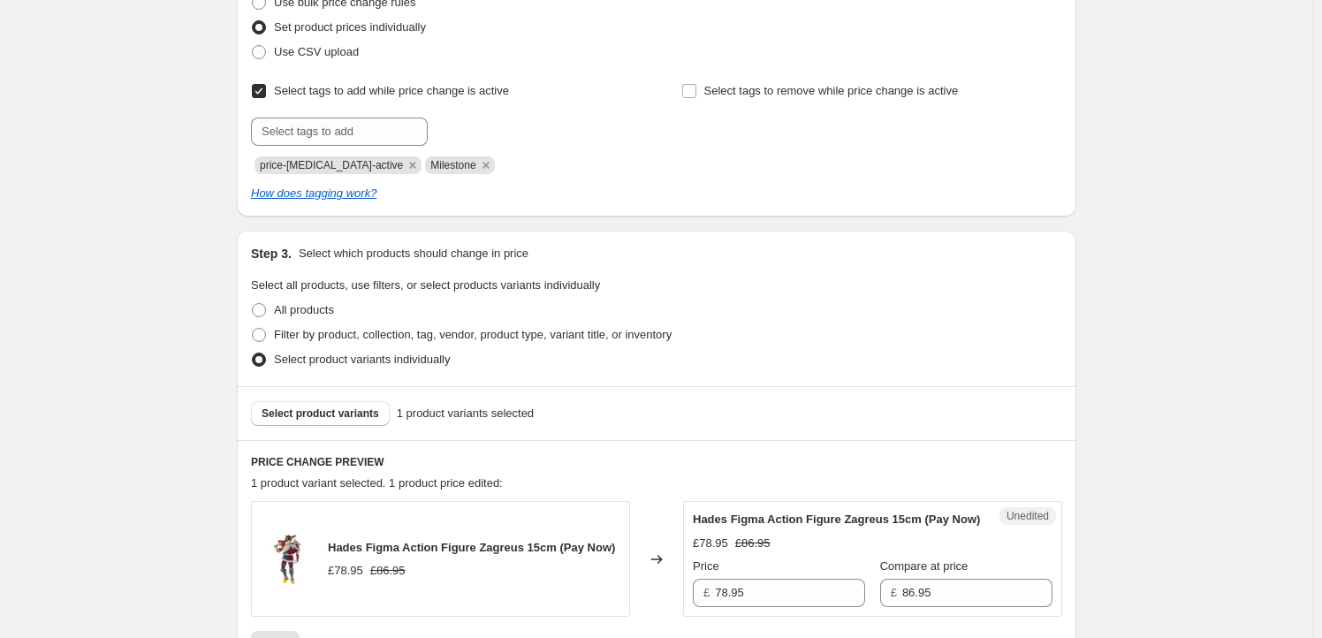
scroll to position [321, 0]
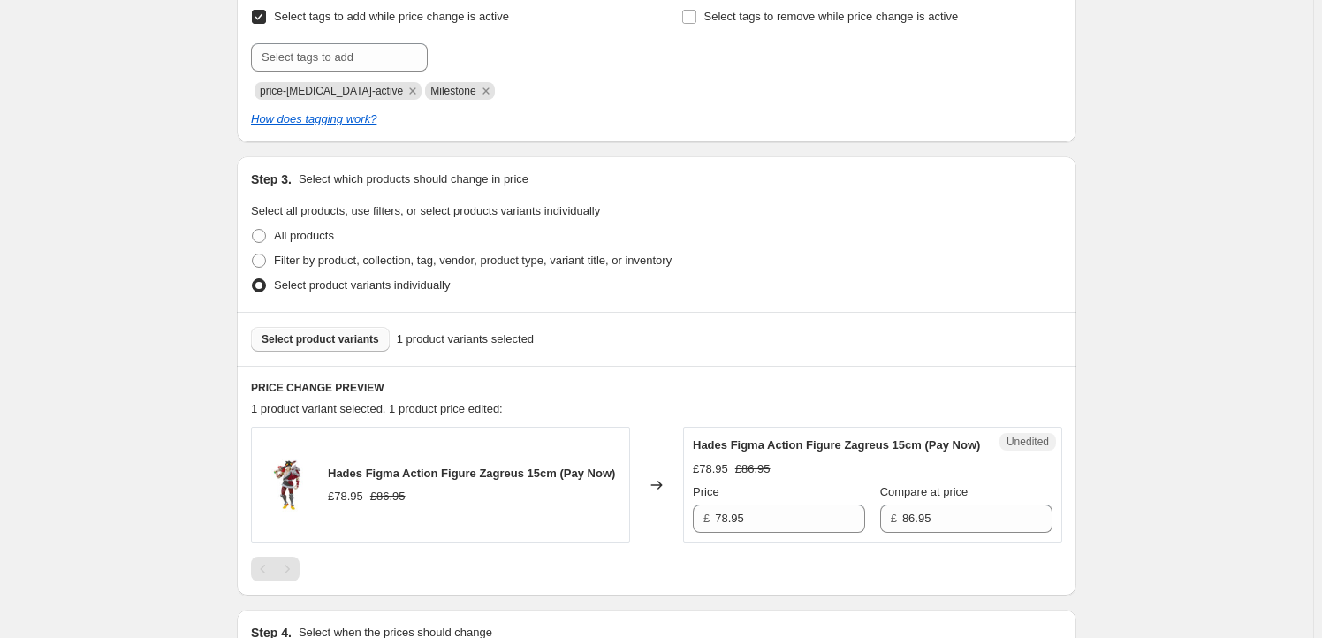
type input "MIYU06565"
click at [314, 338] on span "Select product variants" at bounding box center [319, 339] width 117 height 14
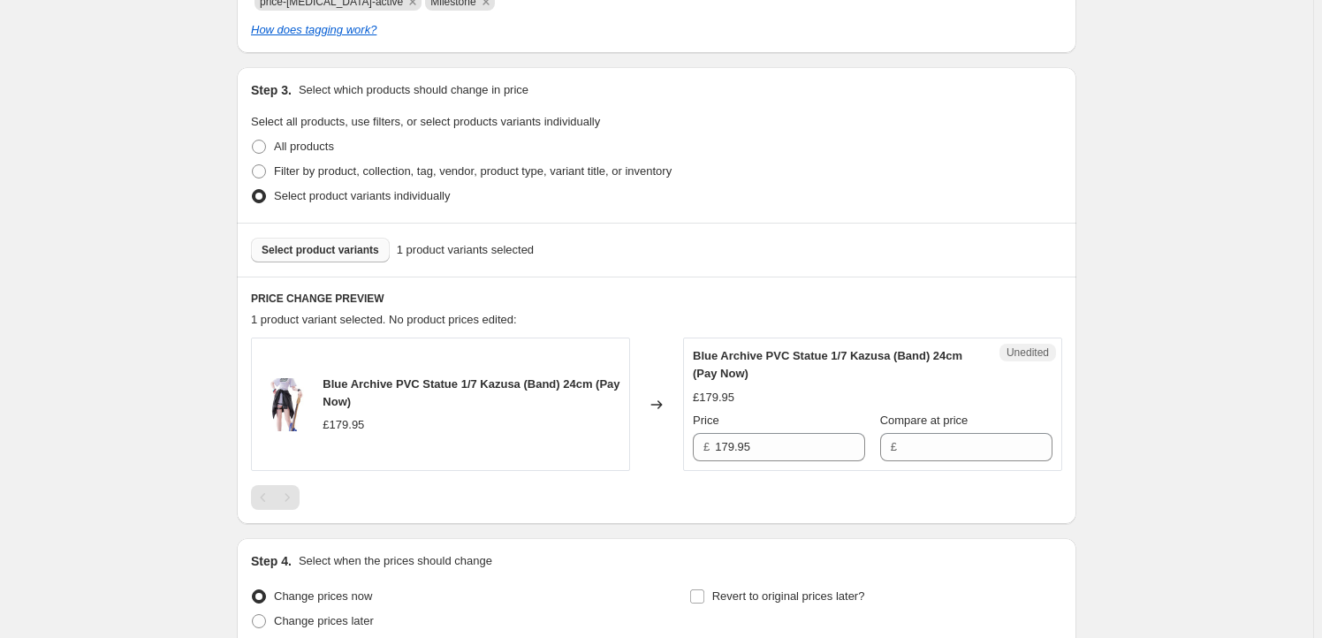
scroll to position [534, 0]
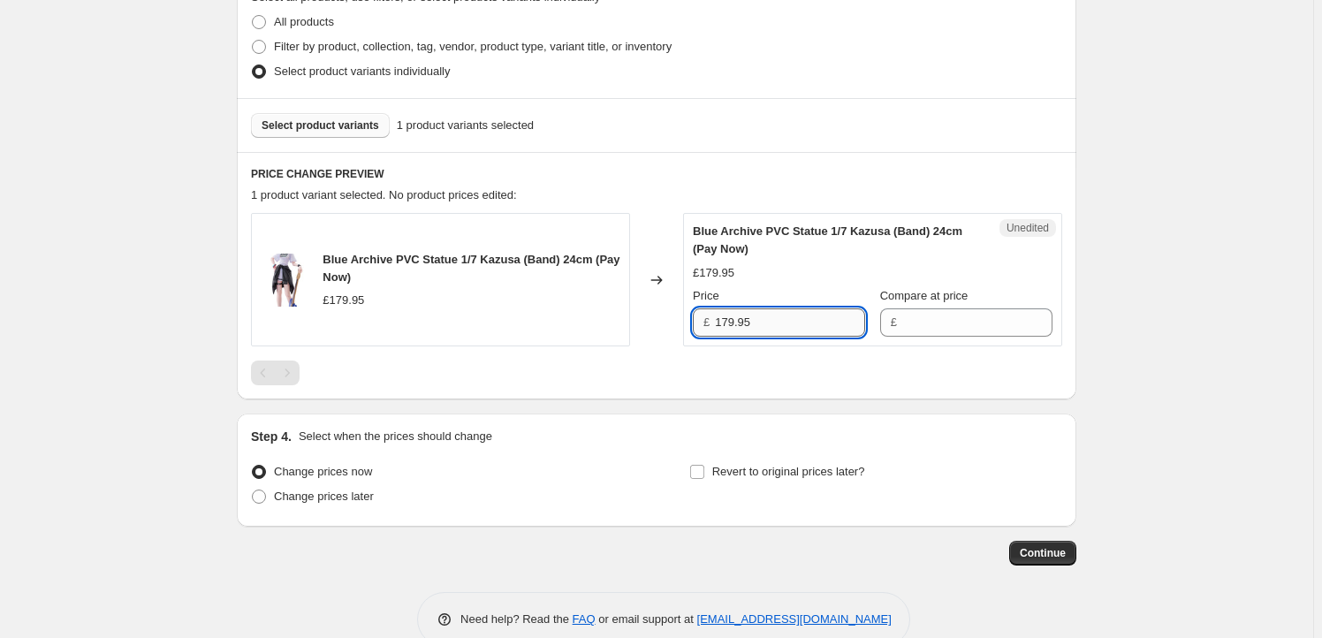
click at [786, 325] on input "179.95" at bounding box center [790, 322] width 150 height 28
type input "179.95"
click at [923, 328] on input "Compare at price" at bounding box center [977, 322] width 150 height 28
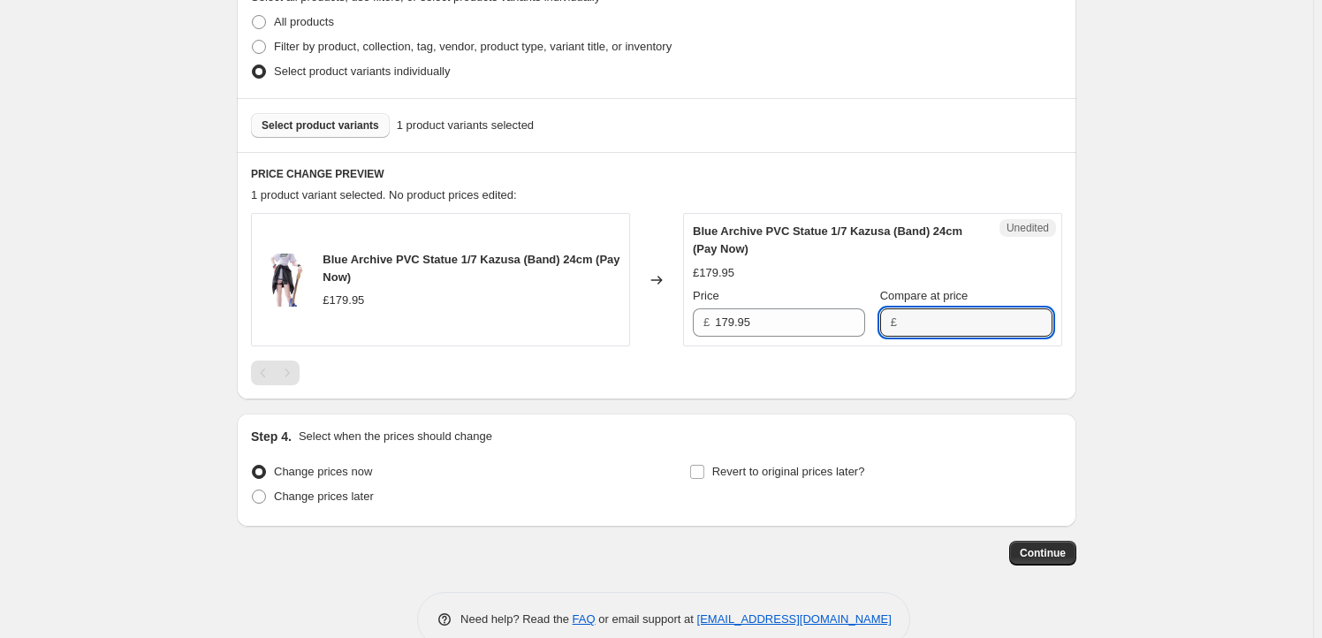
paste input "179.95"
type input "179.95"
click at [781, 329] on input "179.95" at bounding box center [790, 322] width 150 height 28
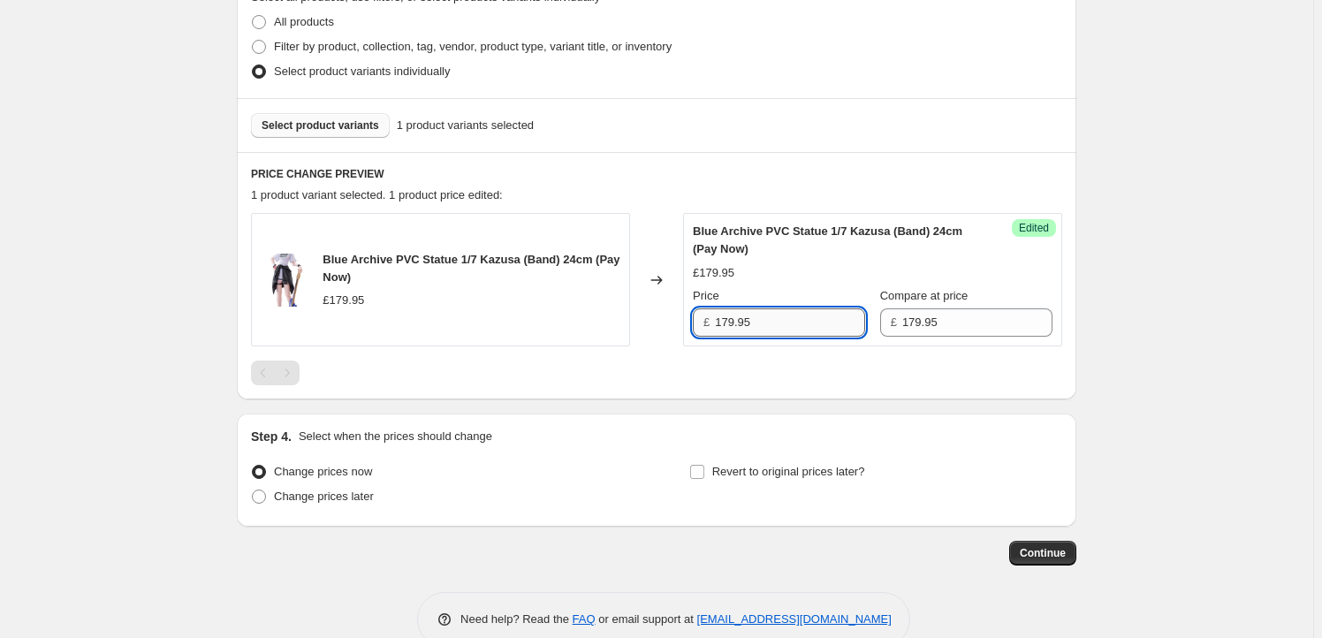
click at [725, 318] on input "179.95" at bounding box center [790, 322] width 150 height 28
type input "169.95"
click at [753, 481] on label "Revert to original prices later?" at bounding box center [777, 471] width 176 height 25
click at [704, 479] on input "Revert to original prices later?" at bounding box center [697, 472] width 14 height 14
checkbox input "true"
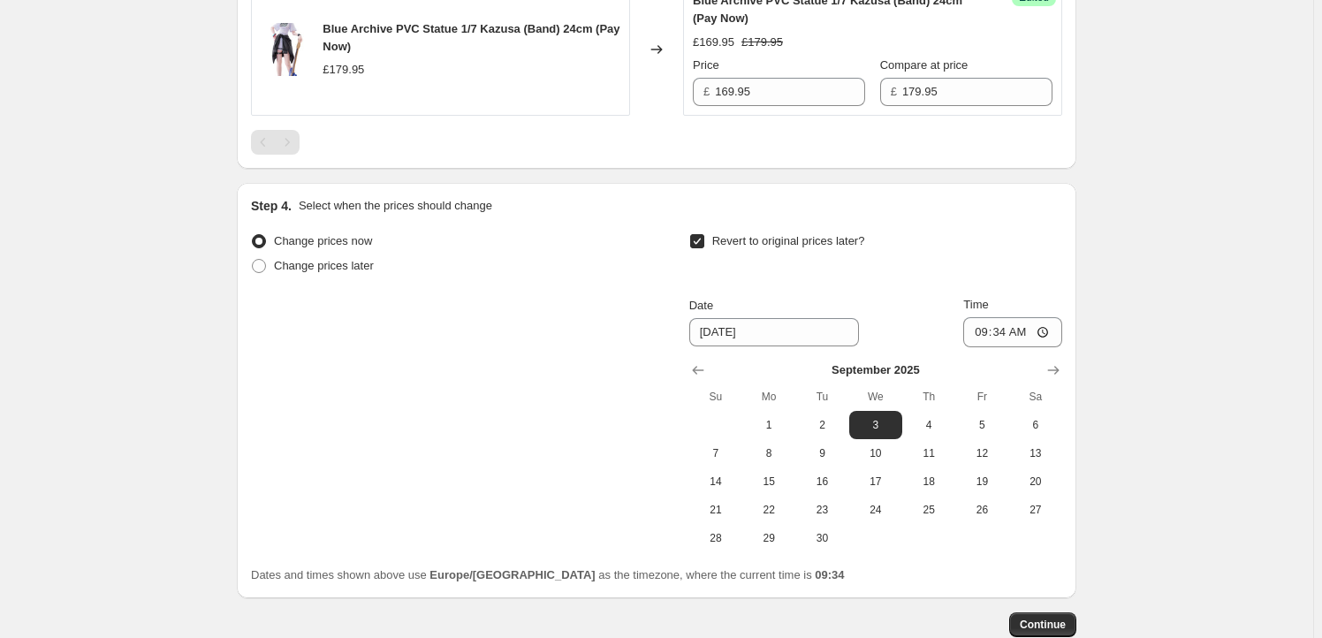
scroll to position [870, 0]
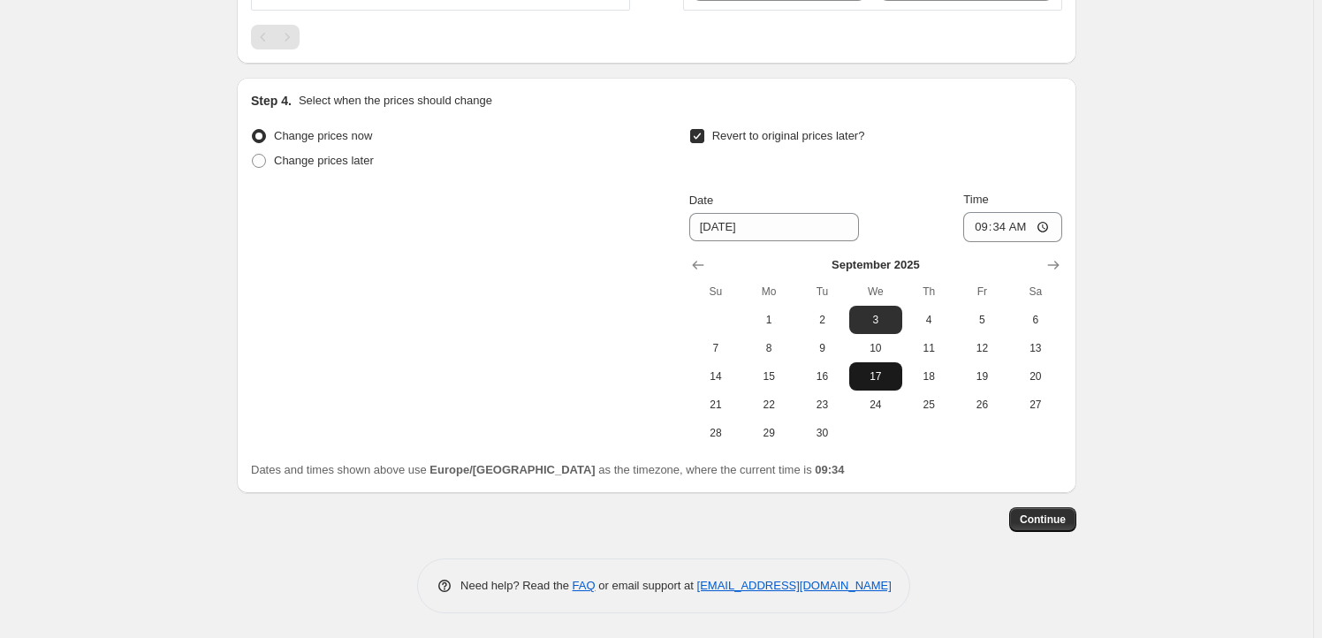
click at [874, 381] on span "17" at bounding box center [875, 376] width 39 height 14
type input "[DATE]"
click at [1004, 226] on input "09:34" at bounding box center [1012, 227] width 99 height 30
type input "23:59"
click at [1037, 520] on span "Continue" at bounding box center [1042, 519] width 46 height 14
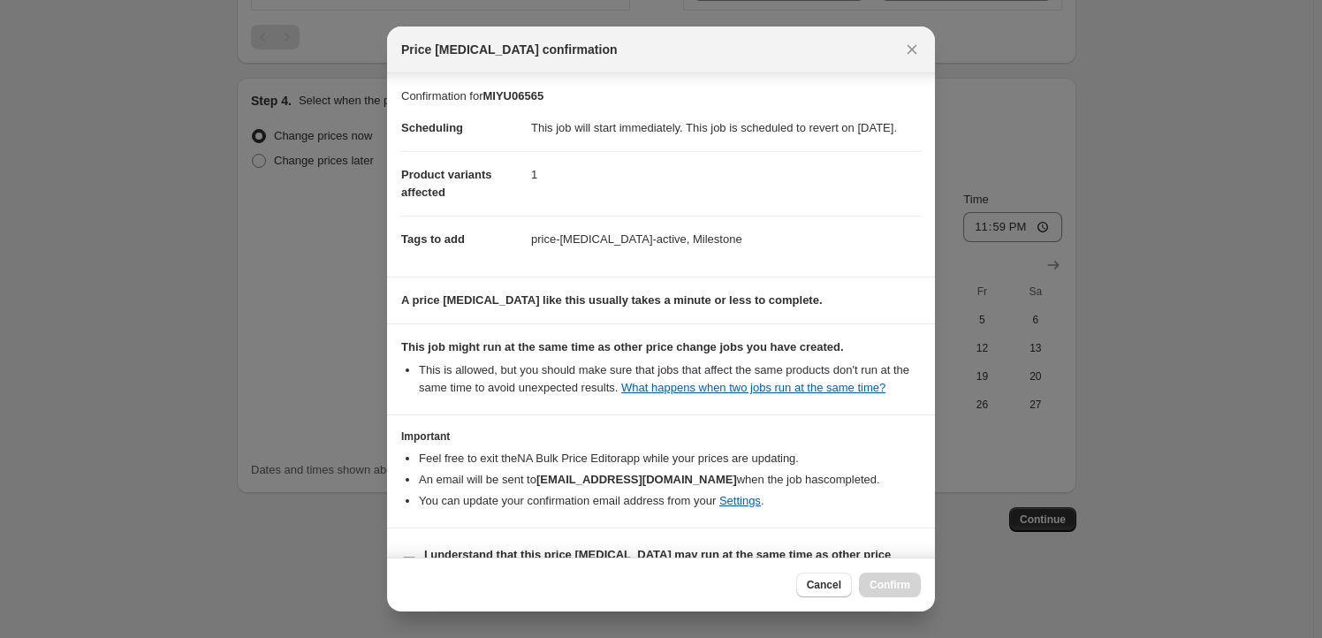
scroll to position [57, 0]
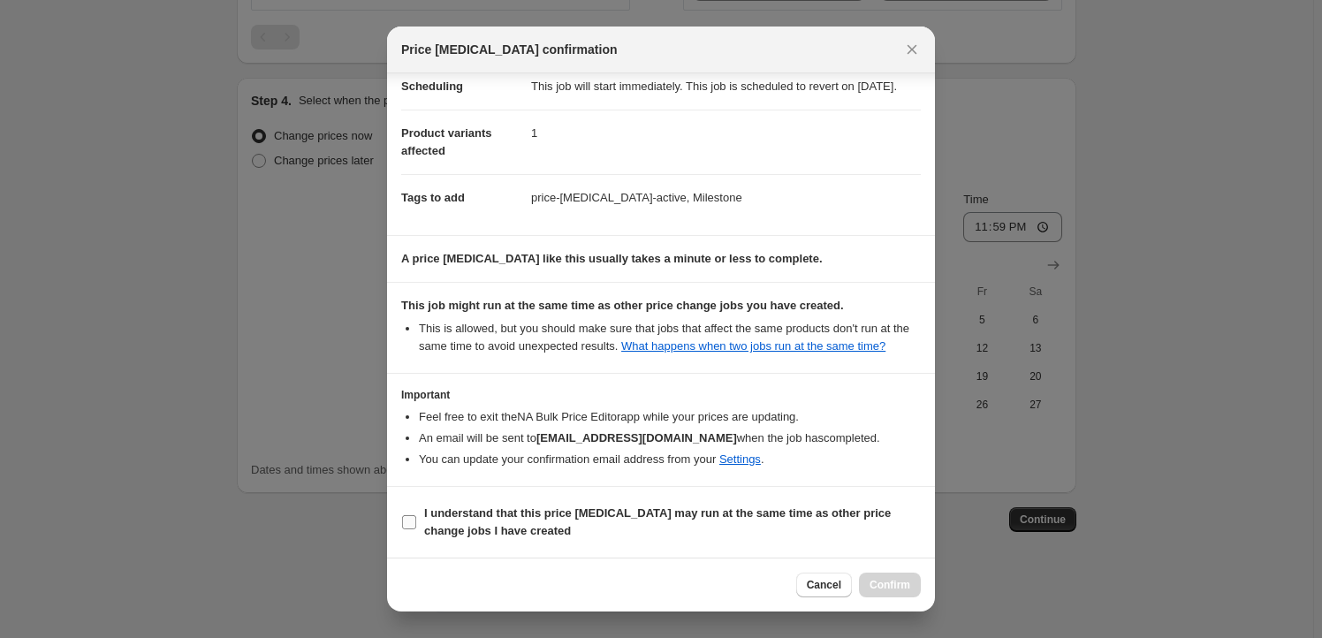
click at [435, 520] on b "I understand that this price [MEDICAL_DATA] may run at the same time as other p…" at bounding box center [657, 521] width 466 height 31
click at [416, 520] on input "I understand that this price [MEDICAL_DATA] may run at the same time as other p…" at bounding box center [409, 522] width 14 height 14
checkbox input "true"
click at [896, 583] on span "Confirm" at bounding box center [889, 585] width 41 height 14
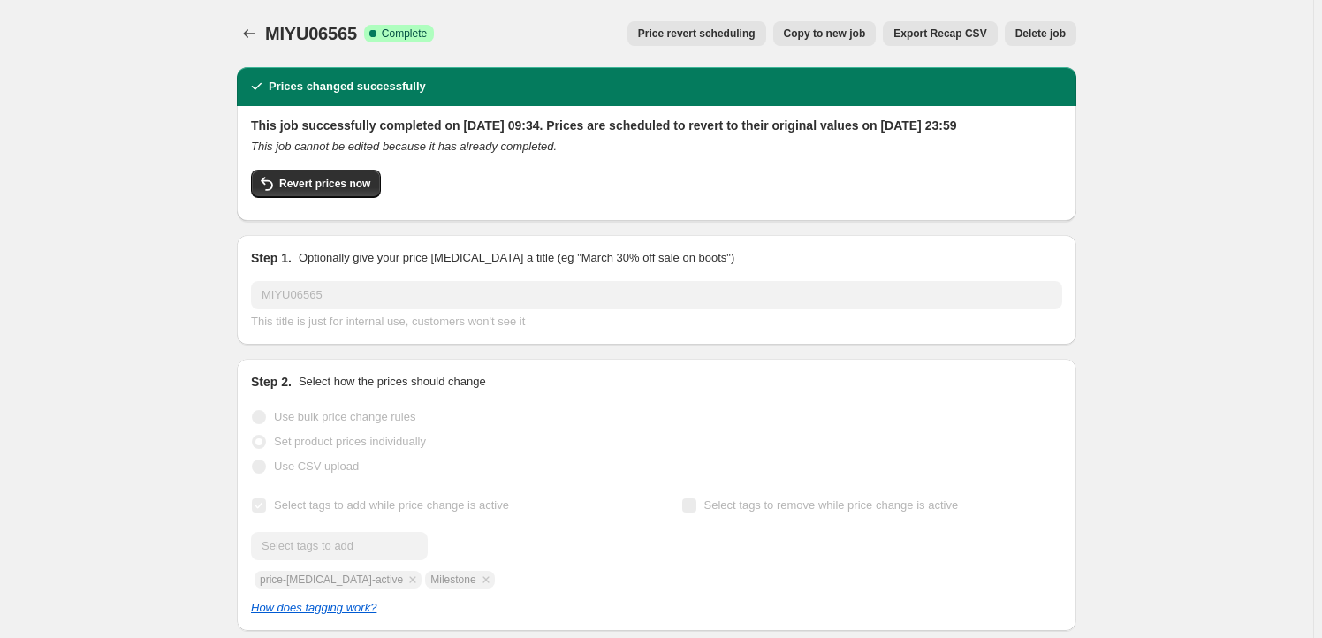
click at [817, 27] on button "Copy to new job" at bounding box center [824, 33] width 103 height 25
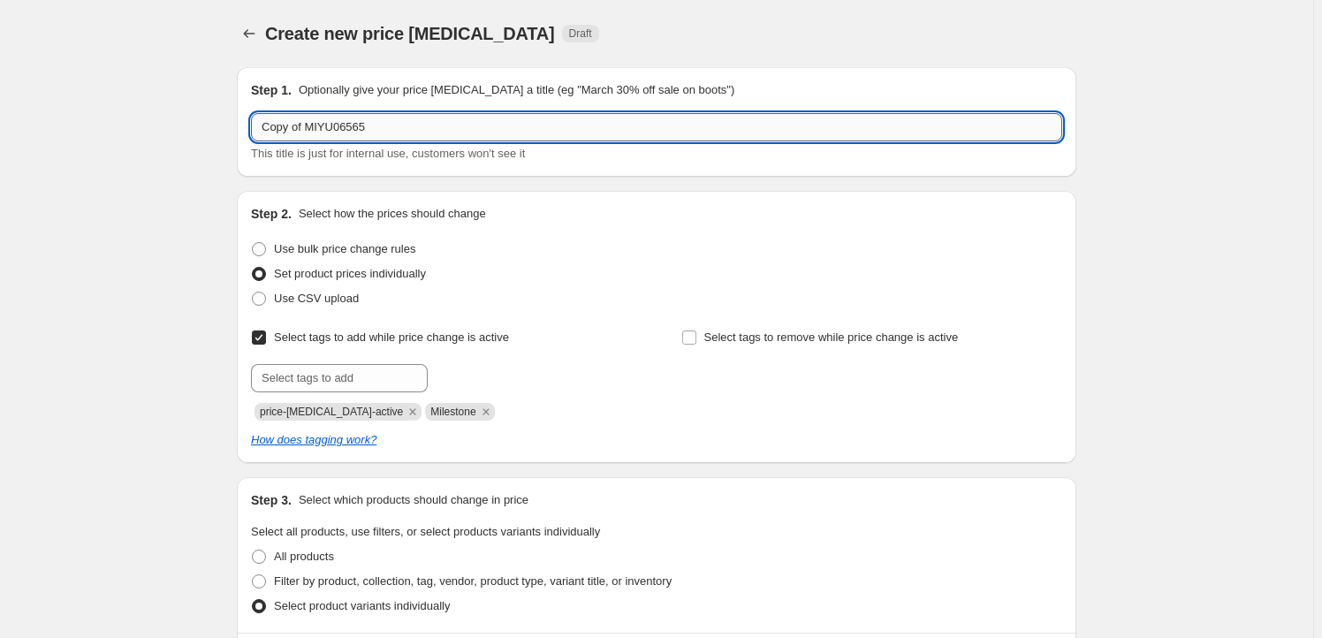
click at [376, 131] on input "Copy of MIYU06565" at bounding box center [656, 127] width 811 height 28
paste input "KAD38161"
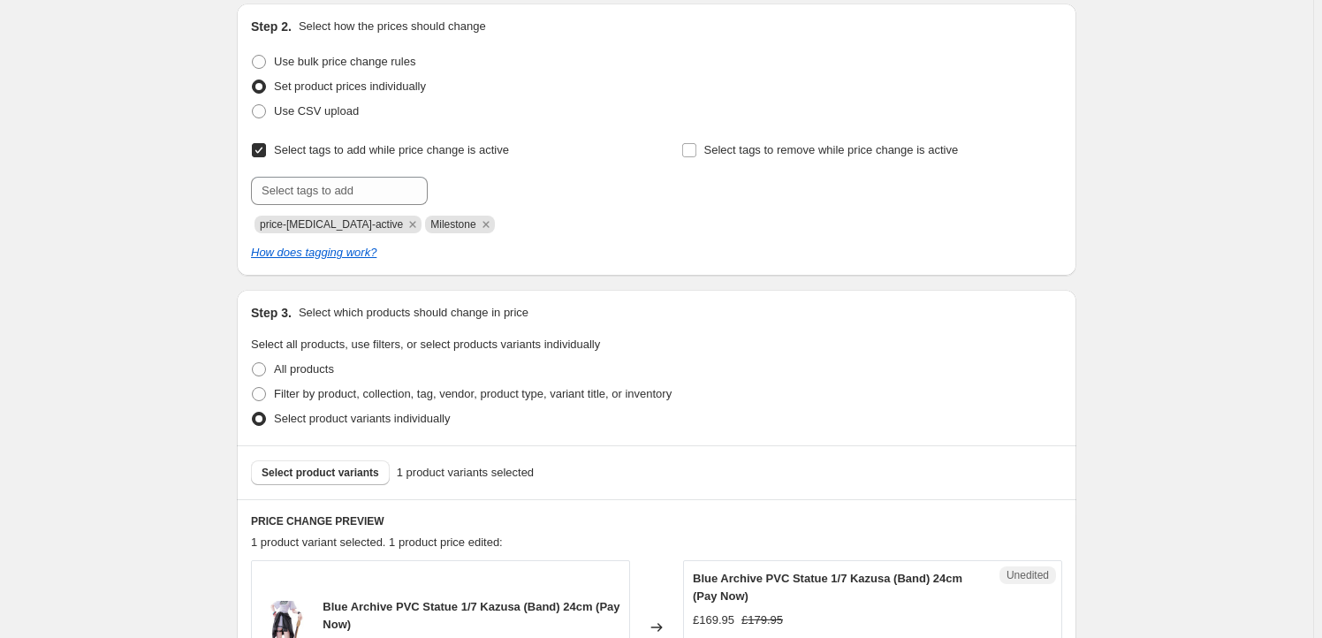
scroll to position [321, 0]
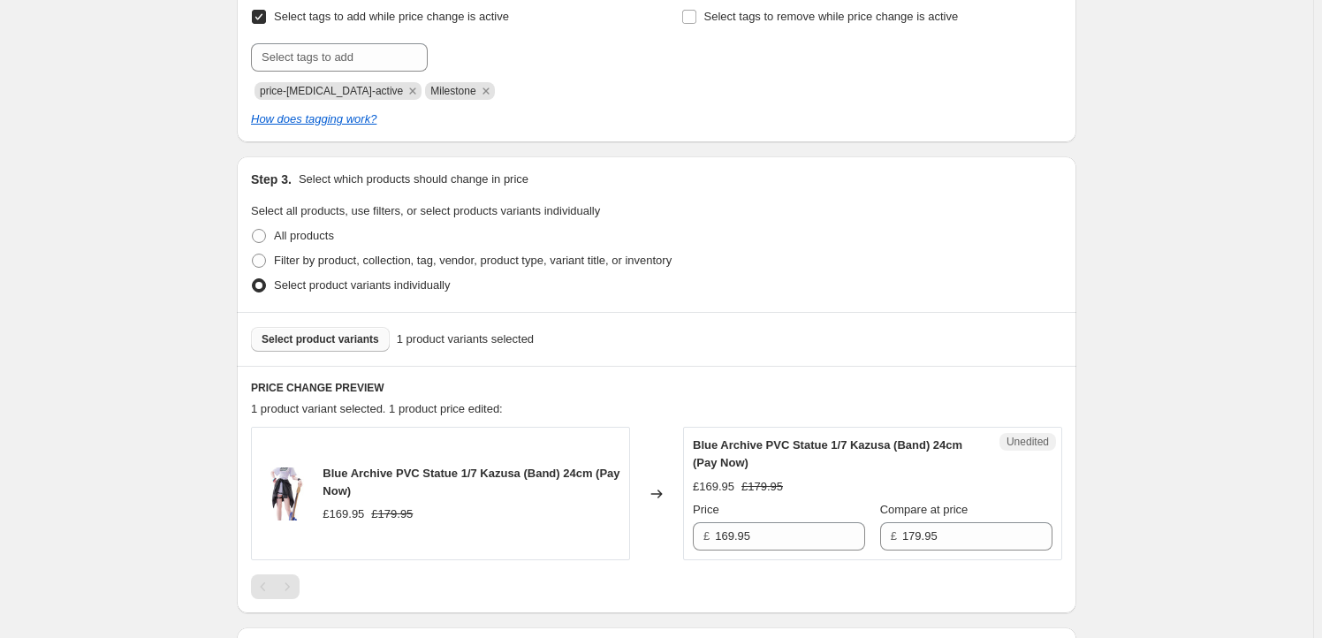
type input "KAD38161"
click at [325, 335] on span "Select product variants" at bounding box center [319, 339] width 117 height 14
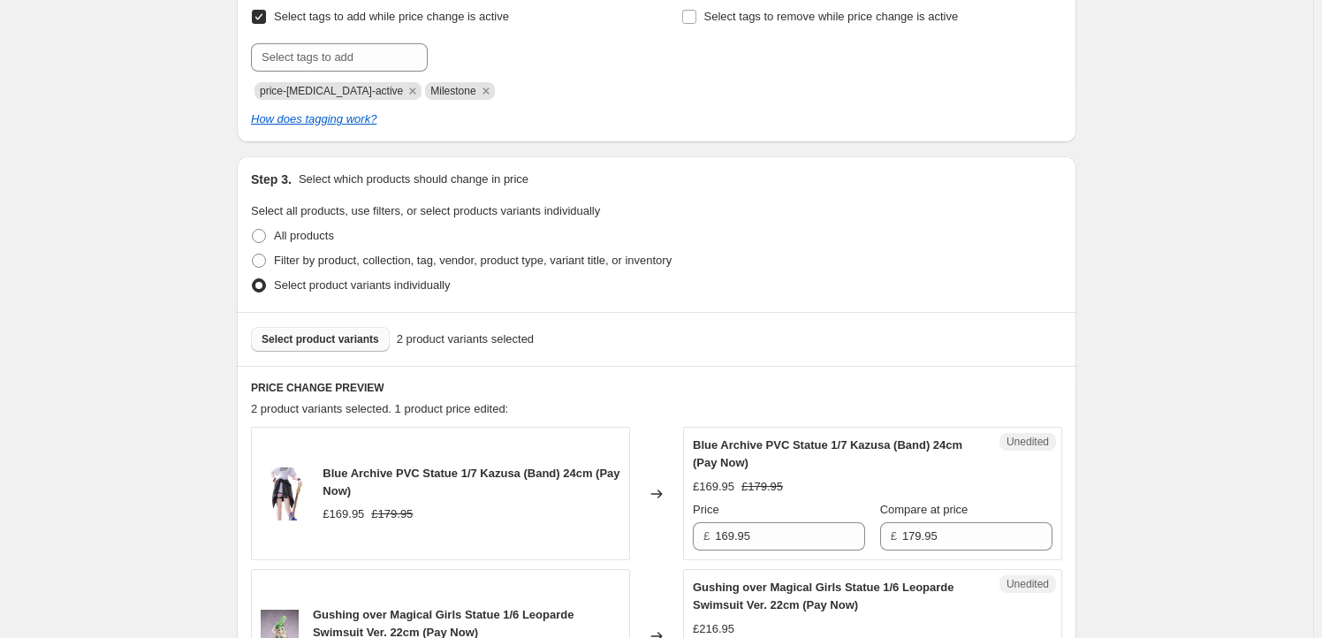
click at [333, 471] on span "Blue Archive PVC Statue 1/7 Kazusa (Band) 24cm (Pay Now)" at bounding box center [470, 481] width 297 height 31
drag, startPoint x: 333, startPoint y: 471, endPoint x: 495, endPoint y: 473, distance: 161.7
click at [495, 473] on span "Blue Archive PVC Statue 1/7 Kazusa (Band) 24cm (Pay Now)" at bounding box center [470, 481] width 297 height 31
copy span "Blue Archive PVC Statue 1/7 Kazusa"
click at [300, 342] on span "Select product variants" at bounding box center [319, 339] width 117 height 14
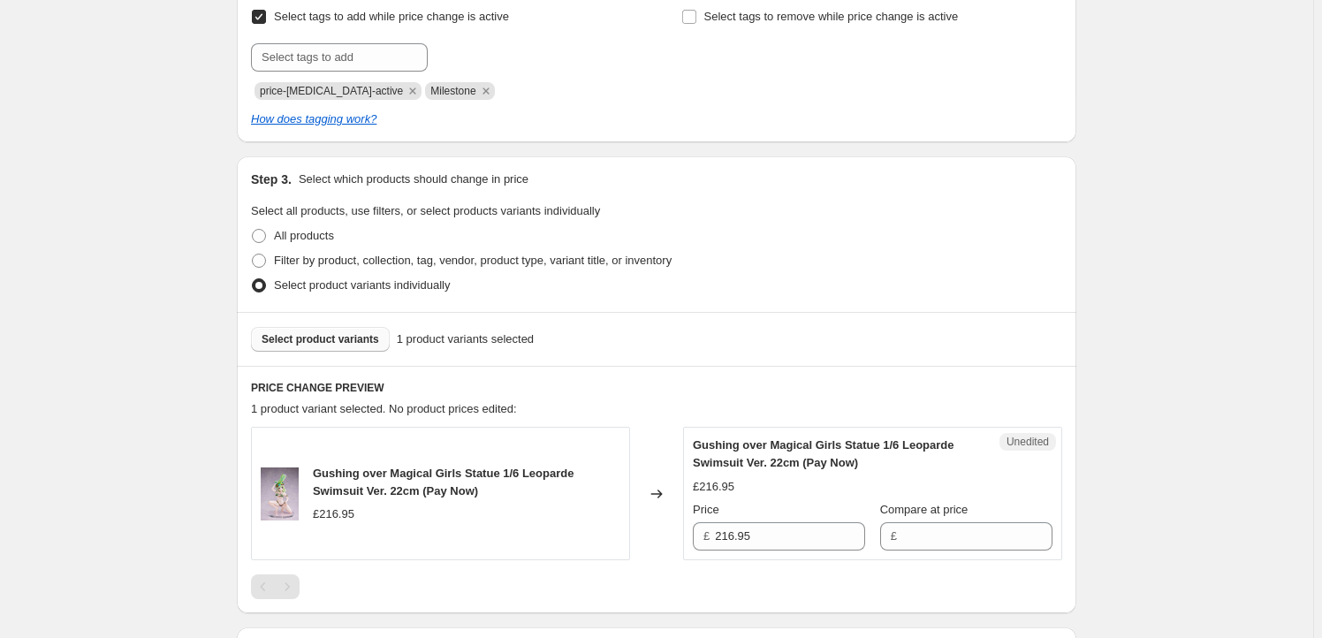
scroll to position [568, 0]
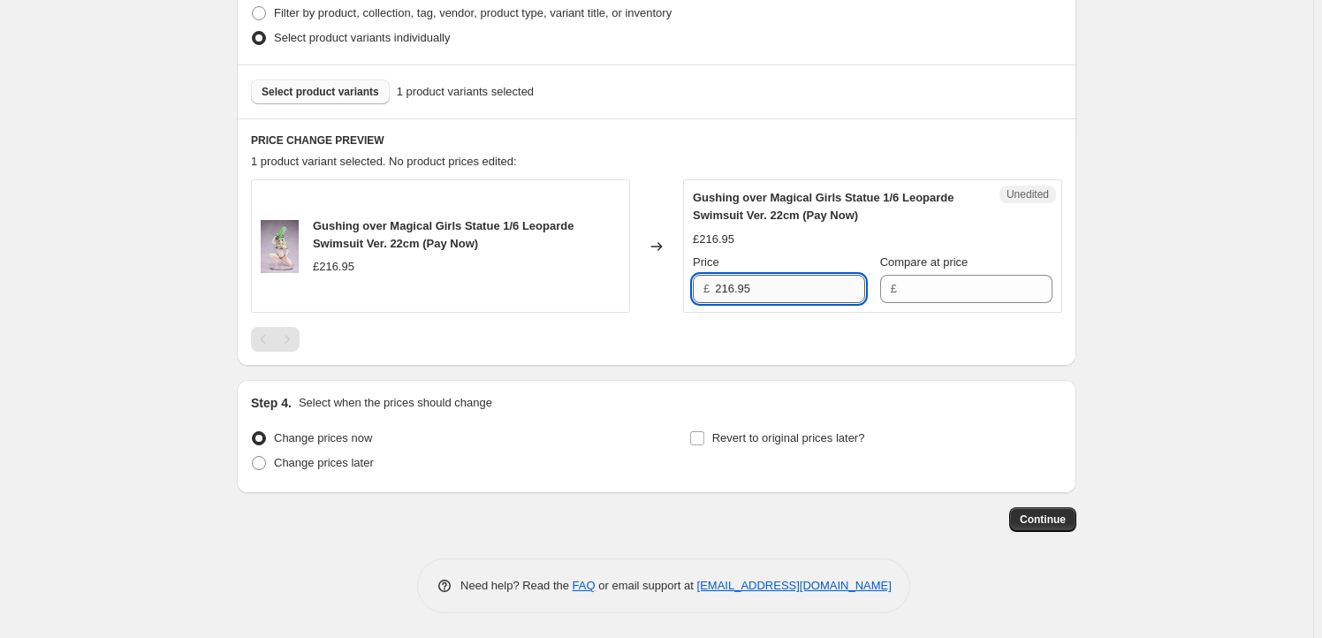
click at [812, 292] on input "216.95" at bounding box center [790, 289] width 150 height 28
type input "216.95"
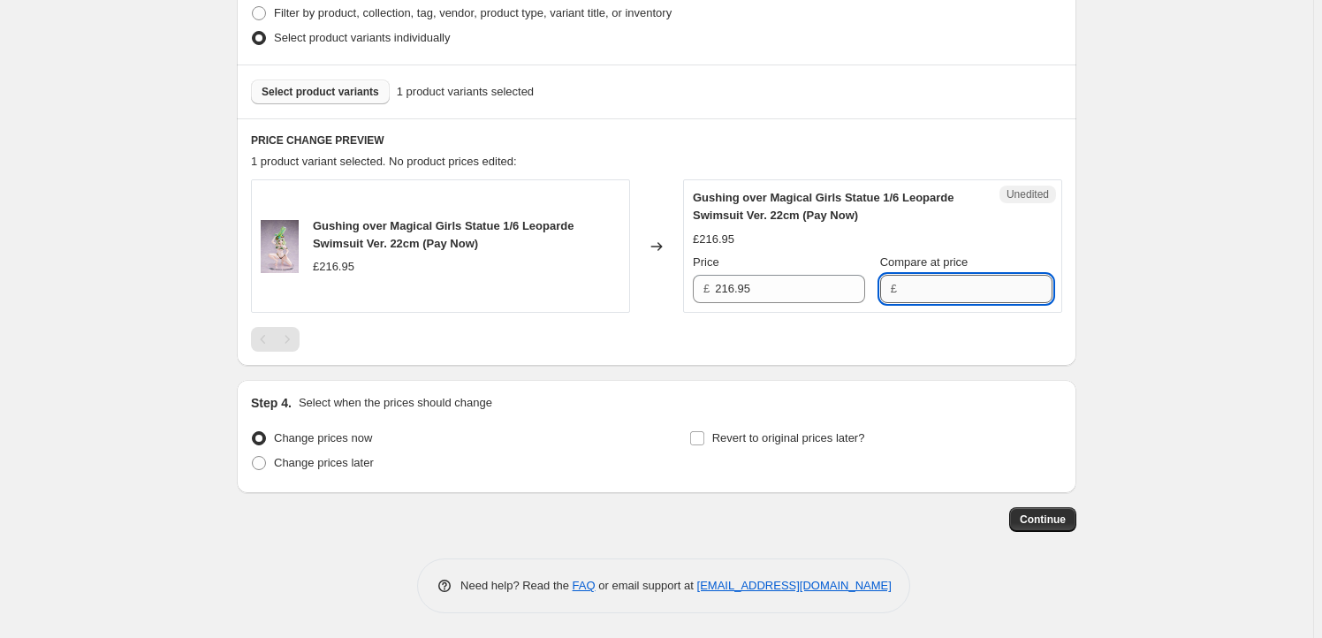
click at [923, 292] on input "Compare at price" at bounding box center [977, 289] width 150 height 28
paste input "216.95"
type input "216.95"
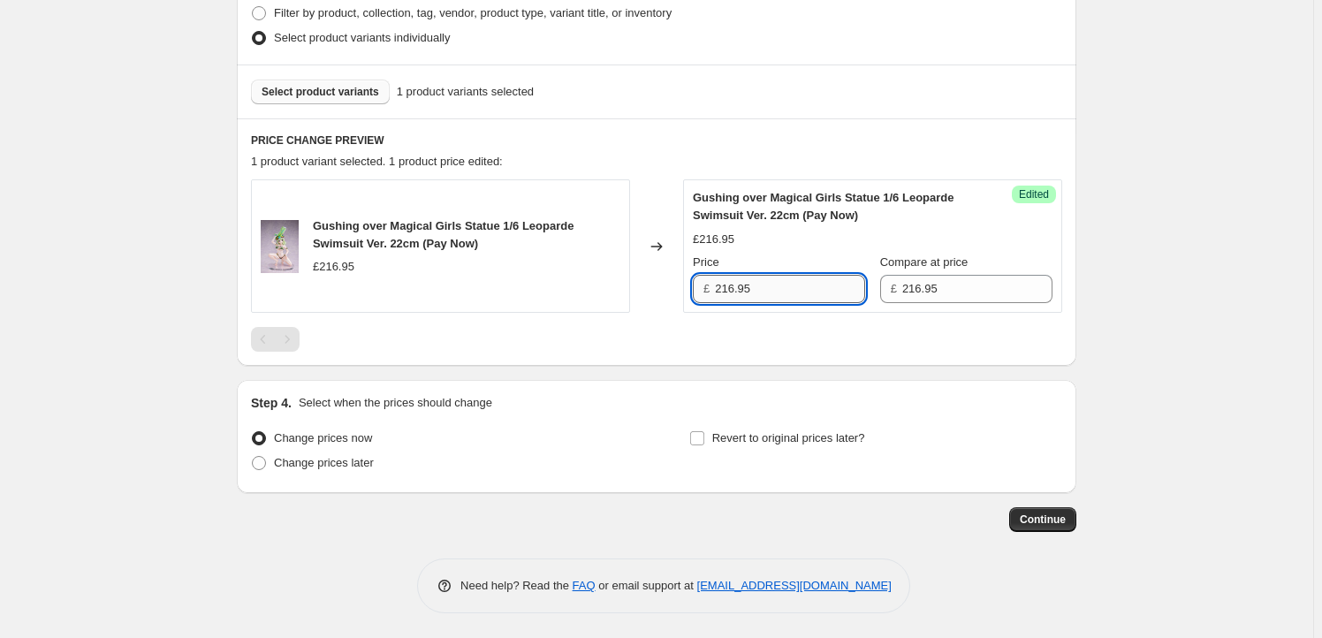
click at [764, 293] on input "216.95" at bounding box center [790, 289] width 150 height 28
click at [724, 292] on input "216.95" at bounding box center [790, 289] width 150 height 28
type input "204.95"
click at [723, 435] on span "Revert to original prices later?" at bounding box center [788, 437] width 153 height 13
click at [704, 435] on input "Revert to original prices later?" at bounding box center [697, 438] width 14 height 14
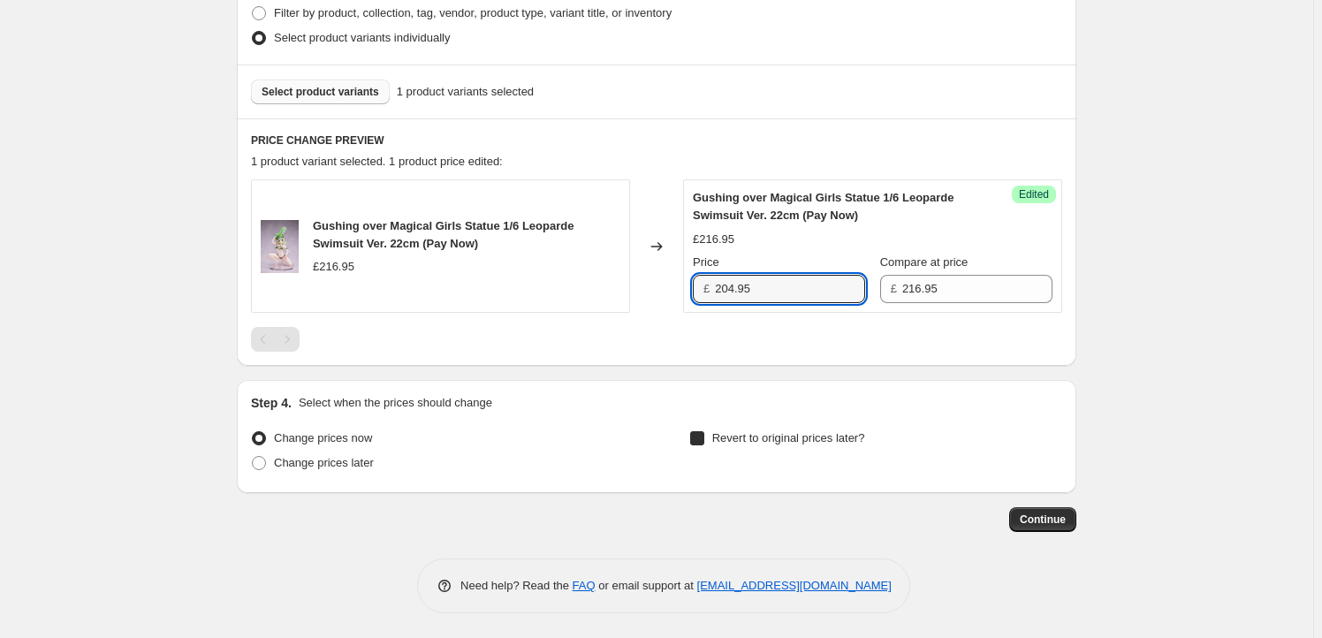
checkbox input "true"
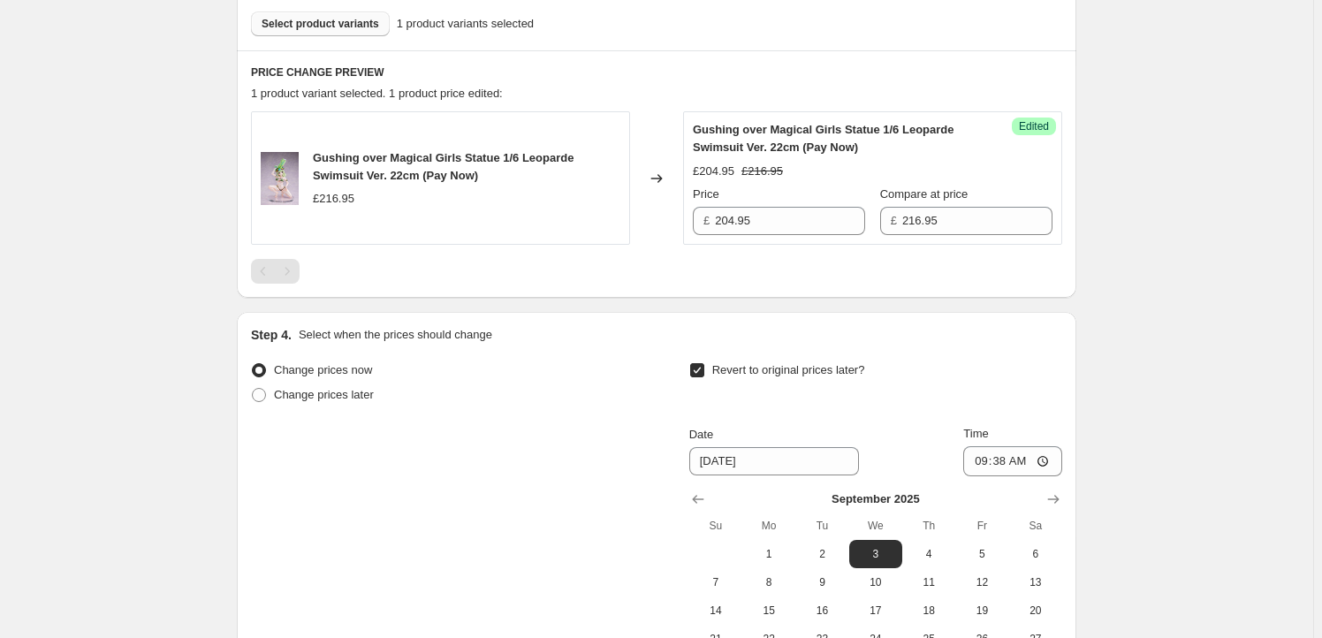
scroll to position [870, 0]
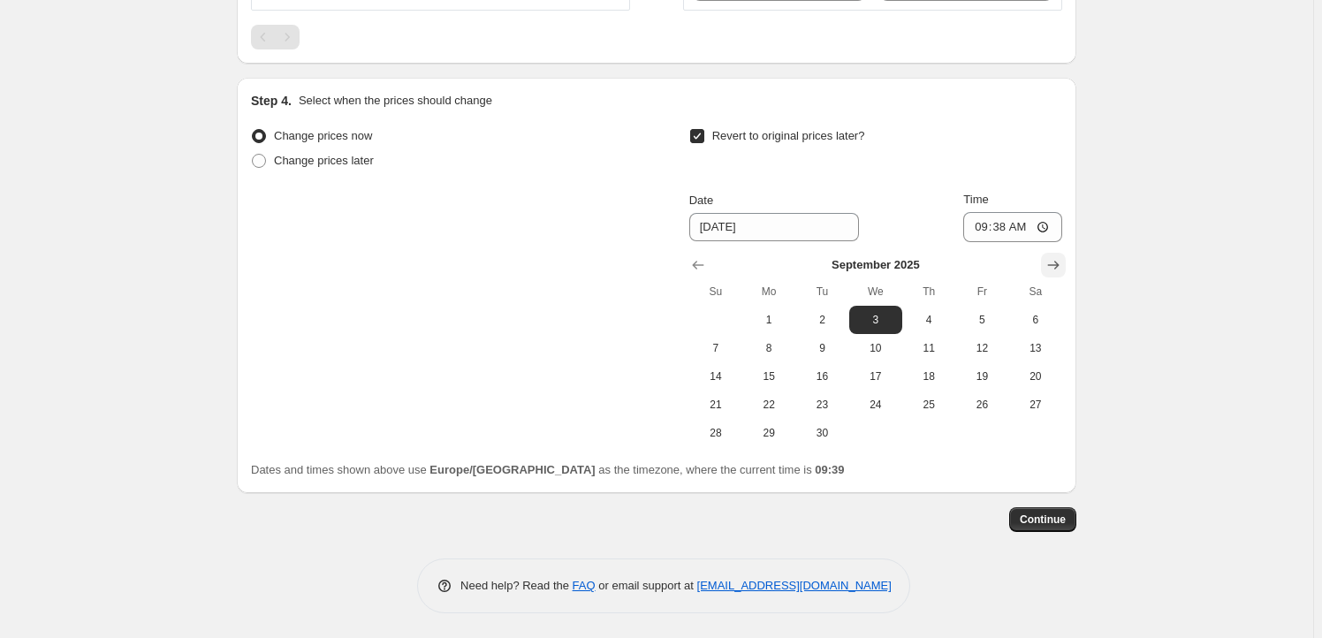
click at [1057, 269] on icon "Show next month, October 2025" at bounding box center [1053, 265] width 18 height 18
click at [1057, 269] on icon "Show next month, November 2025" at bounding box center [1053, 265] width 18 height 18
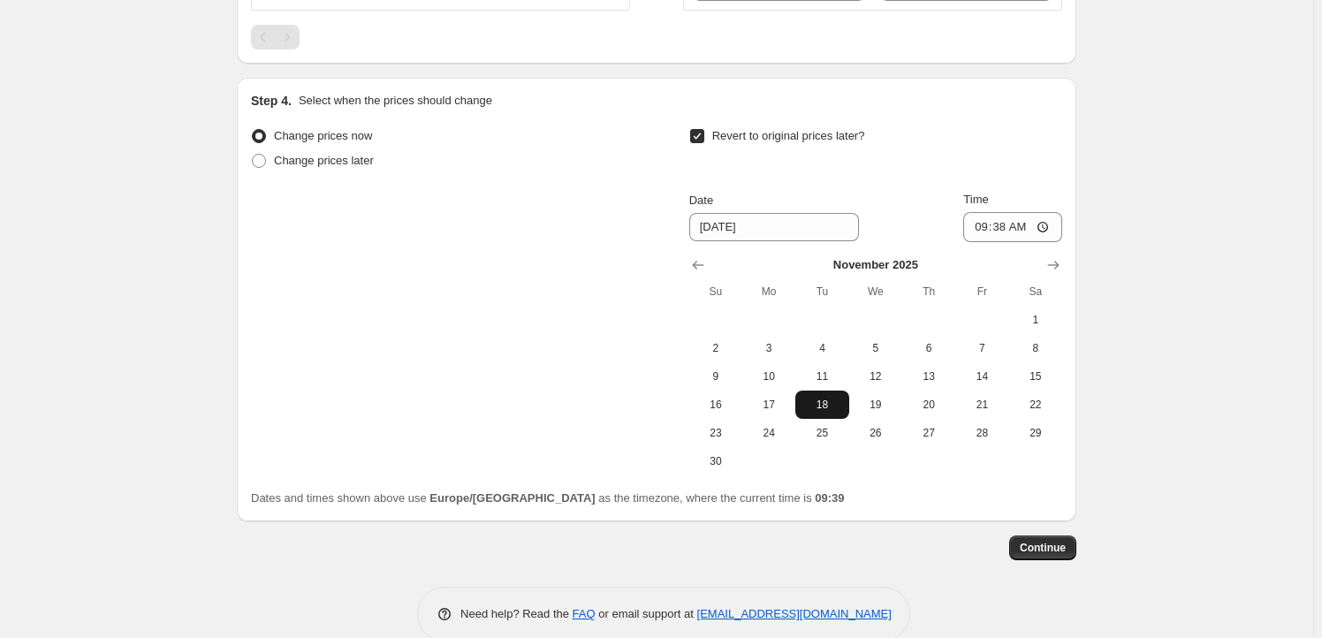
click at [830, 405] on span "18" at bounding box center [821, 405] width 39 height 14
type input "[DATE]"
click at [1003, 228] on input "09:38" at bounding box center [1012, 227] width 99 height 30
type input "23:59"
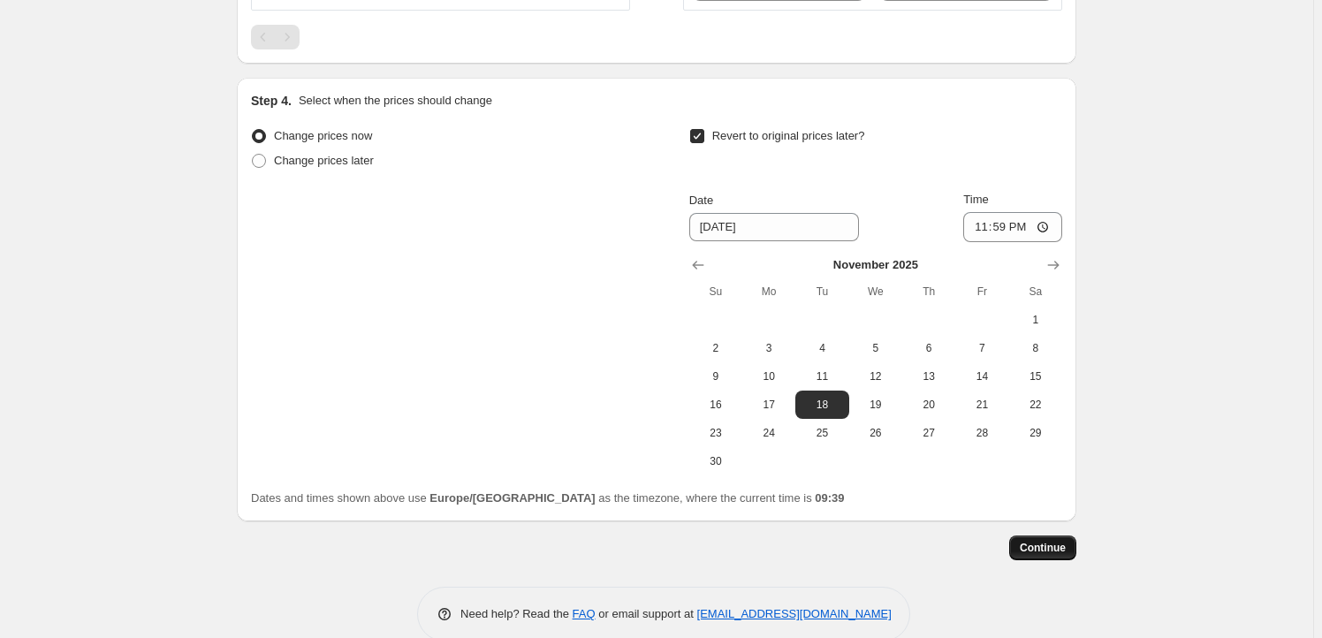
click at [1044, 547] on span "Continue" at bounding box center [1042, 548] width 46 height 14
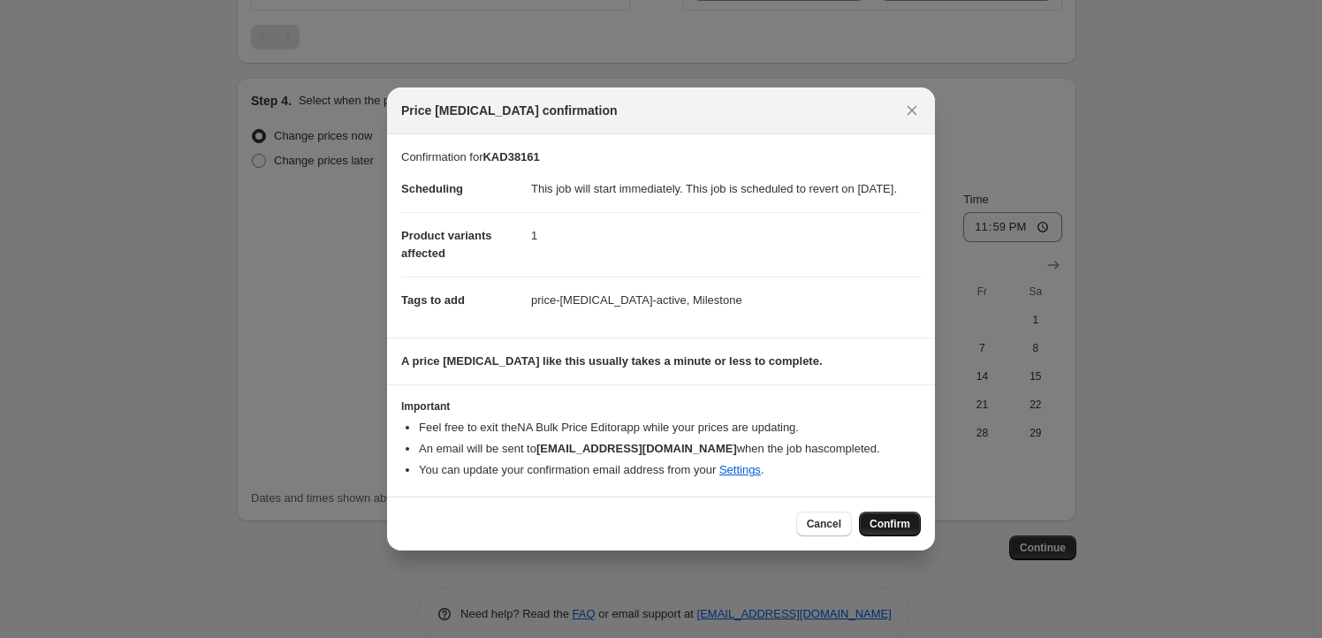
click at [890, 531] on span "Confirm" at bounding box center [889, 524] width 41 height 14
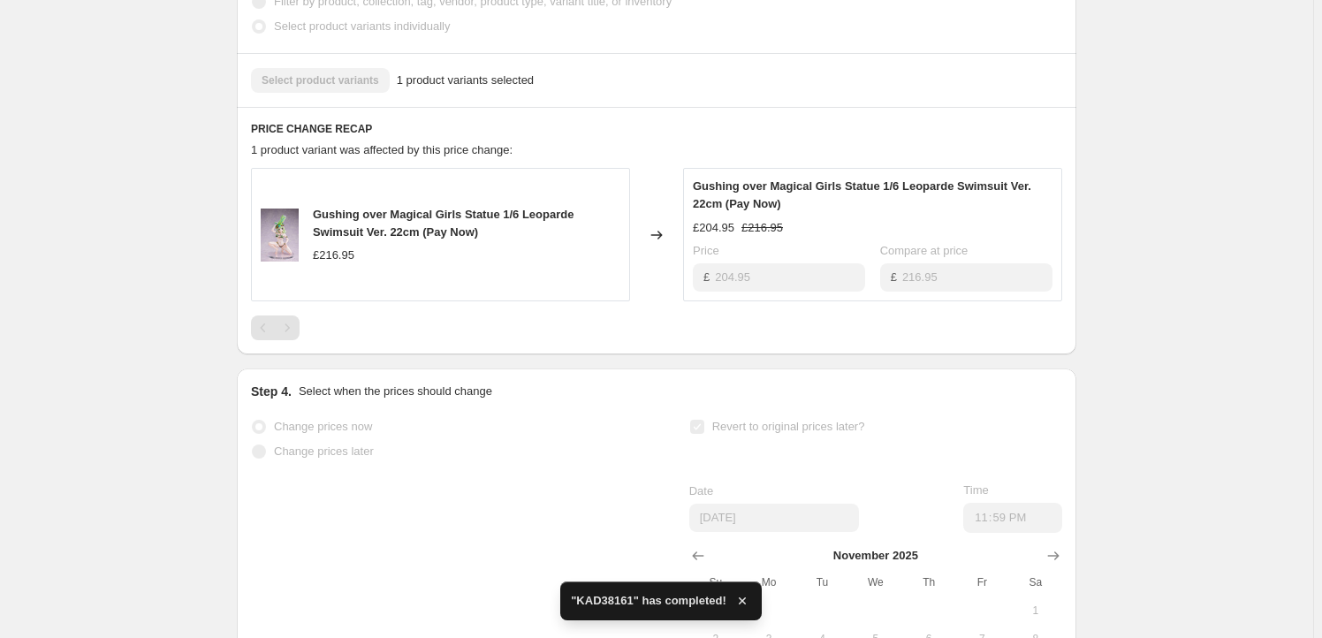
scroll to position [749, 0]
